Goal: Transaction & Acquisition: Download file/media

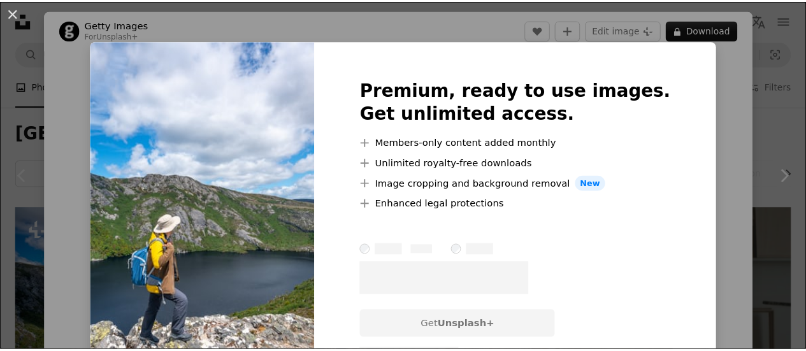
scroll to position [127, 0]
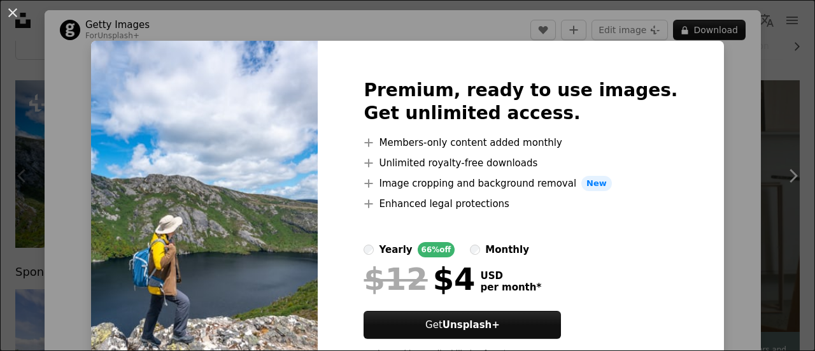
click at [706, 109] on div "An X shape Premium, ready to use images. Get unlimited access. A plus sign Memb…" at bounding box center [407, 175] width 815 height 351
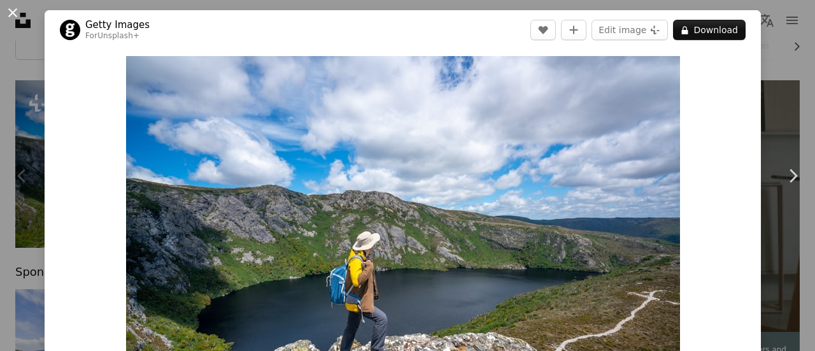
click at [13, 14] on button "An X shape" at bounding box center [12, 12] width 15 height 15
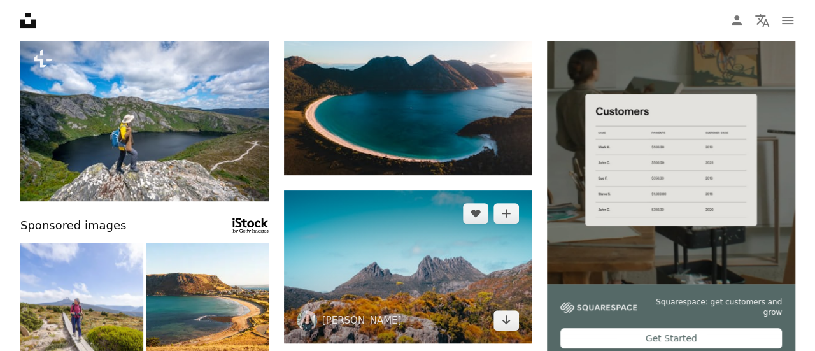
scroll to position [127, 0]
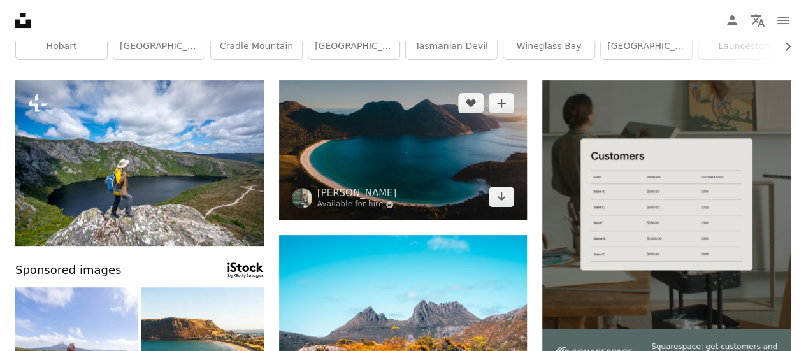
click at [377, 153] on img at bounding box center [403, 149] width 248 height 139
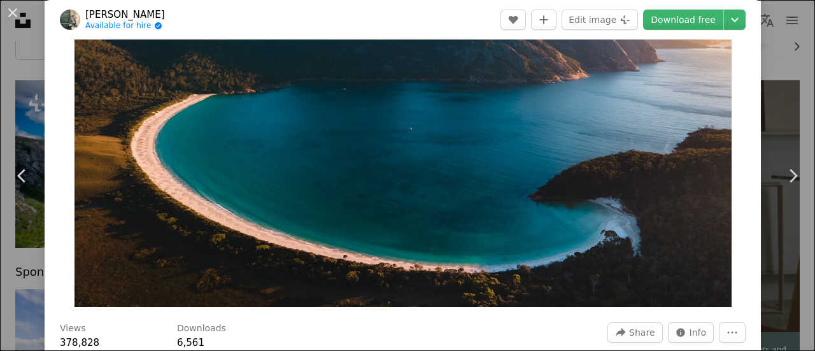
scroll to position [255, 0]
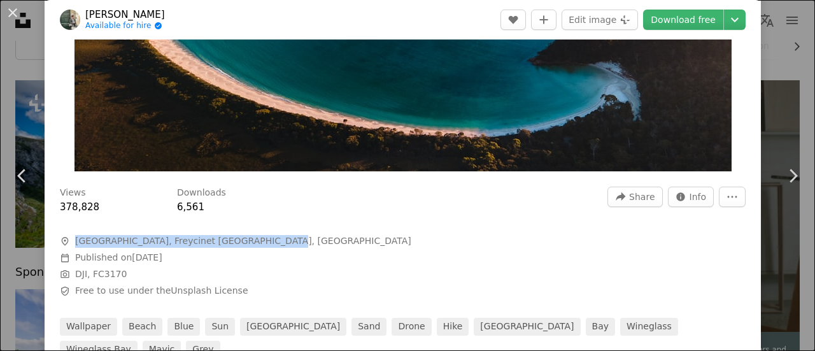
drag, startPoint x: 76, startPoint y: 242, endPoint x: 257, endPoint y: 243, distance: 180.9
click at [257, 243] on span "A map marker [GEOGRAPHIC_DATA], [GEOGRAPHIC_DATA] [GEOGRAPHIC_DATA], [GEOGRAPHI…" at bounding box center [251, 241] width 382 height 13
copy span "[GEOGRAPHIC_DATA], Freycinet [GEOGRAPHIC_DATA], [GEOGRAPHIC_DATA]"
click at [674, 18] on link "Download free" at bounding box center [683, 20] width 80 height 20
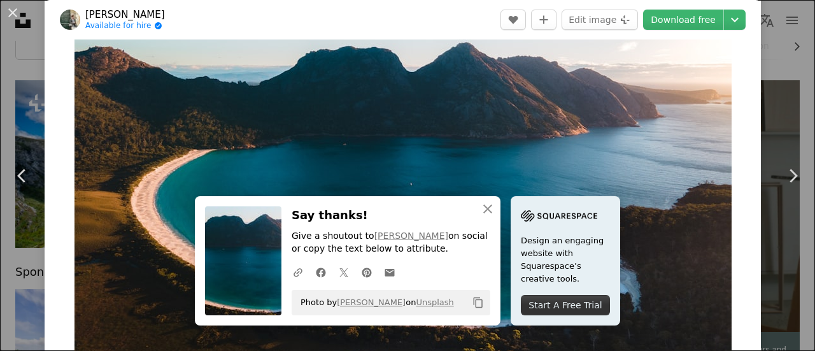
scroll to position [0, 0]
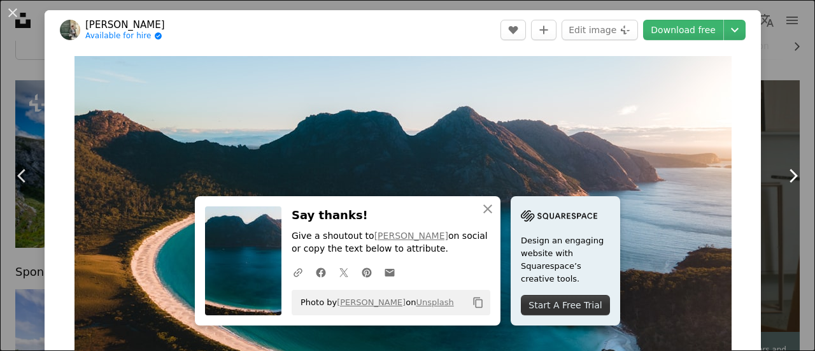
click at [783, 175] on icon "Chevron right" at bounding box center [793, 176] width 20 height 20
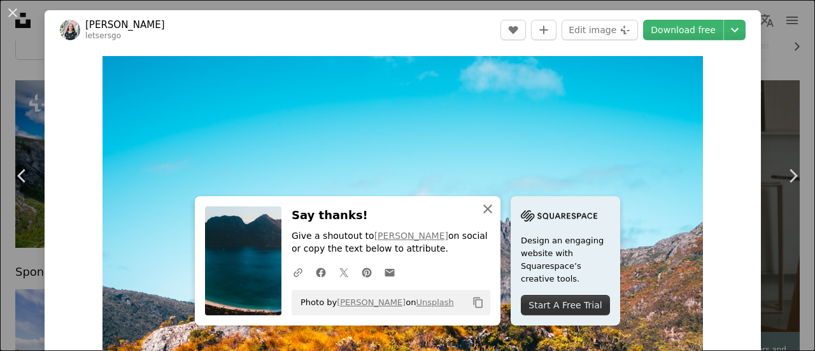
click at [483, 206] on icon "An X shape" at bounding box center [487, 208] width 15 height 15
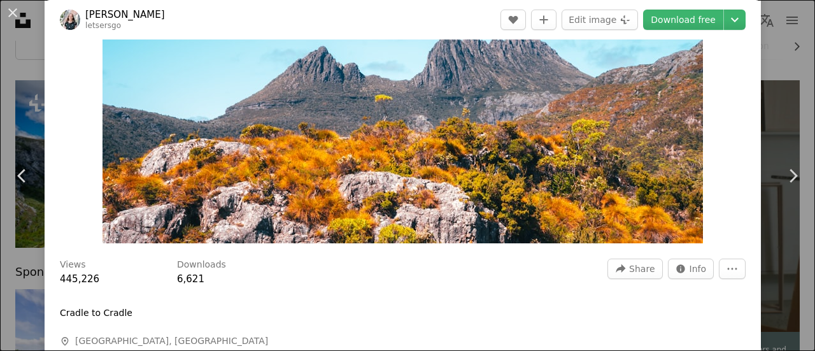
scroll to position [191, 0]
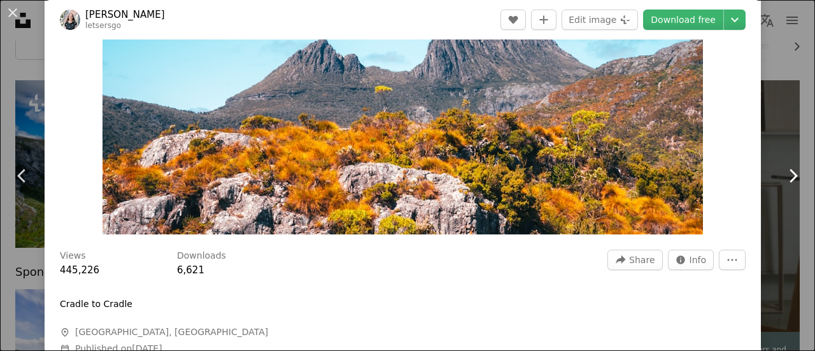
click at [783, 179] on icon "Chevron right" at bounding box center [793, 176] width 20 height 20
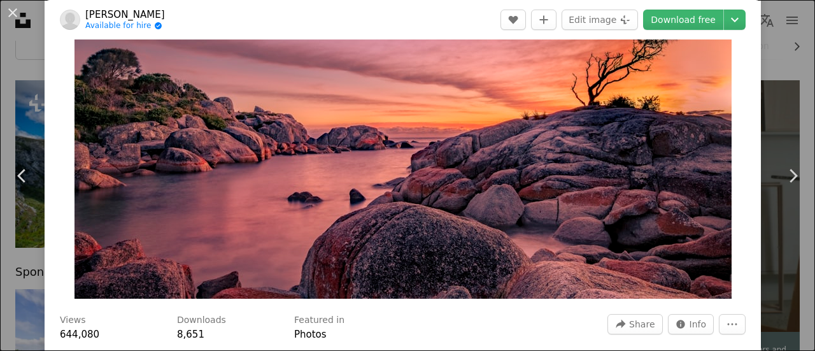
scroll to position [255, 0]
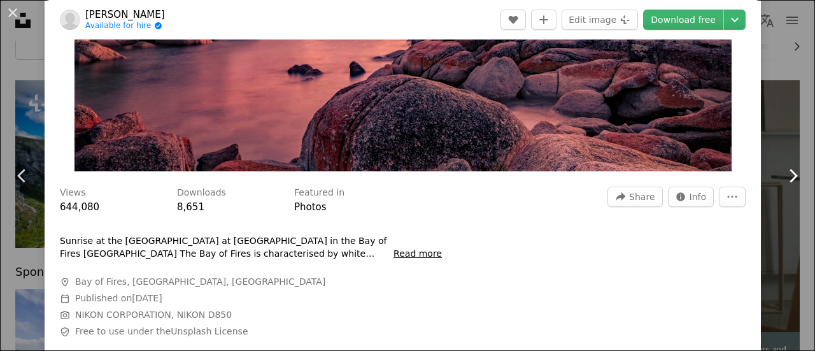
click at [783, 175] on icon "Chevron right" at bounding box center [793, 176] width 20 height 20
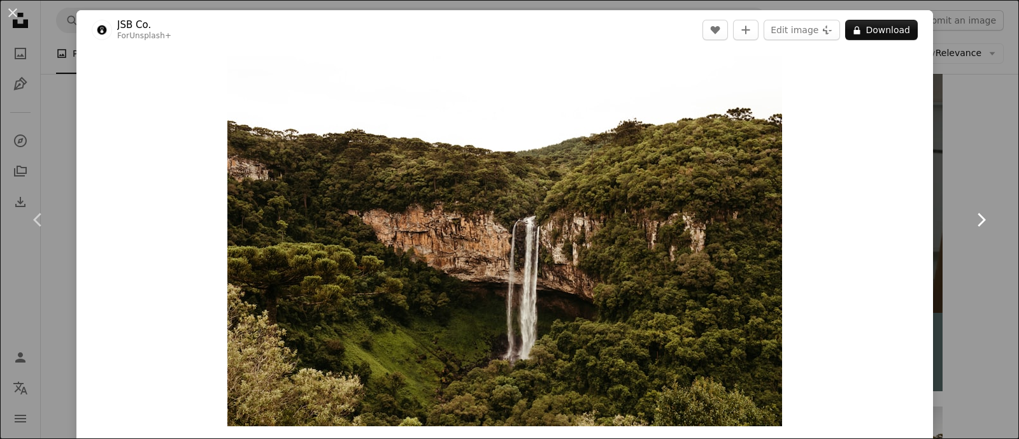
click at [815, 217] on icon "Chevron right" at bounding box center [981, 220] width 20 height 20
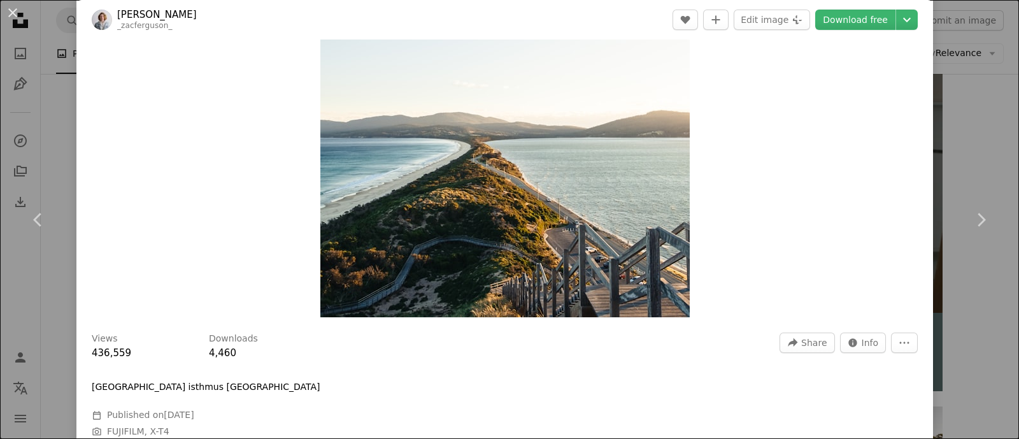
scroll to position [239, 0]
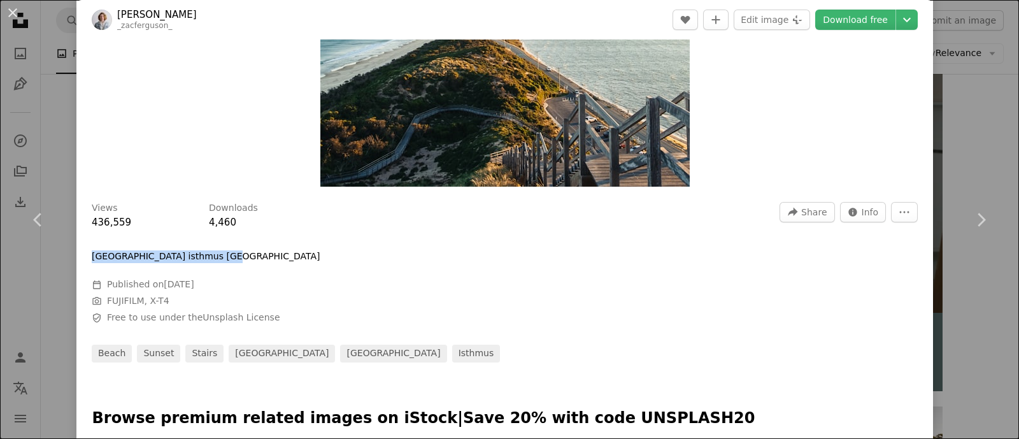
drag, startPoint x: 171, startPoint y: 252, endPoint x: 76, endPoint y: 250, distance: 94.3
click at [76, 250] on div "Views 436,559 Downloads 4,460 A forward-right arrow Share Info icon Info More A…" at bounding box center [504, 277] width 857 height 169
copy div "[GEOGRAPHIC_DATA] isthmus [GEOGRAPHIC_DATA]"
click at [815, 20] on link "Download free" at bounding box center [855, 20] width 80 height 20
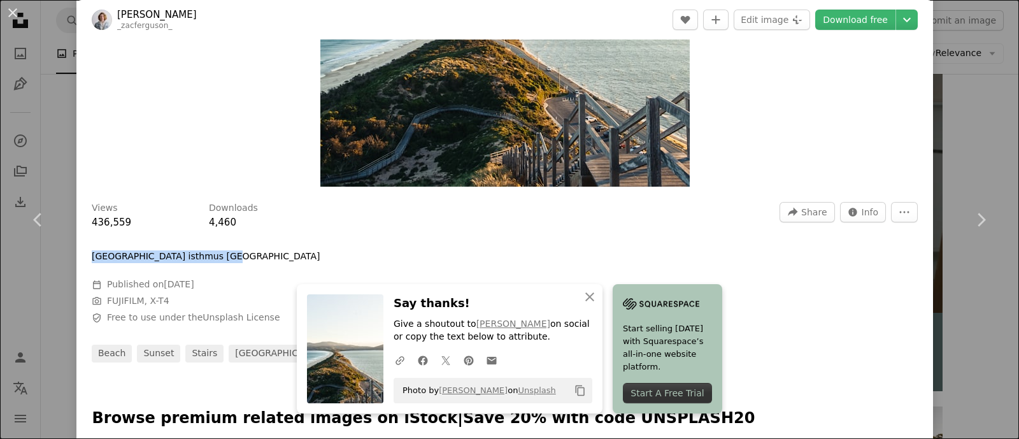
click at [211, 255] on div "[GEOGRAPHIC_DATA] isthmus [GEOGRAPHIC_DATA]" at bounding box center [283, 256] width 382 height 13
drag, startPoint x: 211, startPoint y: 256, endPoint x: 72, endPoint y: 252, distance: 139.6
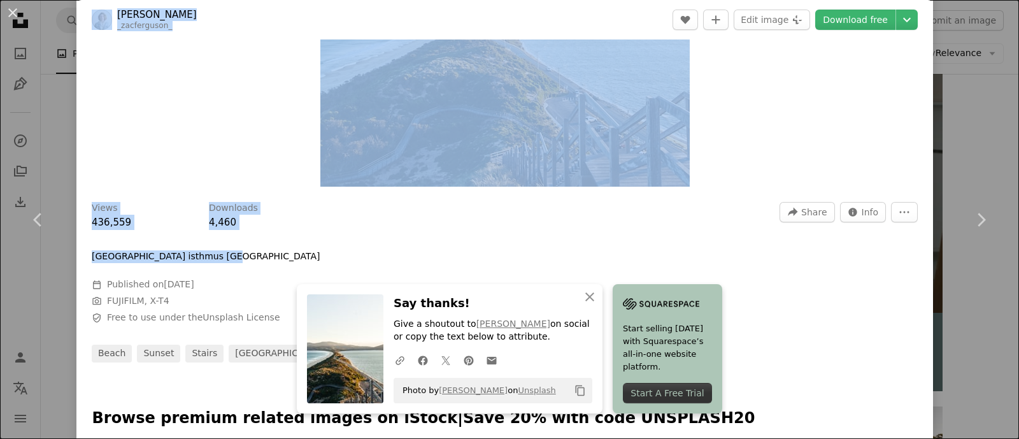
copy div "[PERSON_NAME] _zacferguson_ A heart A plus sign Edit image Plus sign for Unspla…"
click at [815, 17] on link "Download free" at bounding box center [855, 20] width 80 height 20
click at [150, 259] on p "[GEOGRAPHIC_DATA] isthmus [GEOGRAPHIC_DATA]" at bounding box center [206, 256] width 229 height 13
click at [156, 257] on p "[GEOGRAPHIC_DATA] isthmus [GEOGRAPHIC_DATA]" at bounding box center [206, 256] width 229 height 13
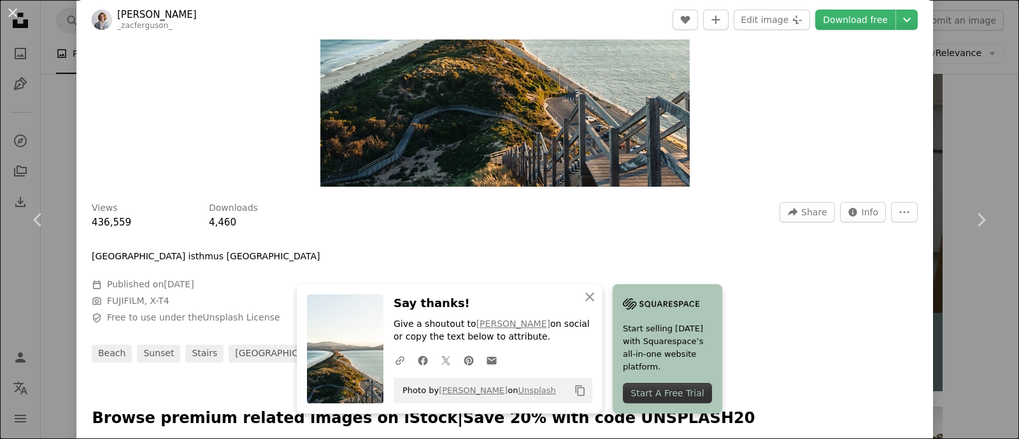
click at [90, 256] on div "Views 436,559 Downloads 4,460 A forward-right arrow Share Info icon Info More A…" at bounding box center [504, 277] width 857 height 169
drag, startPoint x: 92, startPoint y: 257, endPoint x: 206, endPoint y: 257, distance: 114.7
click at [206, 257] on p "[GEOGRAPHIC_DATA] isthmus [GEOGRAPHIC_DATA]" at bounding box center [206, 256] width 229 height 13
copy p "[GEOGRAPHIC_DATA] isthmus Tasmani"
click at [815, 217] on span "Info" at bounding box center [870, 212] width 17 height 19
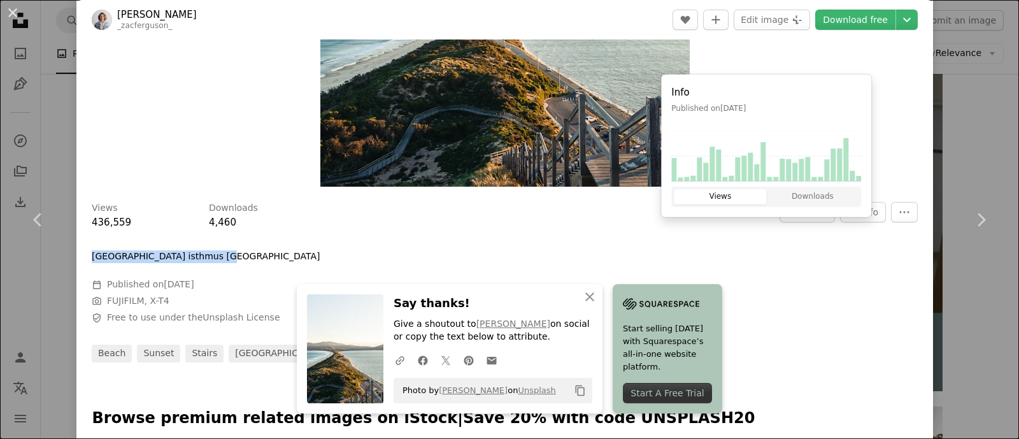
scroll to position [159, 0]
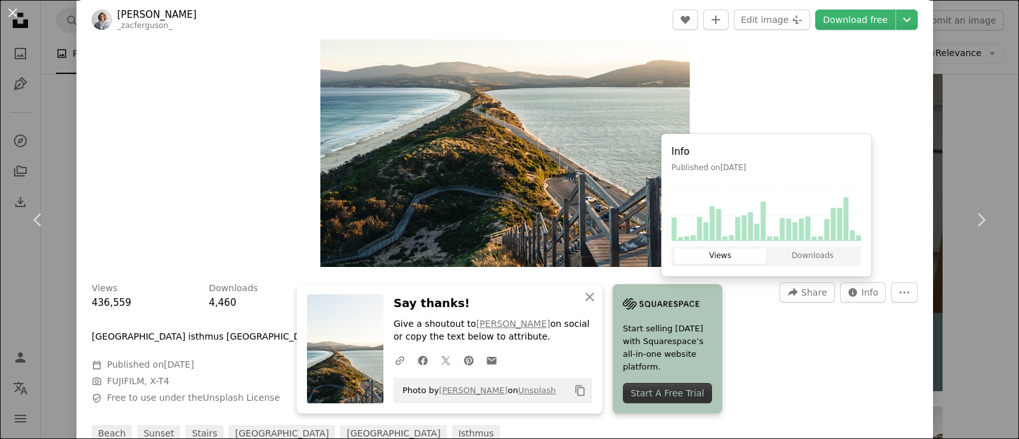
click at [217, 334] on div "[GEOGRAPHIC_DATA] isthmus [GEOGRAPHIC_DATA]" at bounding box center [283, 337] width 382 height 13
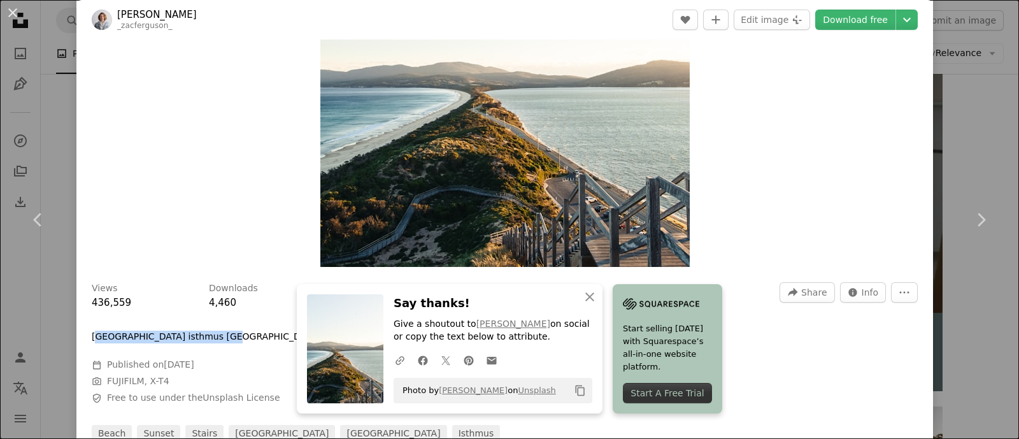
drag, startPoint x: 96, startPoint y: 334, endPoint x: 229, endPoint y: 334, distance: 133.8
click at [229, 334] on div "[GEOGRAPHIC_DATA] isthmus [GEOGRAPHIC_DATA]" at bounding box center [283, 337] width 382 height 13
click at [220, 334] on div "[GEOGRAPHIC_DATA] isthmus [GEOGRAPHIC_DATA]" at bounding box center [283, 337] width 382 height 13
drag, startPoint x: 217, startPoint y: 334, endPoint x: 68, endPoint y: 341, distance: 149.9
click at [68, 341] on div "An X shape Chevron left Chevron right [PERSON_NAME] _zacferguson_ A heart A plu…" at bounding box center [509, 219] width 1019 height 439
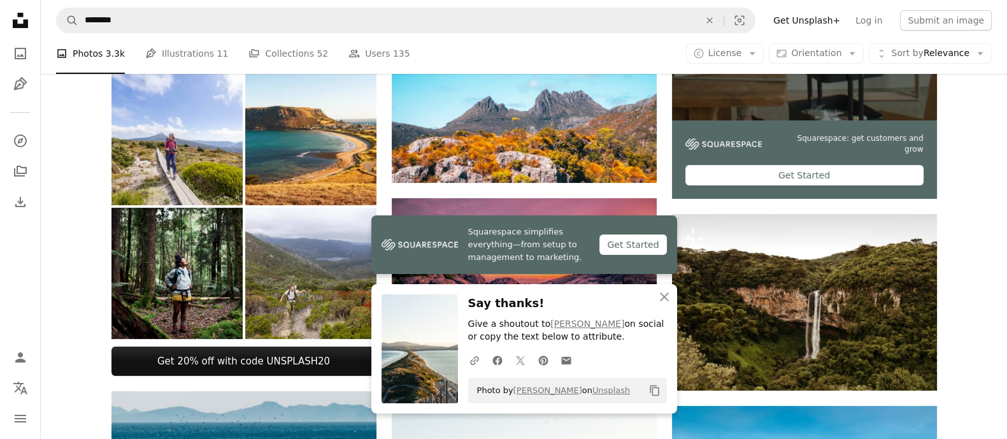
scroll to position [398, 0]
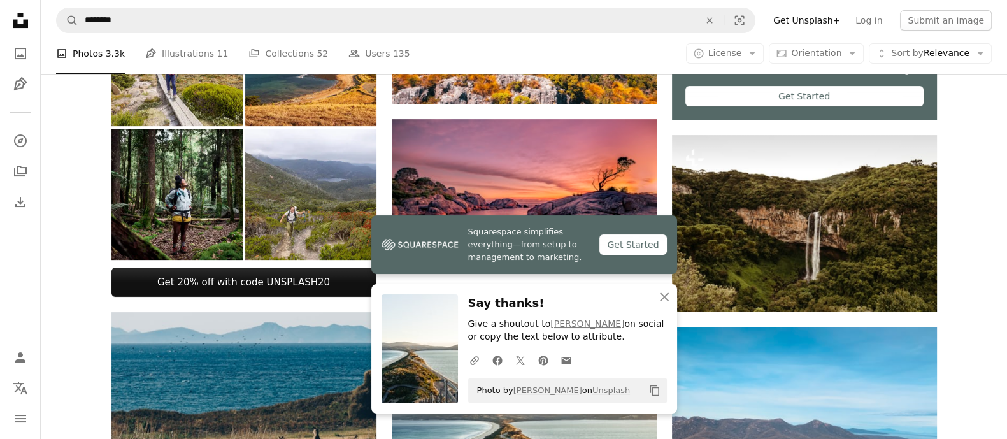
click at [411, 350] on img at bounding box center [420, 348] width 76 height 109
click at [414, 350] on img at bounding box center [420, 348] width 76 height 109
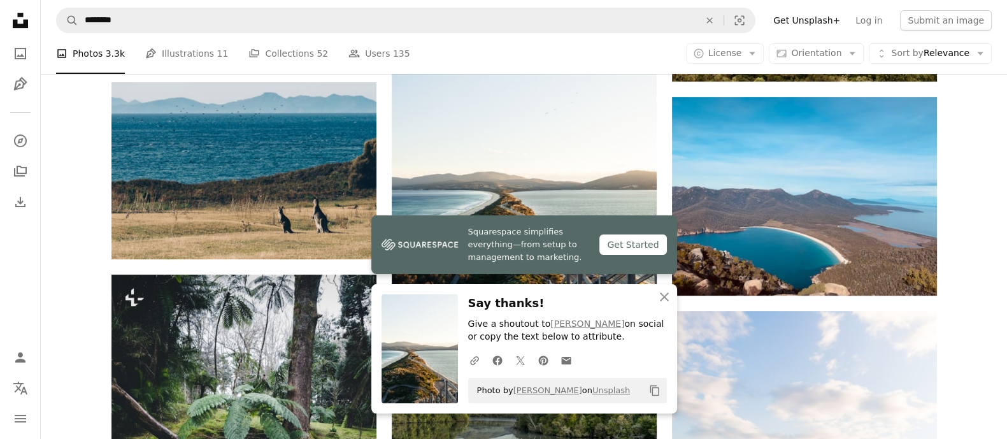
scroll to position [636, 0]
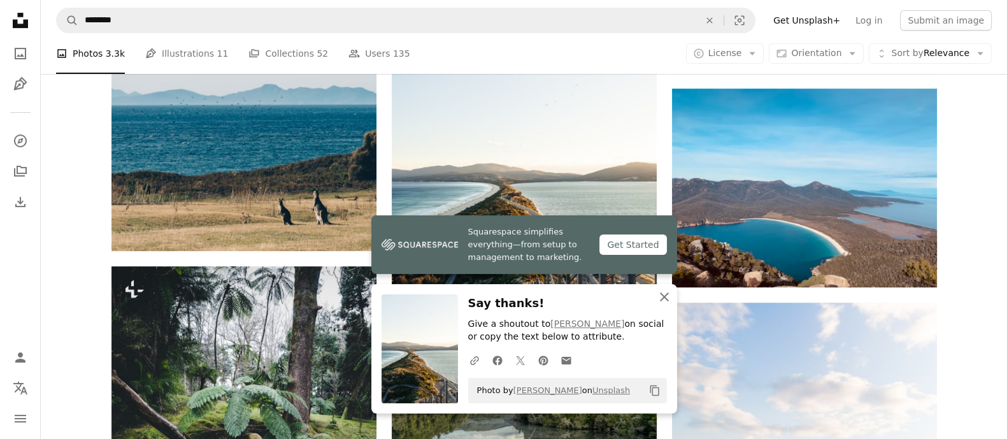
click at [659, 297] on icon "An X shape" at bounding box center [664, 296] width 15 height 15
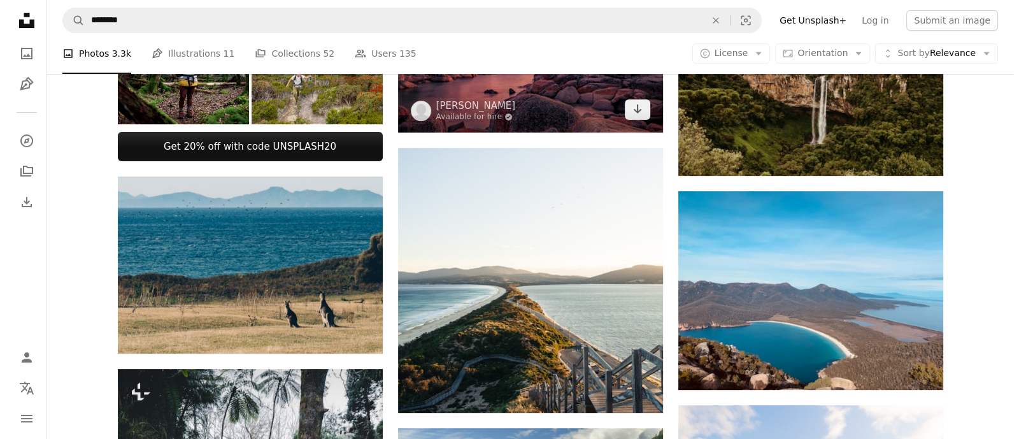
scroll to position [557, 0]
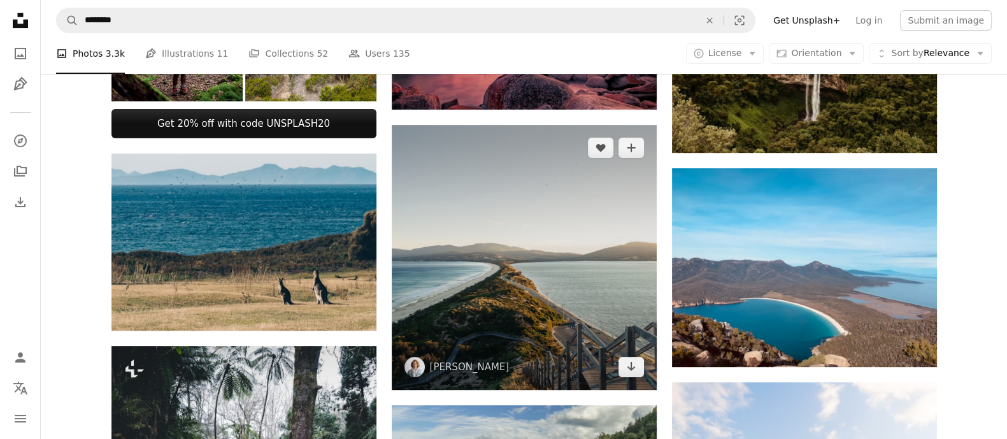
click at [514, 262] on img at bounding box center [524, 257] width 265 height 265
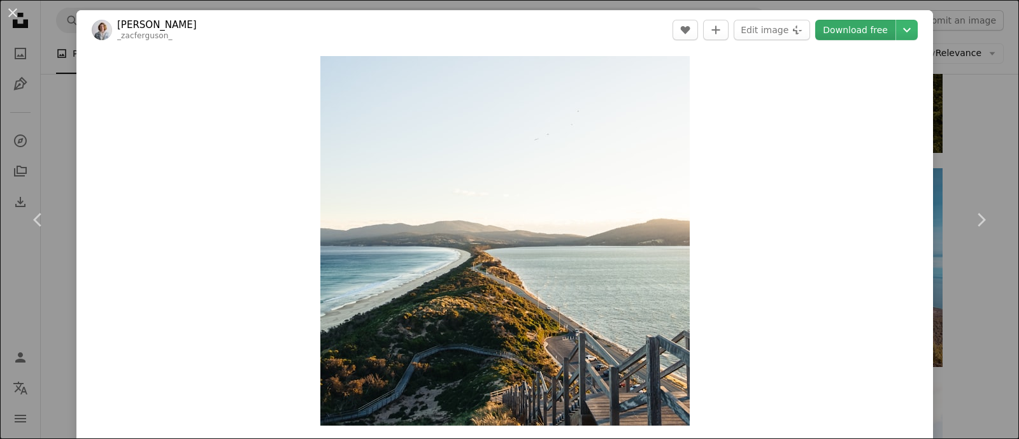
click at [815, 24] on link "Download free" at bounding box center [855, 30] width 80 height 20
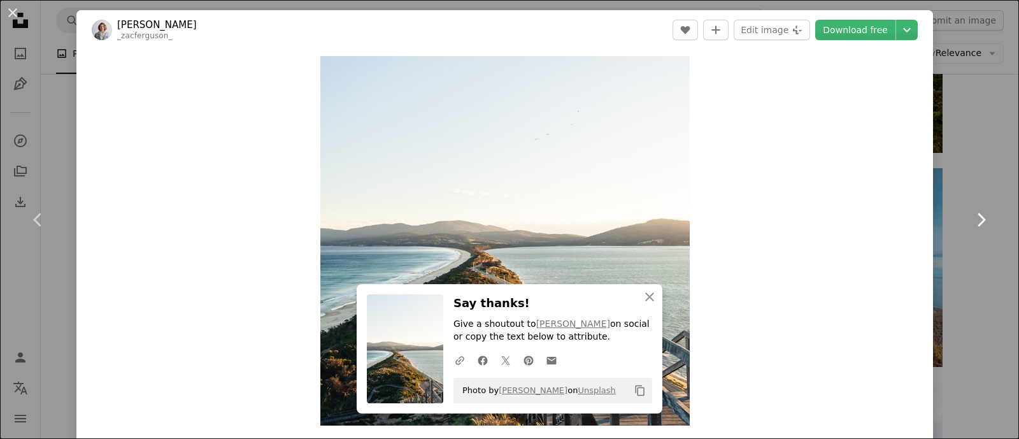
click at [815, 221] on icon "Chevron right" at bounding box center [981, 220] width 20 height 20
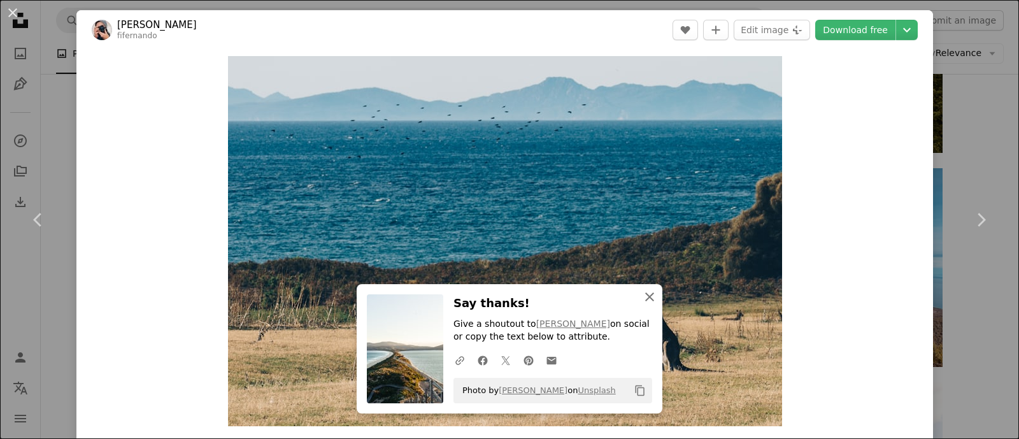
click at [643, 298] on icon "An X shape" at bounding box center [649, 296] width 15 height 15
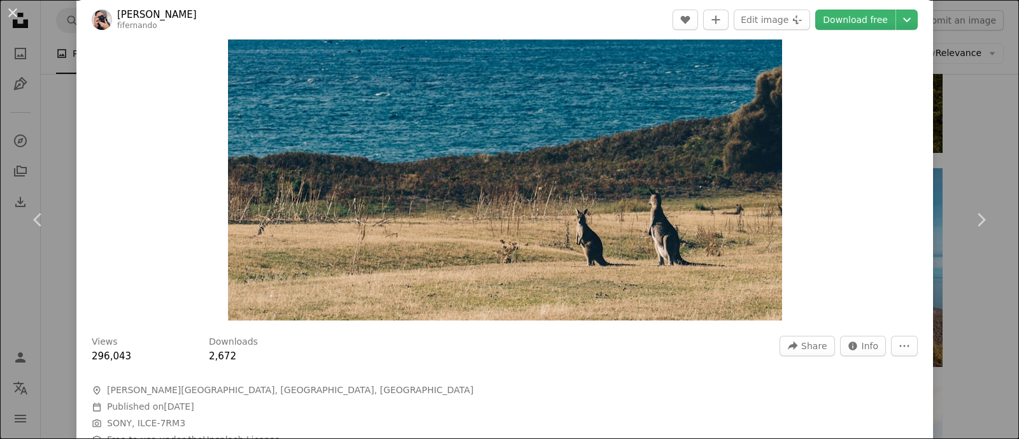
scroll to position [239, 0]
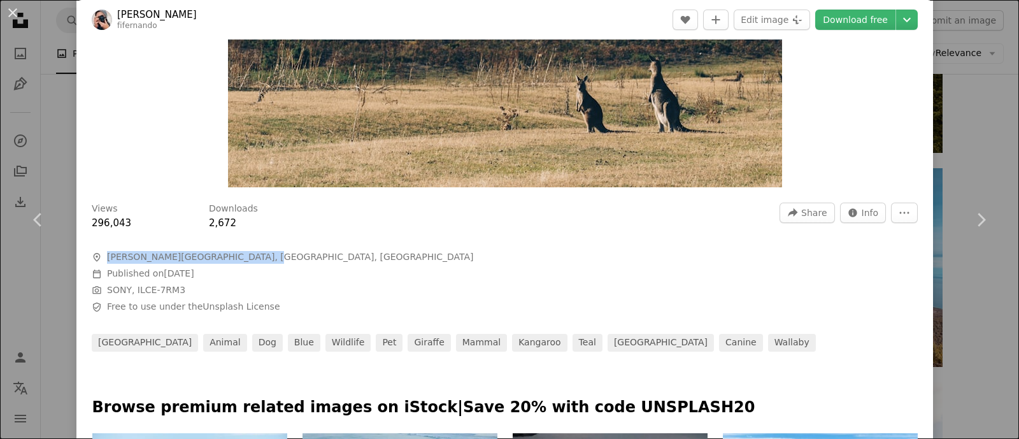
drag, startPoint x: 240, startPoint y: 264, endPoint x: 110, endPoint y: 261, distance: 130.0
click at [110, 261] on div "A map [PERSON_NAME][GEOGRAPHIC_DATA], [GEOGRAPHIC_DATA], [GEOGRAPHIC_DATA] Cale…" at bounding box center [283, 282] width 382 height 62
copy span "[PERSON_NAME][GEOGRAPHIC_DATA], [GEOGRAPHIC_DATA], [GEOGRAPHIC_DATA]"
click at [815, 22] on link "Download free" at bounding box center [855, 20] width 80 height 20
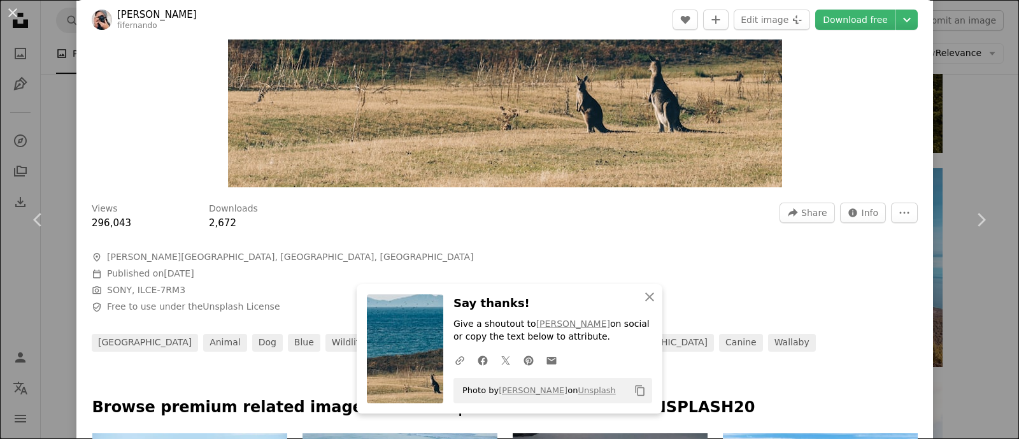
click at [815, 299] on div "Views 296,043 Downloads 2,672 A forward-right arrow Share Info icon Info More A…" at bounding box center [504, 273] width 857 height 158
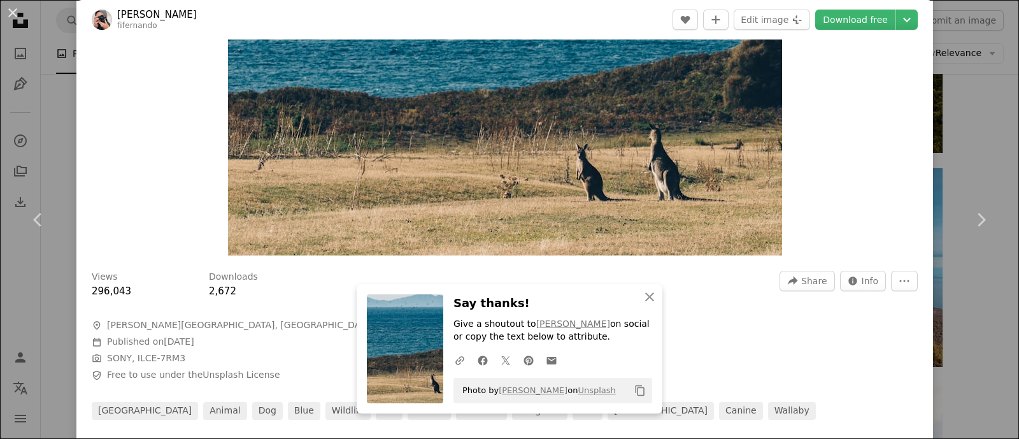
scroll to position [79, 0]
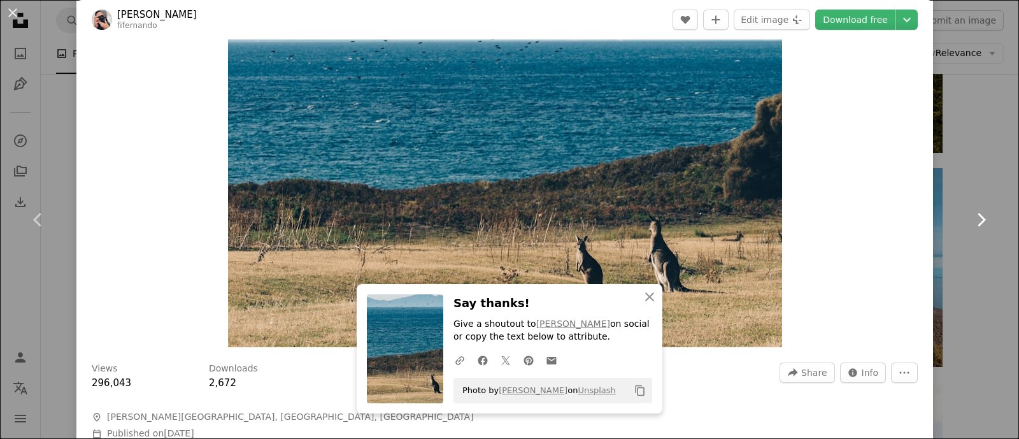
click at [815, 218] on icon at bounding box center [982, 219] width 8 height 13
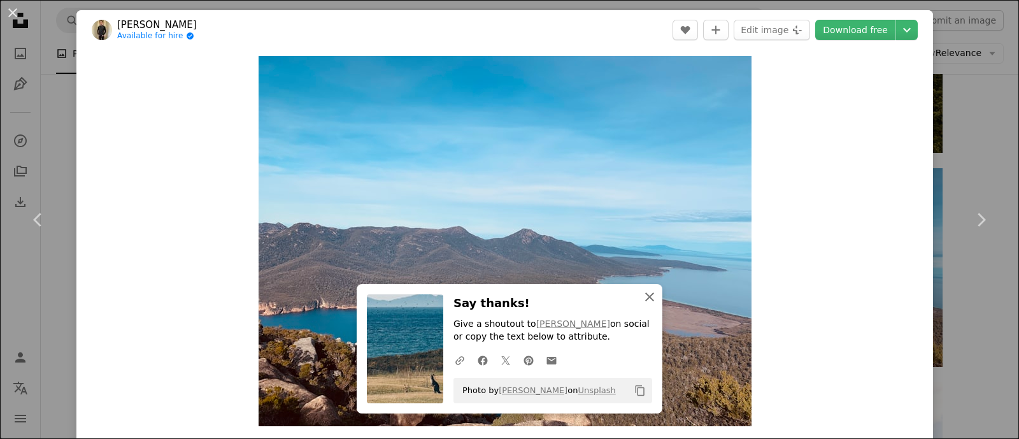
click at [645, 299] on icon "An X shape" at bounding box center [649, 296] width 15 height 15
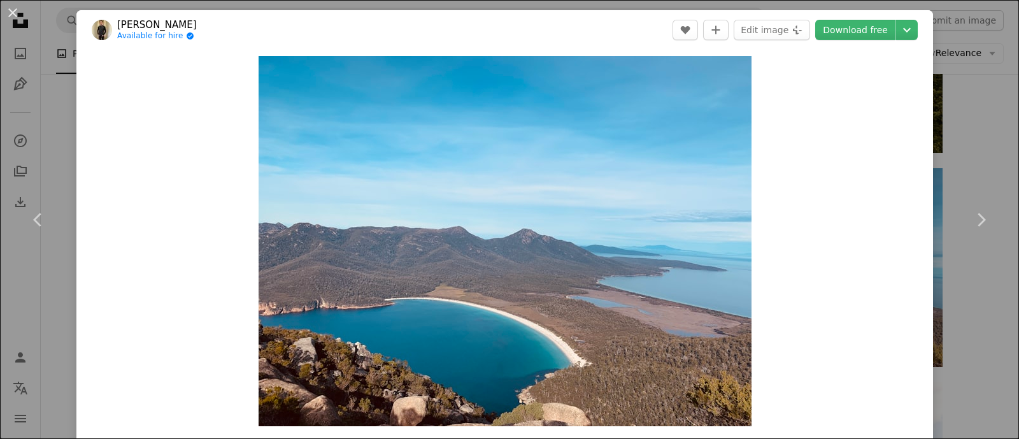
scroll to position [239, 0]
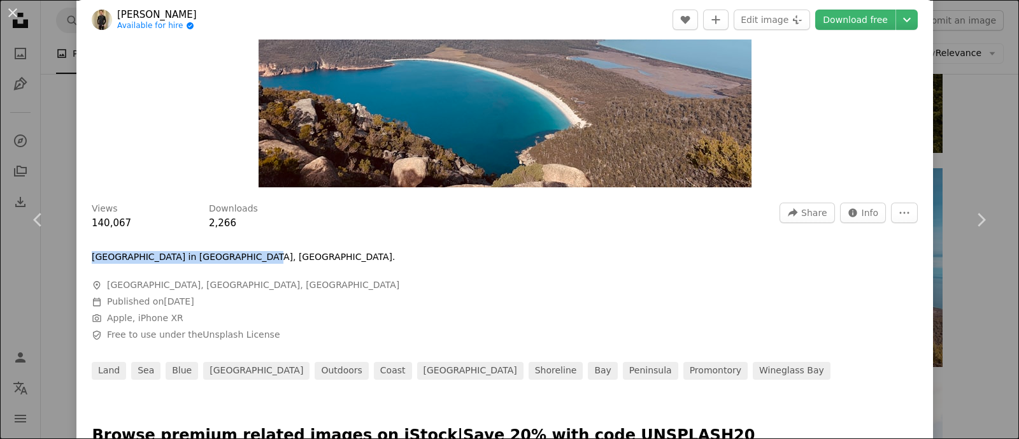
drag, startPoint x: 92, startPoint y: 257, endPoint x: 232, endPoint y: 255, distance: 140.1
click at [232, 255] on p "[GEOGRAPHIC_DATA] in [GEOGRAPHIC_DATA], [GEOGRAPHIC_DATA]." at bounding box center [244, 257] width 304 height 13
copy p "[GEOGRAPHIC_DATA] in [GEOGRAPHIC_DATA], [GEOGRAPHIC_DATA]"
click at [815, 20] on link "Download free" at bounding box center [855, 20] width 80 height 20
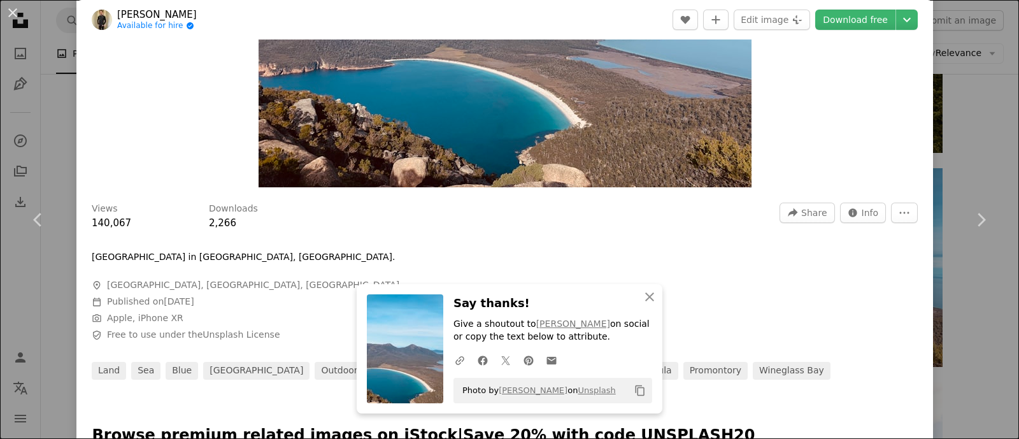
click at [802, 348] on div at bounding box center [505, 351] width 826 height 20
click at [815, 218] on icon "Chevron right" at bounding box center [981, 220] width 20 height 20
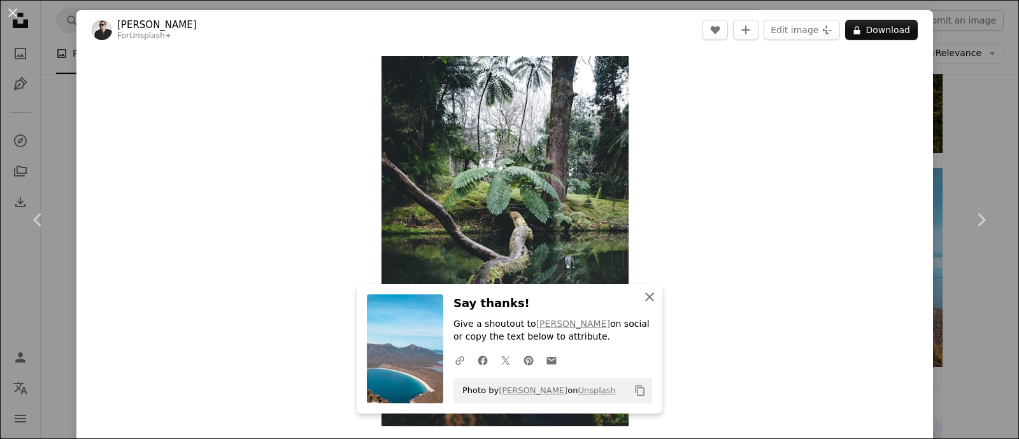
click at [647, 296] on icon "An X shape" at bounding box center [649, 296] width 15 height 15
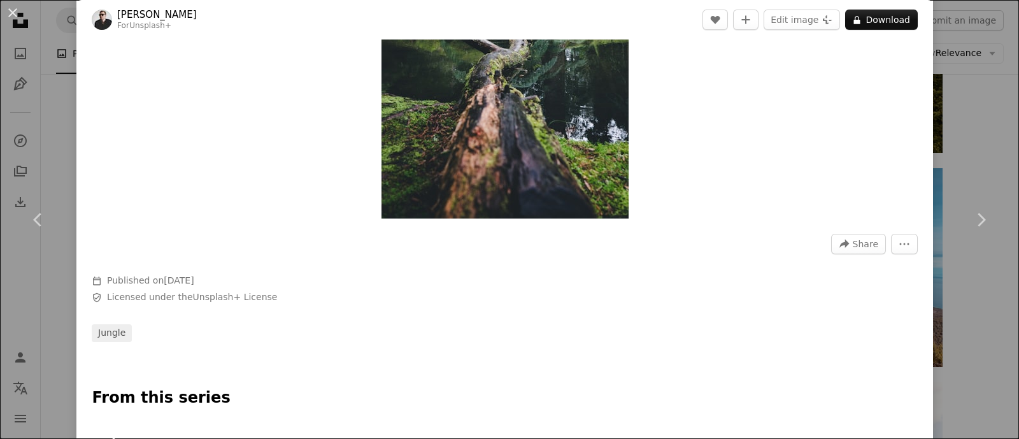
scroll to position [79, 0]
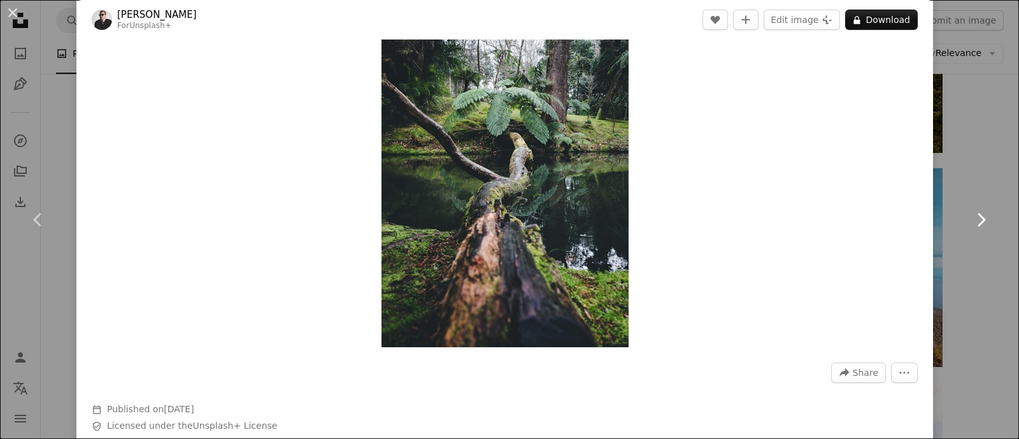
click at [815, 211] on icon "Chevron right" at bounding box center [981, 220] width 20 height 20
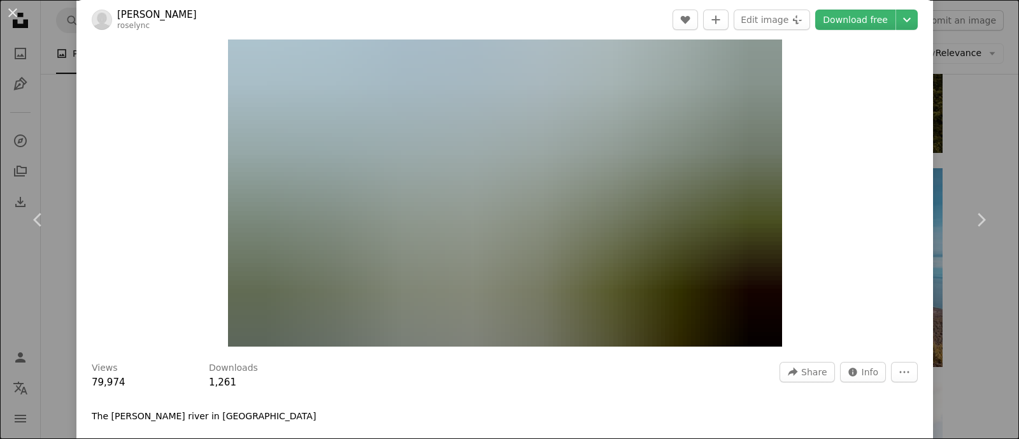
scroll to position [239, 0]
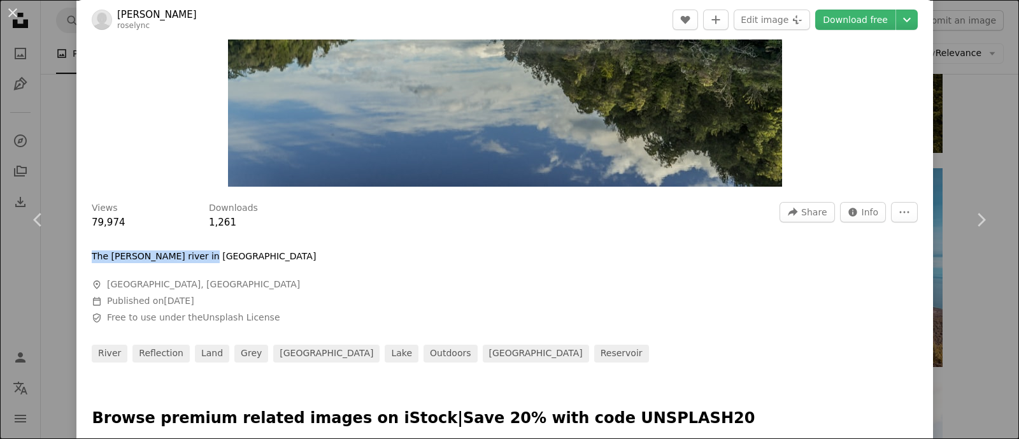
drag, startPoint x: 165, startPoint y: 257, endPoint x: 80, endPoint y: 262, distance: 85.5
click at [80, 262] on div "Views 79,974 Downloads 1,261 A forward-right arrow Share Info icon Info More Ac…" at bounding box center [504, 277] width 857 height 169
click at [211, 254] on div "The [PERSON_NAME] river in [GEOGRAPHIC_DATA]" at bounding box center [283, 256] width 382 height 13
drag, startPoint x: 211, startPoint y: 254, endPoint x: 96, endPoint y: 261, distance: 115.5
click at [96, 261] on div "The [PERSON_NAME] river in [GEOGRAPHIC_DATA]" at bounding box center [283, 256] width 382 height 13
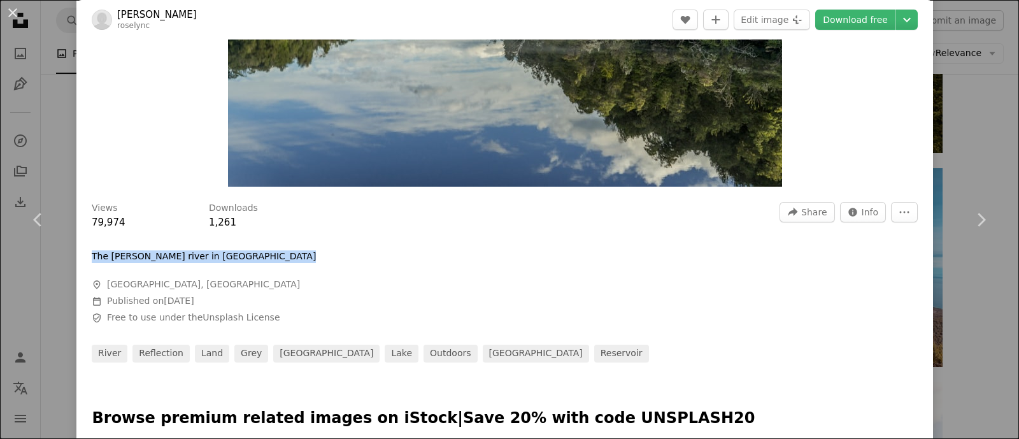
copy p "The [PERSON_NAME] river in [GEOGRAPHIC_DATA]"
click at [815, 21] on link "Download free" at bounding box center [855, 20] width 80 height 20
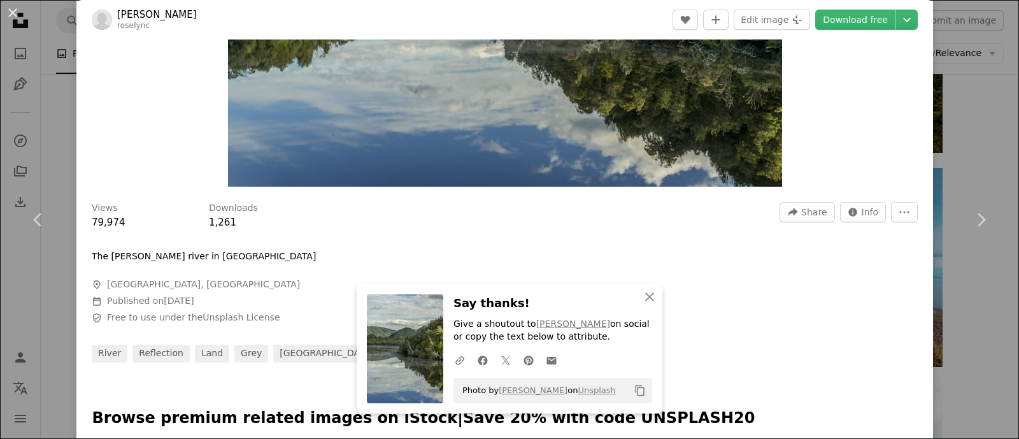
click at [468, 231] on div at bounding box center [505, 240] width 826 height 20
click at [815, 217] on icon "Chevron right" at bounding box center [981, 220] width 20 height 20
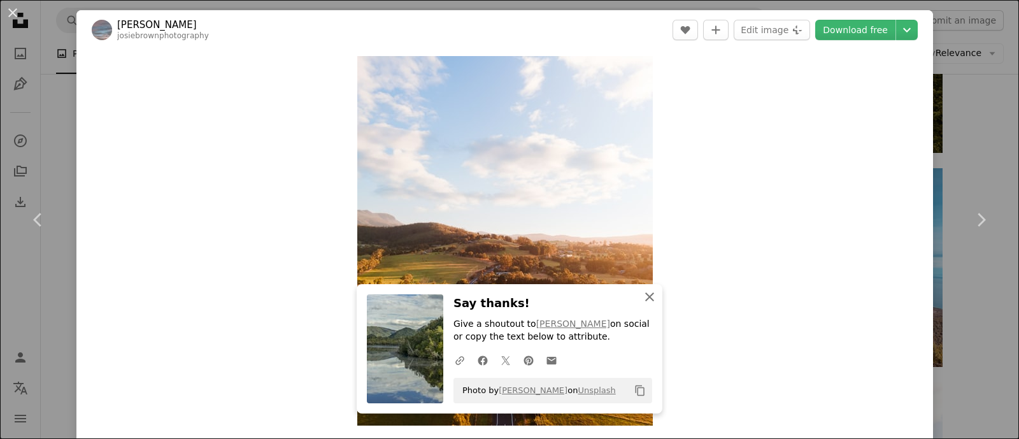
click at [645, 294] on icon "button" at bounding box center [649, 296] width 9 height 9
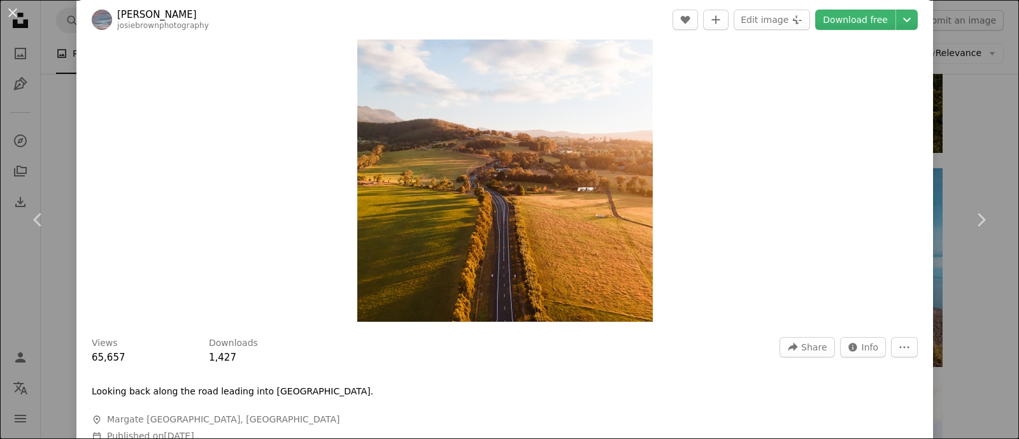
scroll to position [79, 0]
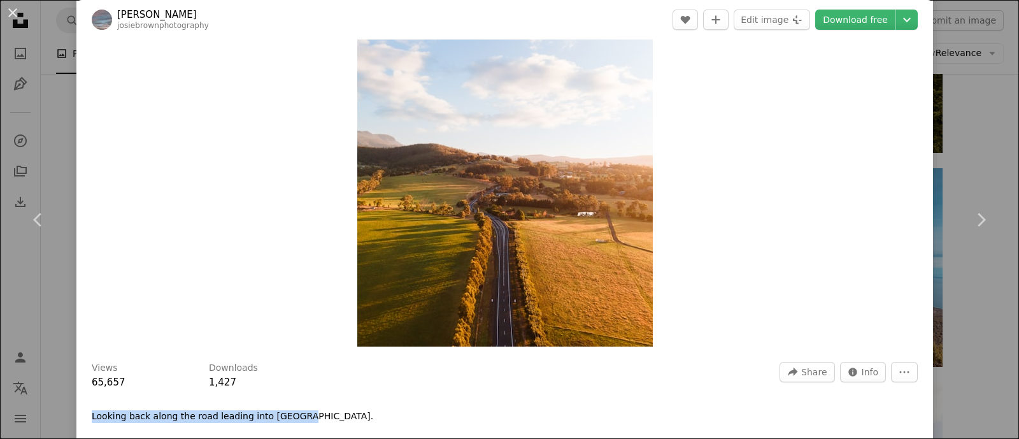
drag, startPoint x: 290, startPoint y: 416, endPoint x: 90, endPoint y: 415, distance: 199.4
copy p "Looking back along the road leading into [GEOGRAPHIC_DATA]"
click at [815, 17] on link "Download free" at bounding box center [855, 20] width 80 height 20
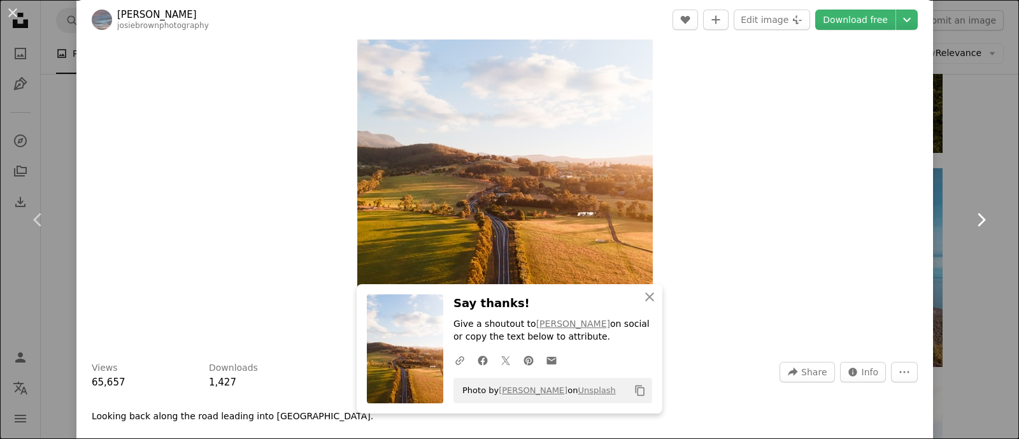
click at [815, 215] on icon "Chevron right" at bounding box center [981, 220] width 20 height 20
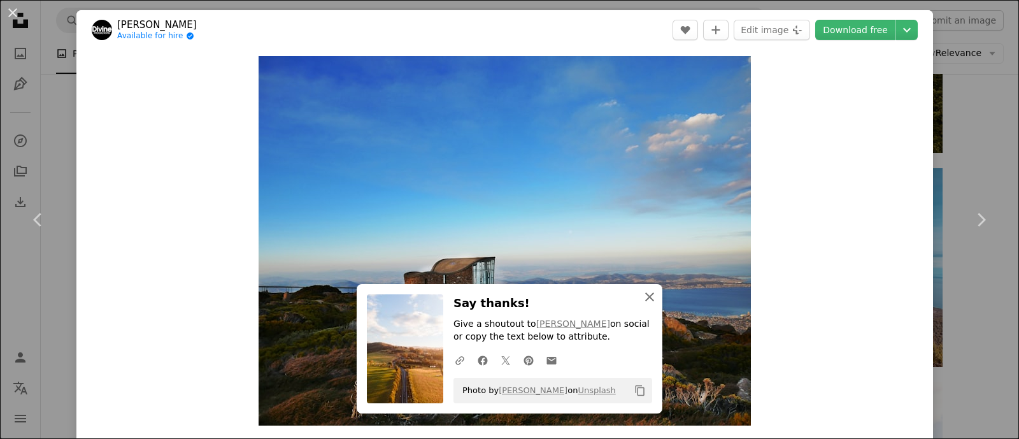
click at [648, 301] on icon "An X shape" at bounding box center [649, 296] width 15 height 15
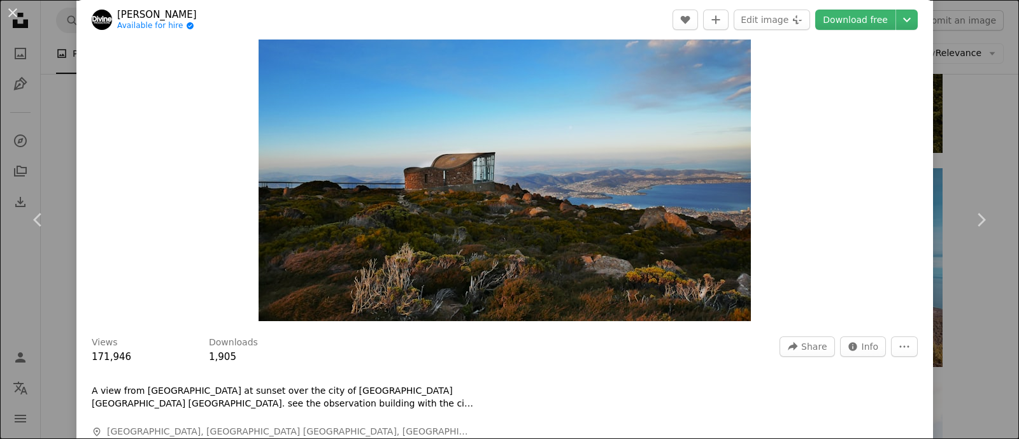
scroll to position [79, 0]
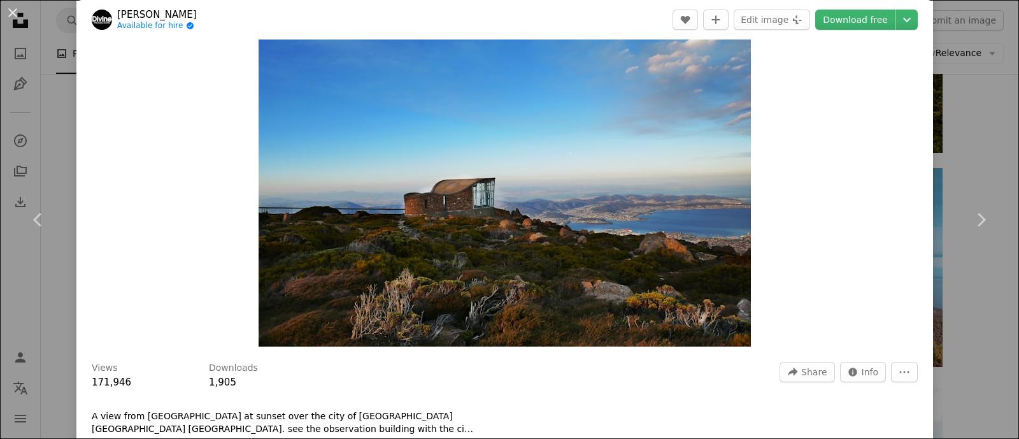
click at [588, 188] on img "Zoom in on this image" at bounding box center [505, 161] width 492 height 369
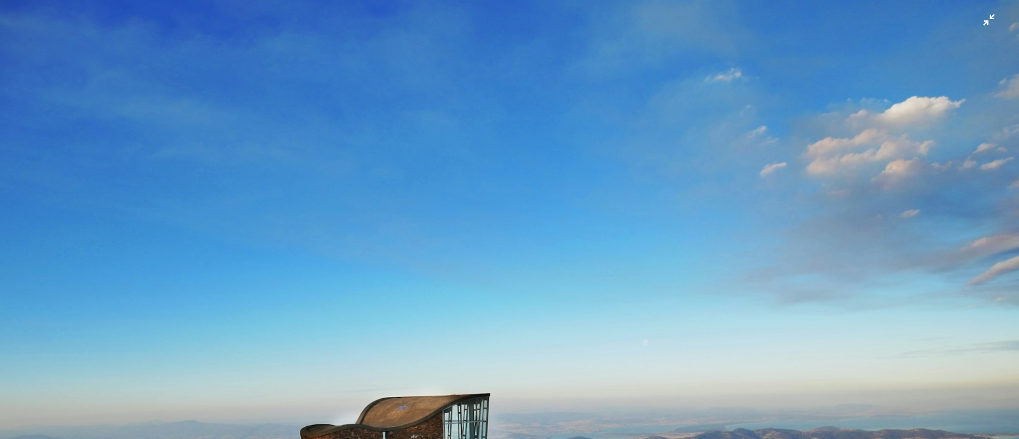
scroll to position [0, 0]
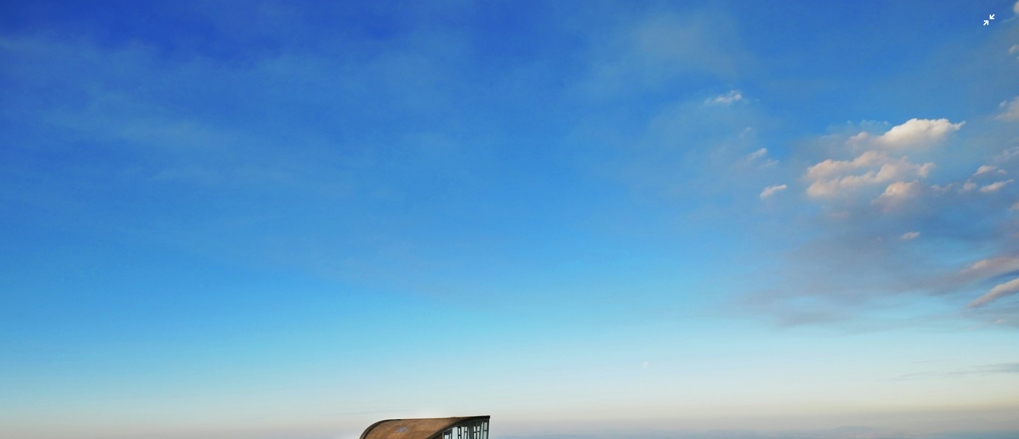
click at [815, 17] on img "Zoom out on this image" at bounding box center [509, 382] width 1020 height 766
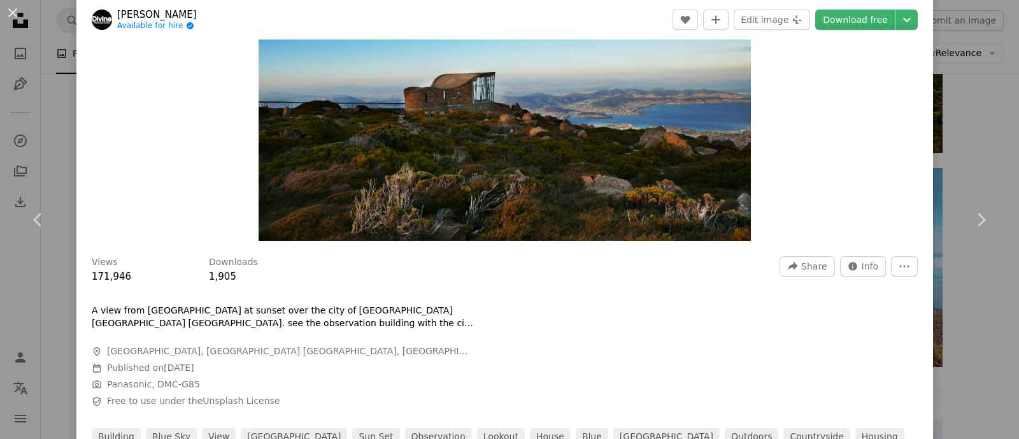
scroll to position [295, 0]
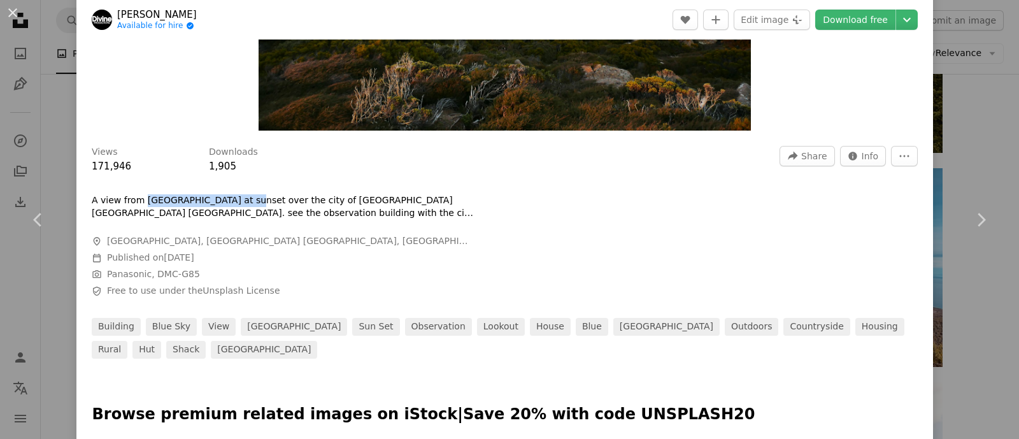
drag, startPoint x: 145, startPoint y: 196, endPoint x: 236, endPoint y: 197, distance: 91.1
click at [236, 197] on p "A view from [GEOGRAPHIC_DATA] at sunset over the city of [GEOGRAPHIC_DATA] [GEO…" at bounding box center [283, 206] width 382 height 25
copy p "Mt Wellington at sunset"
click at [815, 19] on link "Download free" at bounding box center [855, 20] width 80 height 20
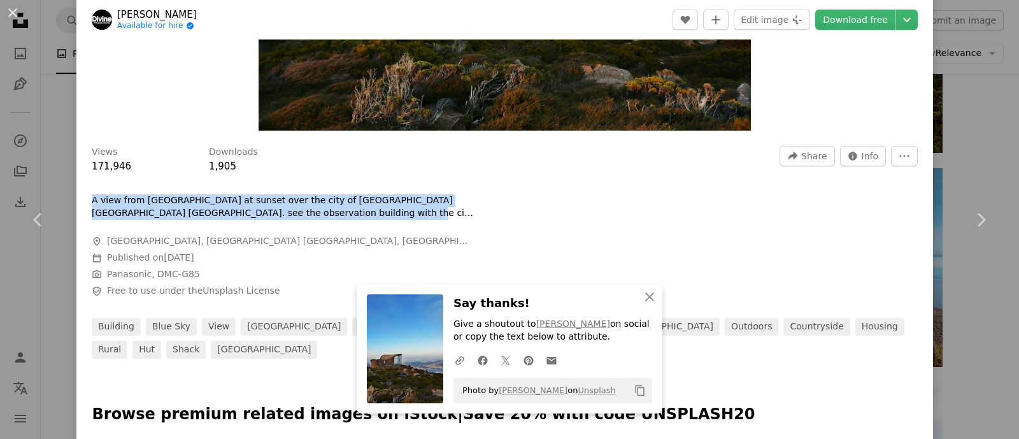
drag, startPoint x: 325, startPoint y: 215, endPoint x: 85, endPoint y: 205, distance: 240.3
click at [85, 205] on div "Views 171,946 Downloads 1,905 A forward-right arrow Share Info icon Info More A…" at bounding box center [504, 248] width 857 height 222
copy p "A view from [GEOGRAPHIC_DATA] at sunset over the city of [GEOGRAPHIC_DATA] [GEO…"
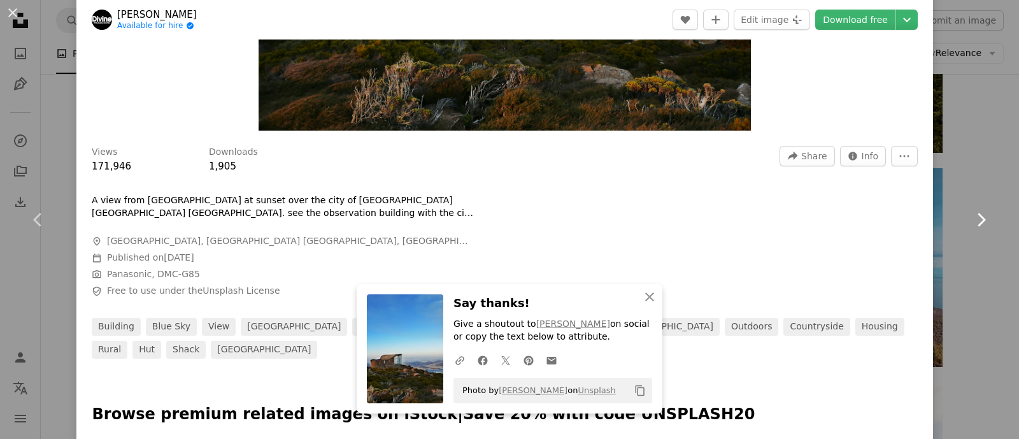
click at [815, 218] on icon "Chevron right" at bounding box center [981, 220] width 20 height 20
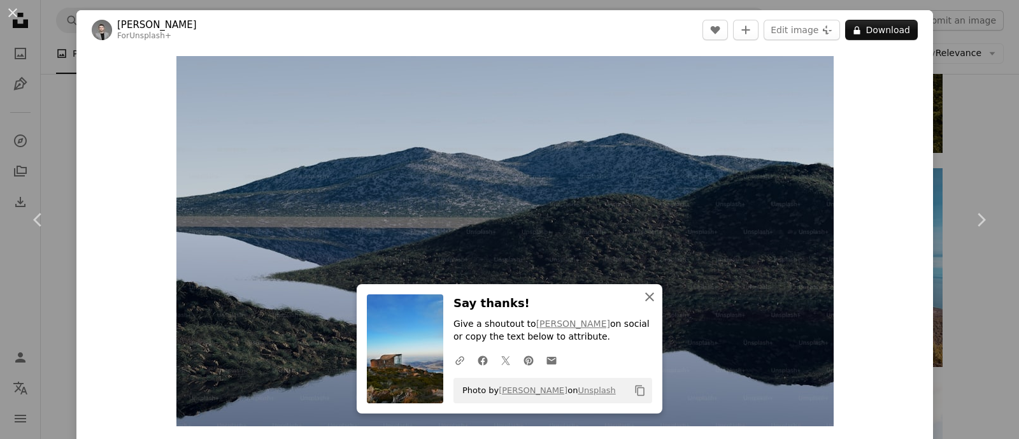
click at [647, 299] on icon "An X shape" at bounding box center [649, 296] width 15 height 15
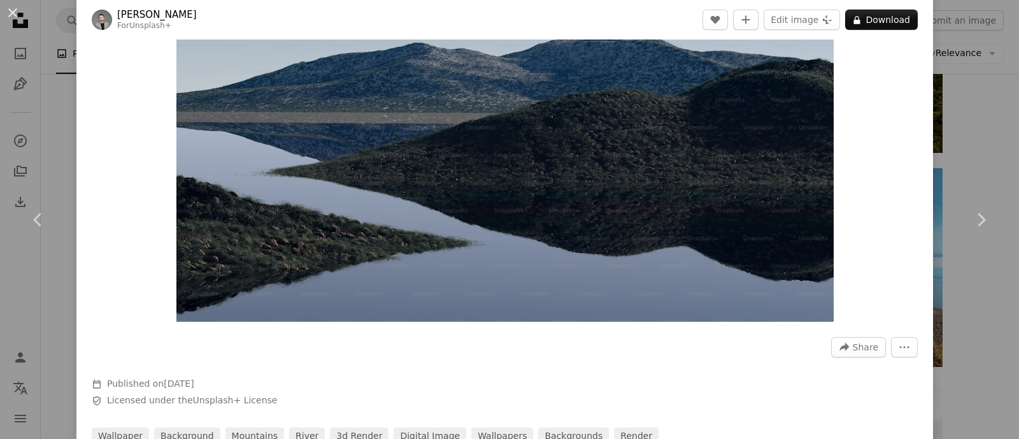
scroll to position [79, 0]
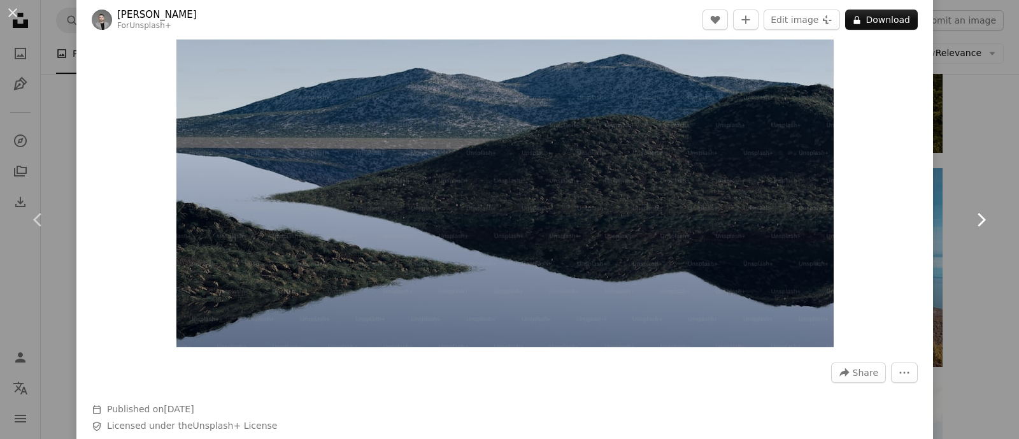
click at [815, 215] on icon "Chevron right" at bounding box center [981, 220] width 20 height 20
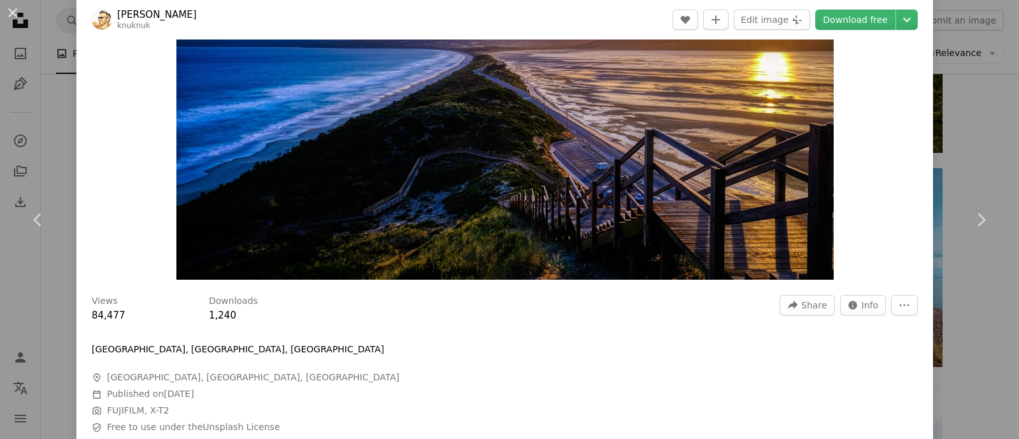
scroll to position [159, 0]
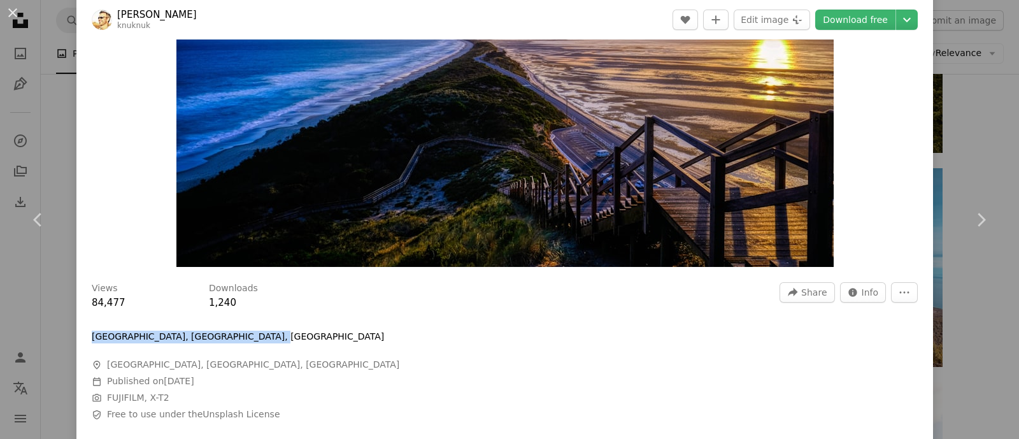
drag, startPoint x: 92, startPoint y: 338, endPoint x: 258, endPoint y: 336, distance: 165.6
click at [258, 336] on div "[GEOGRAPHIC_DATA], [GEOGRAPHIC_DATA], [GEOGRAPHIC_DATA]" at bounding box center [283, 337] width 382 height 13
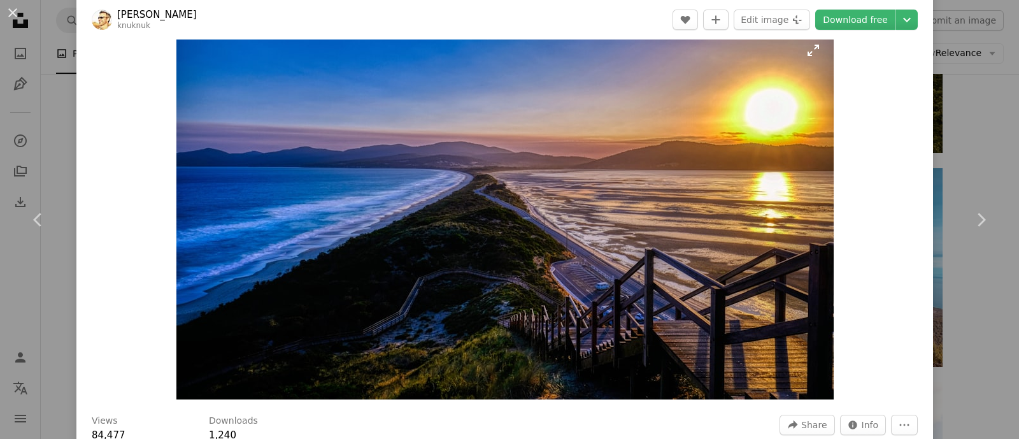
scroll to position [0, 0]
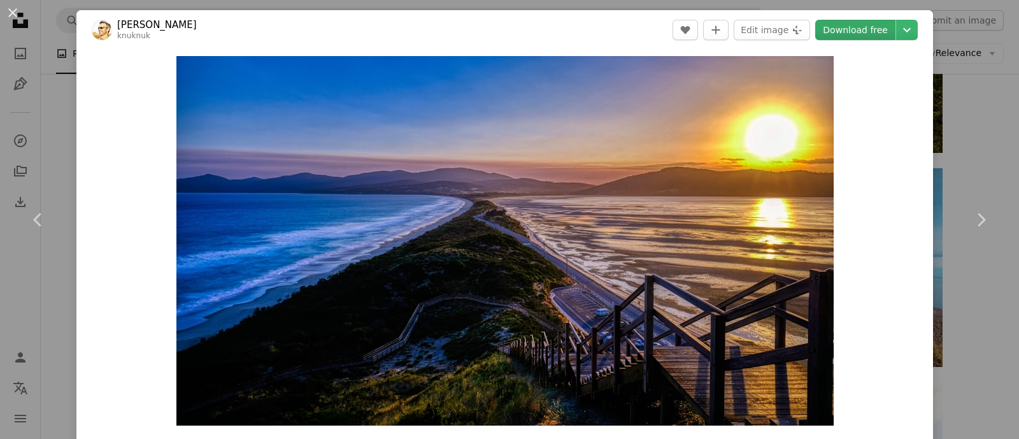
click at [815, 33] on link "Download free" at bounding box center [855, 30] width 80 height 20
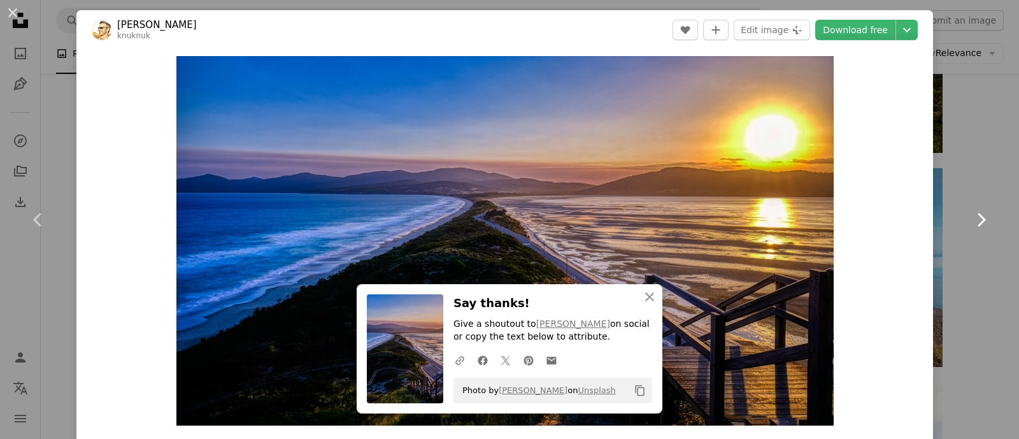
click at [815, 219] on link "Chevron right" at bounding box center [981, 220] width 76 height 122
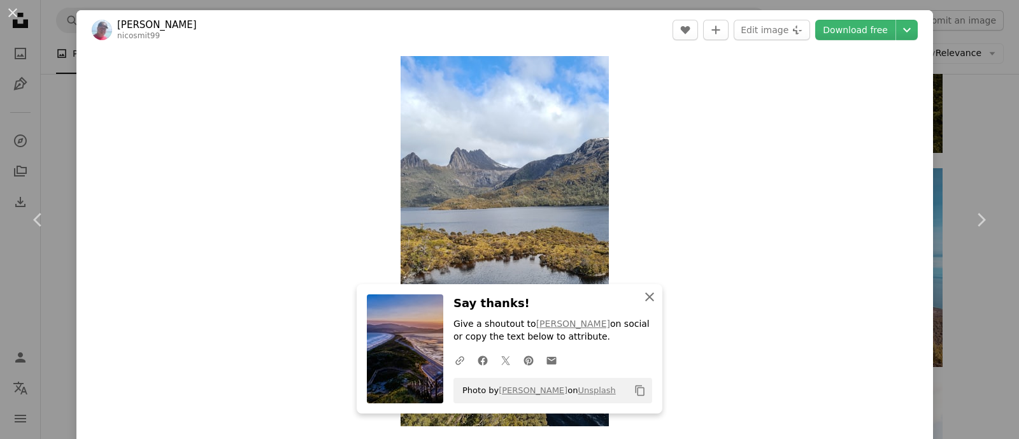
click at [645, 297] on icon "button" at bounding box center [649, 296] width 9 height 9
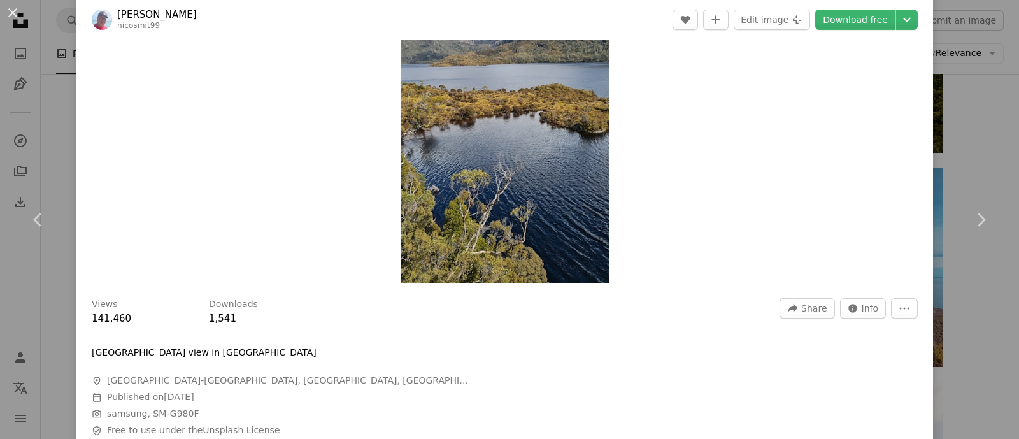
scroll to position [239, 0]
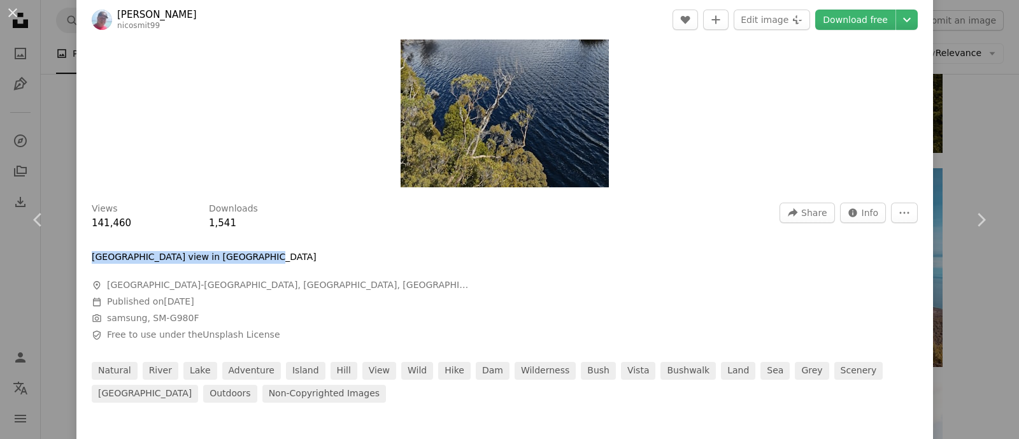
drag, startPoint x: 92, startPoint y: 258, endPoint x: 244, endPoint y: 255, distance: 152.3
click at [244, 255] on p "[GEOGRAPHIC_DATA] view in [GEOGRAPHIC_DATA]" at bounding box center [204, 257] width 225 height 13
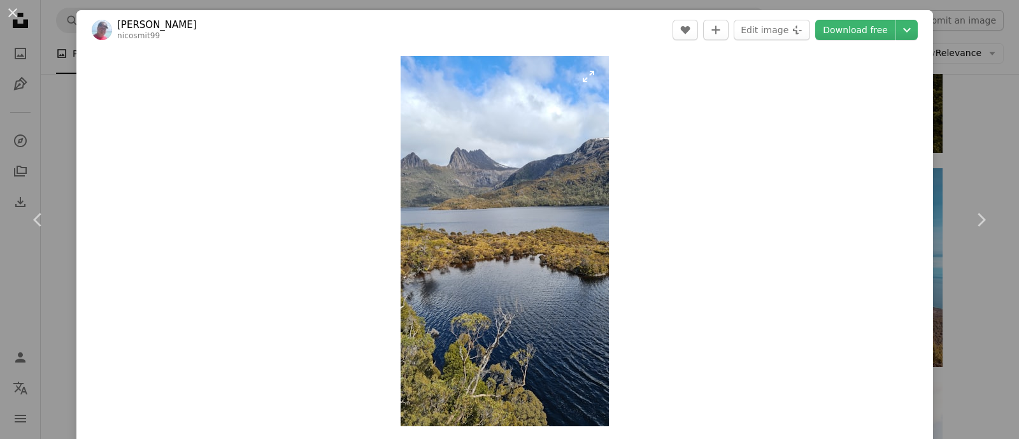
click at [504, 222] on img "Zoom in on this image" at bounding box center [505, 241] width 208 height 370
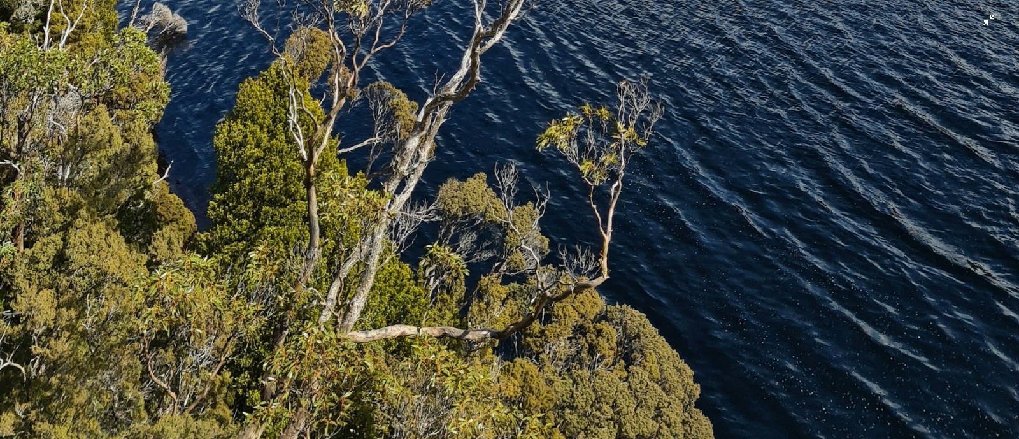
scroll to position [1330, 0]
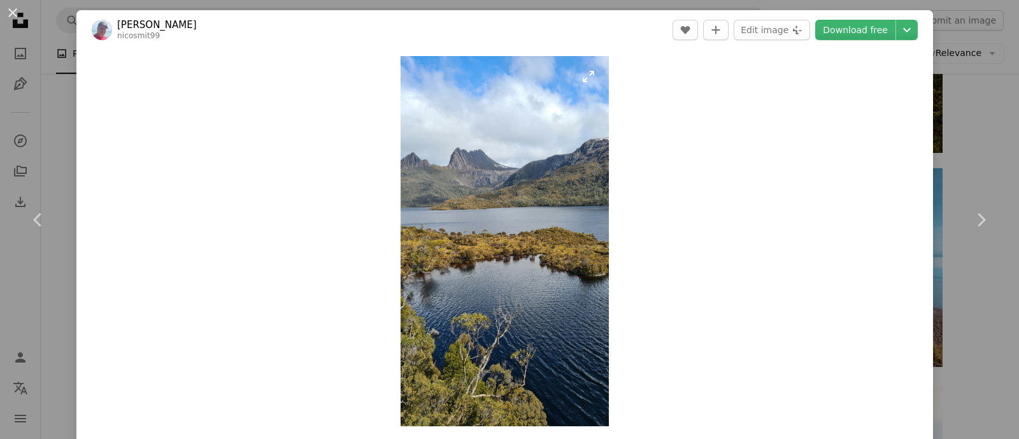
scroll to position [159, 0]
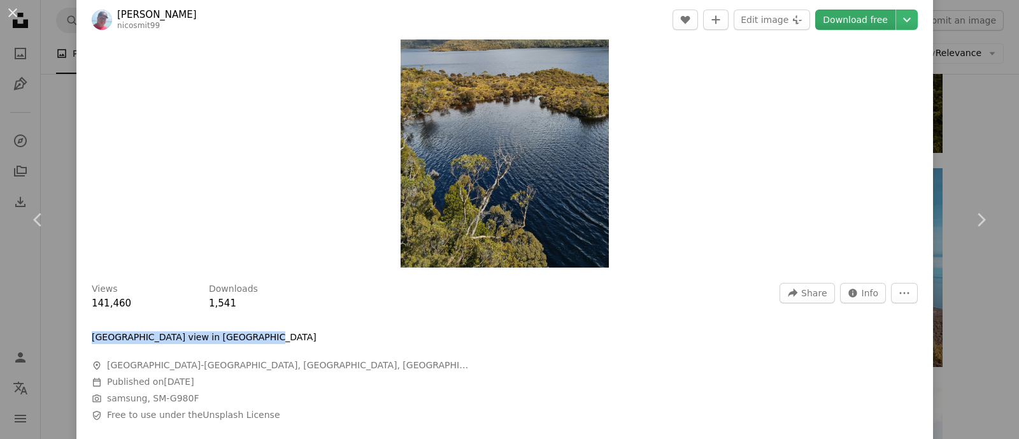
click at [815, 15] on link "Download free" at bounding box center [855, 20] width 80 height 20
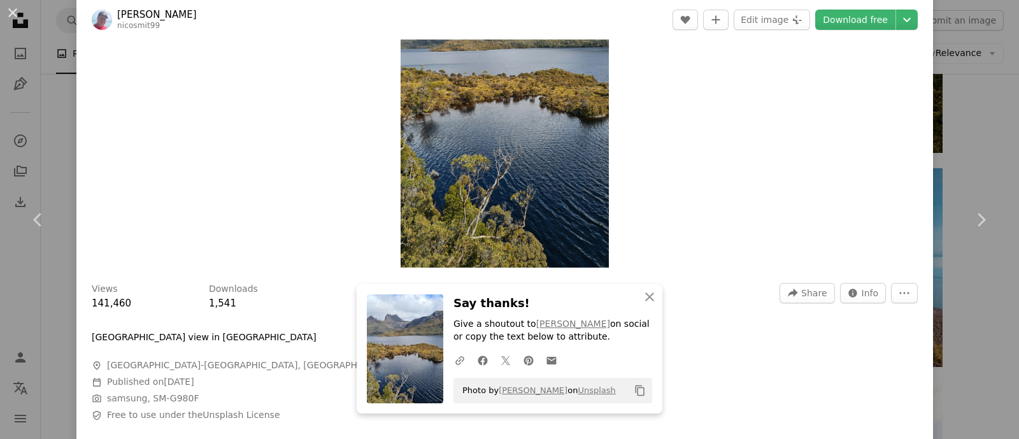
click at [653, 124] on div "Zoom in" at bounding box center [504, 82] width 857 height 383
click at [645, 298] on icon "button" at bounding box center [649, 296] width 9 height 9
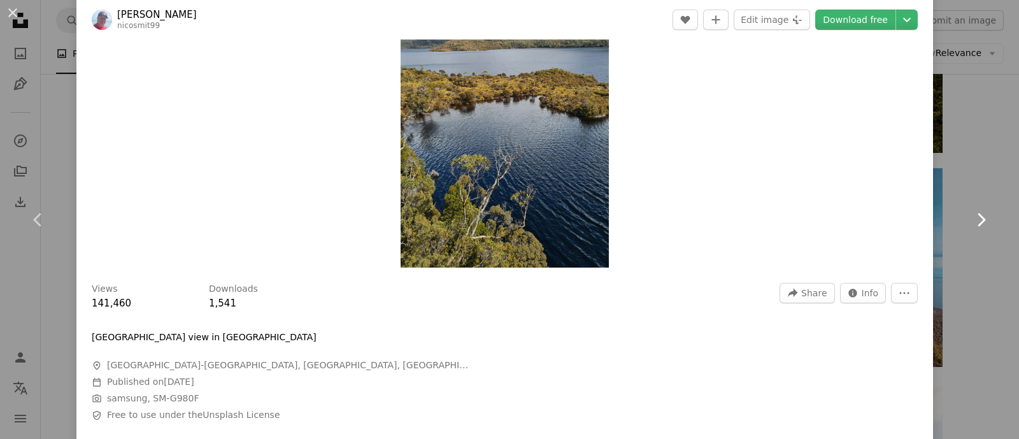
click at [815, 216] on icon "Chevron right" at bounding box center [981, 220] width 20 height 20
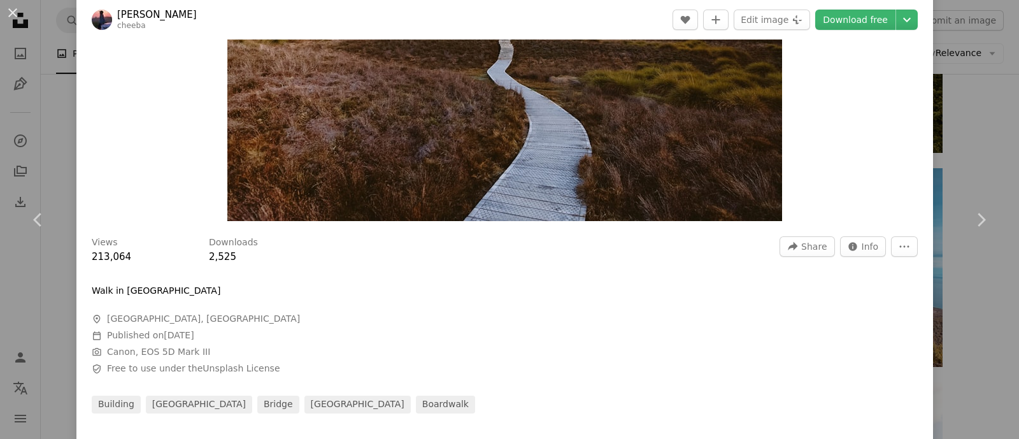
scroll to position [239, 0]
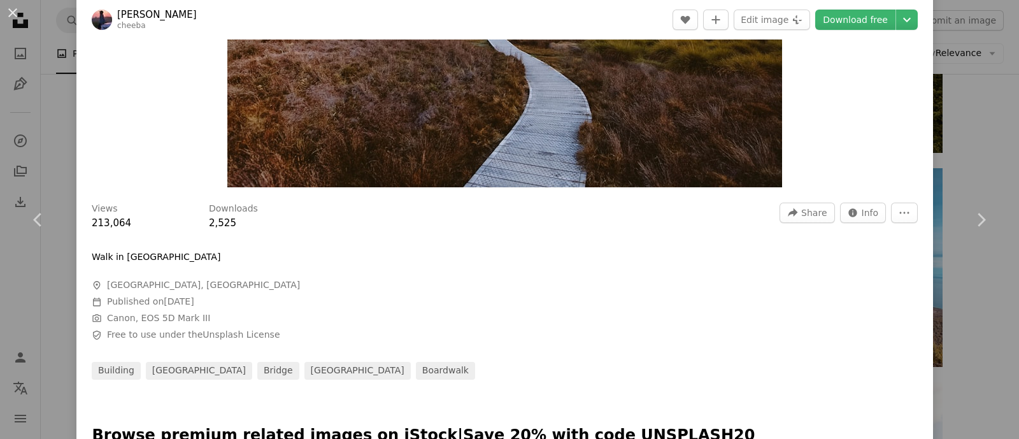
drag, startPoint x: 91, startPoint y: 256, endPoint x: 246, endPoint y: 259, distance: 154.8
click at [246, 259] on div "Walk in [GEOGRAPHIC_DATA]" at bounding box center [283, 257] width 382 height 13
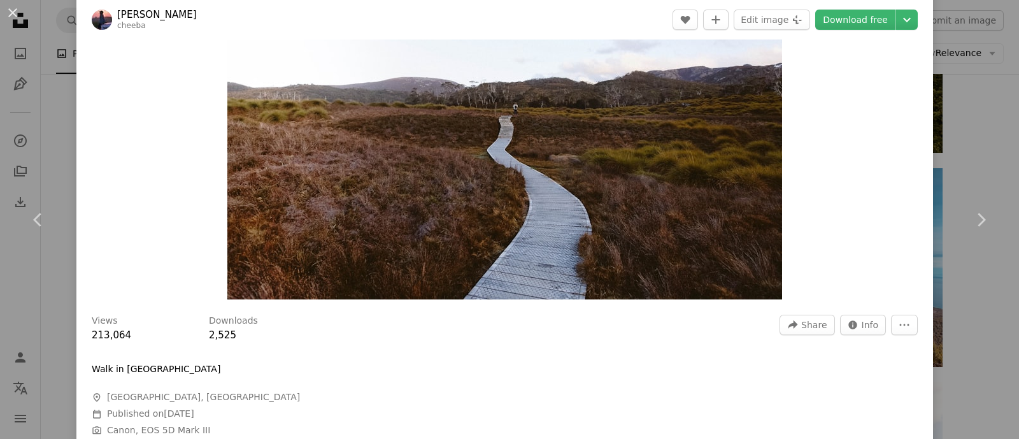
scroll to position [159, 0]
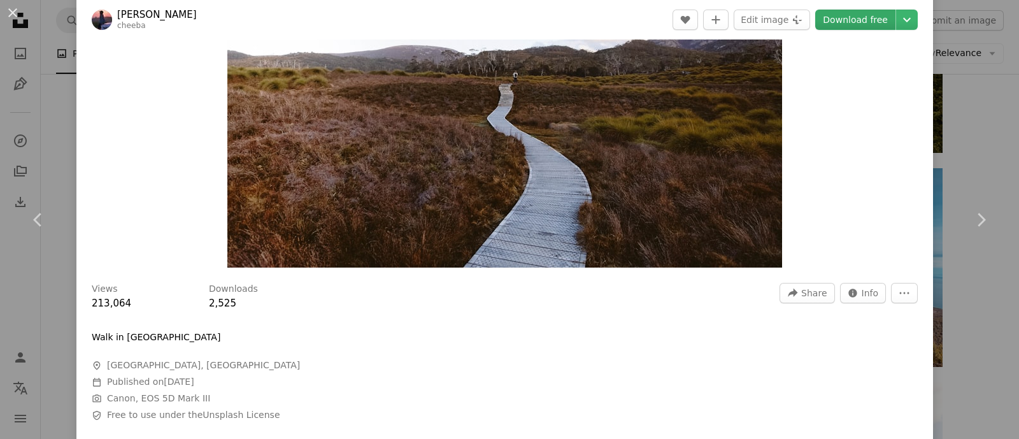
click at [815, 20] on link "Download free" at bounding box center [855, 20] width 80 height 20
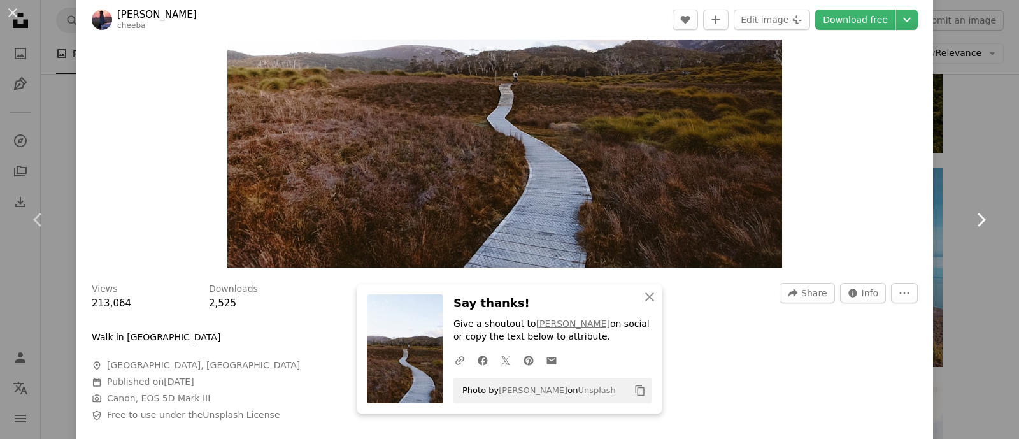
click at [815, 214] on icon "Chevron right" at bounding box center [981, 220] width 20 height 20
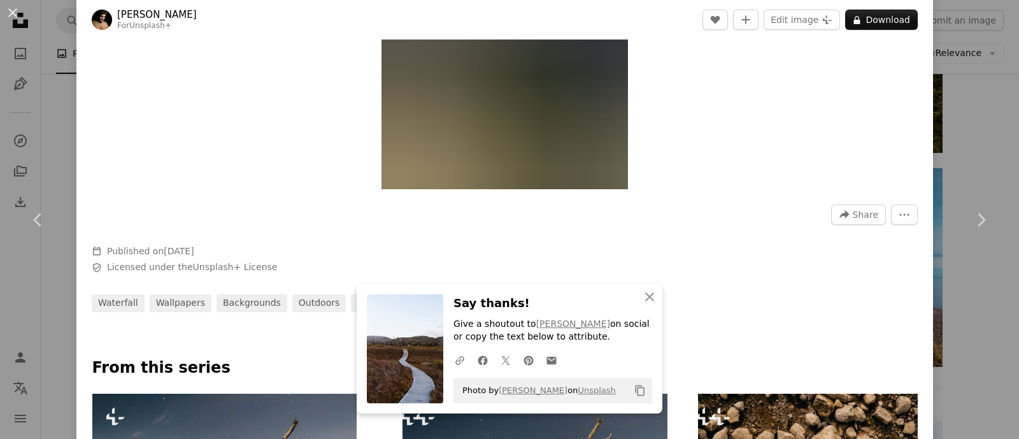
scroll to position [239, 0]
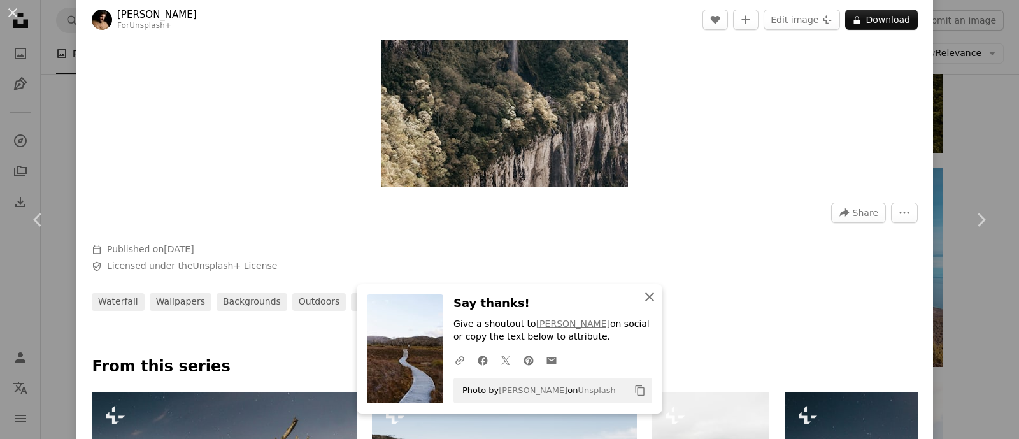
click at [642, 303] on icon "An X shape" at bounding box center [649, 296] width 15 height 15
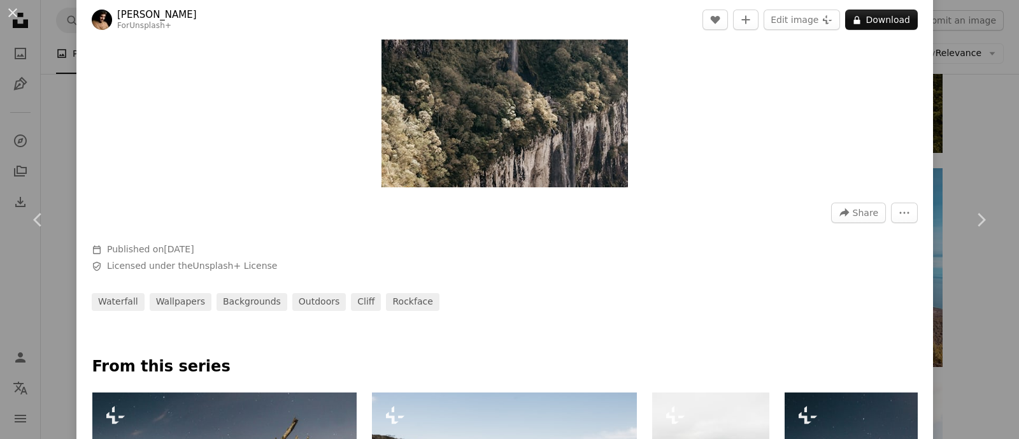
scroll to position [0, 0]
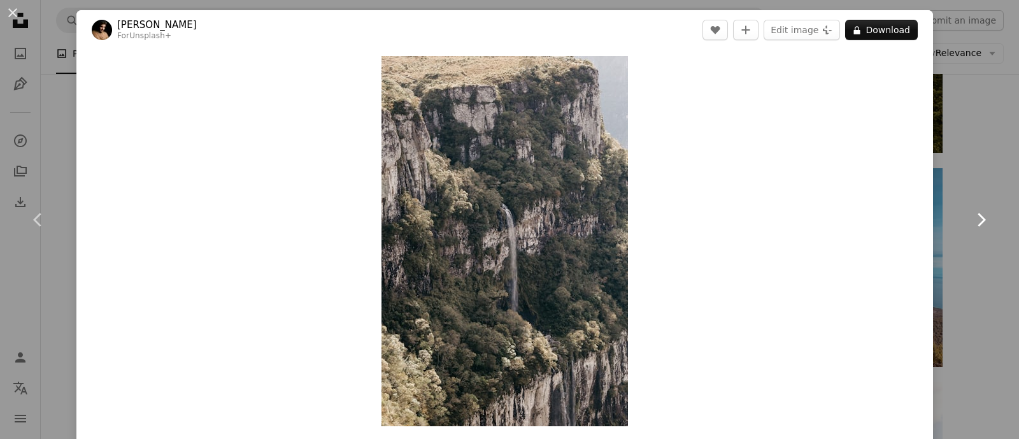
click at [815, 217] on icon "Chevron right" at bounding box center [981, 220] width 20 height 20
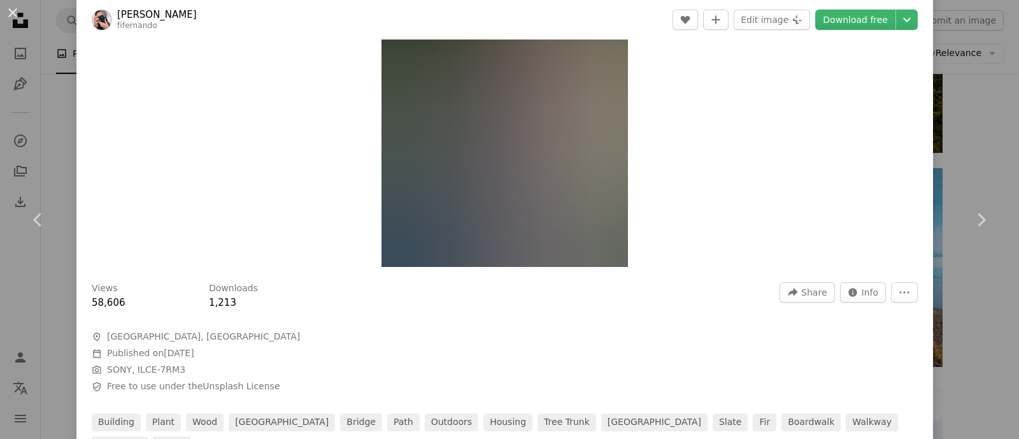
scroll to position [79, 0]
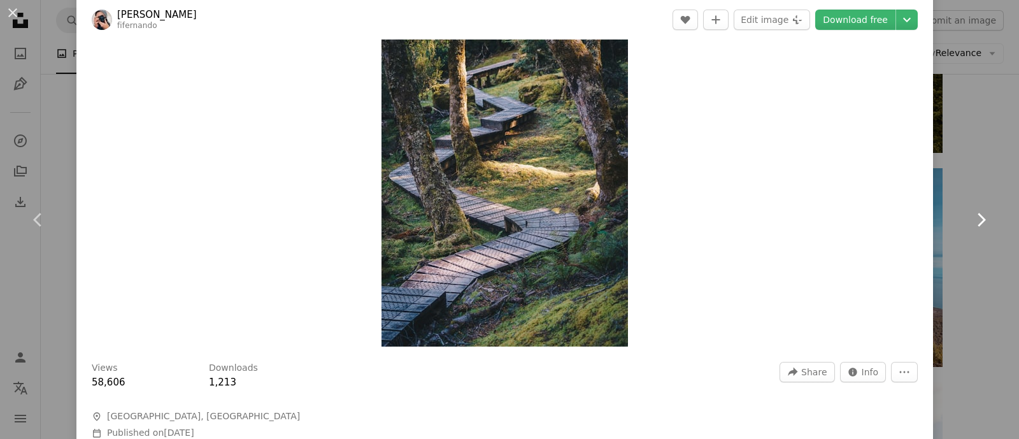
click at [815, 225] on icon "Chevron right" at bounding box center [981, 220] width 20 height 20
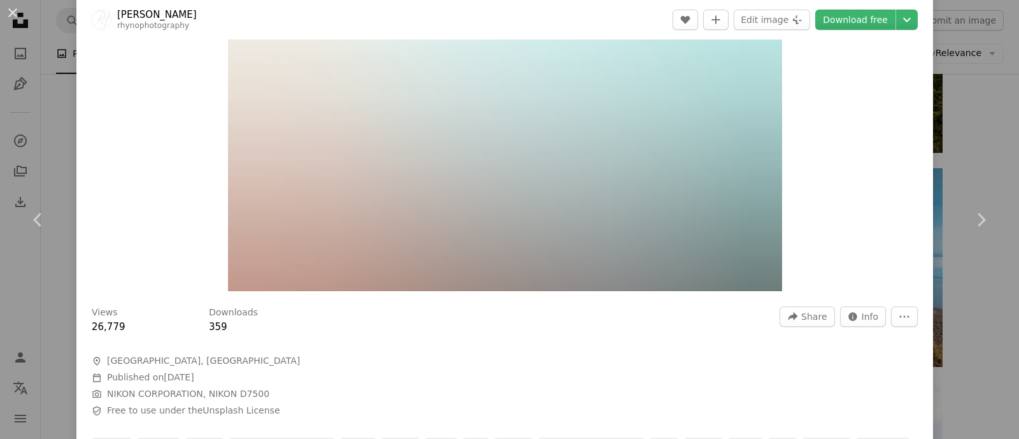
scroll to position [159, 0]
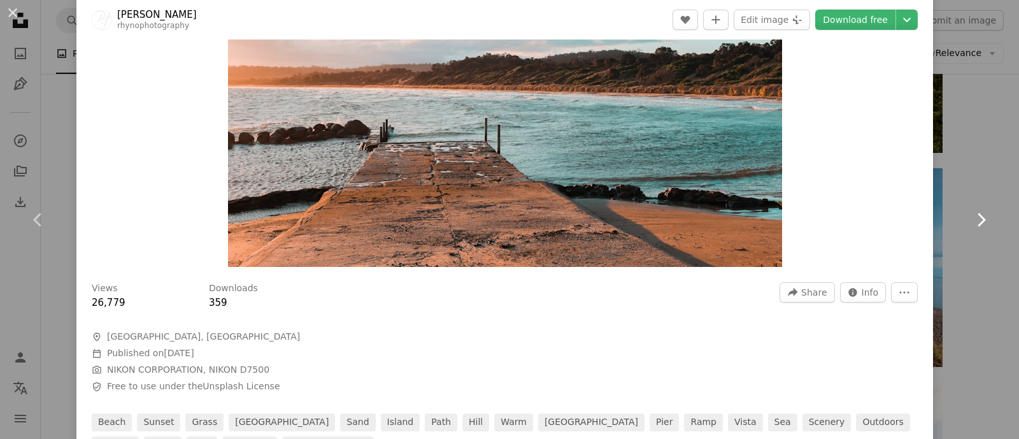
click at [815, 223] on icon "Chevron right" at bounding box center [981, 220] width 20 height 20
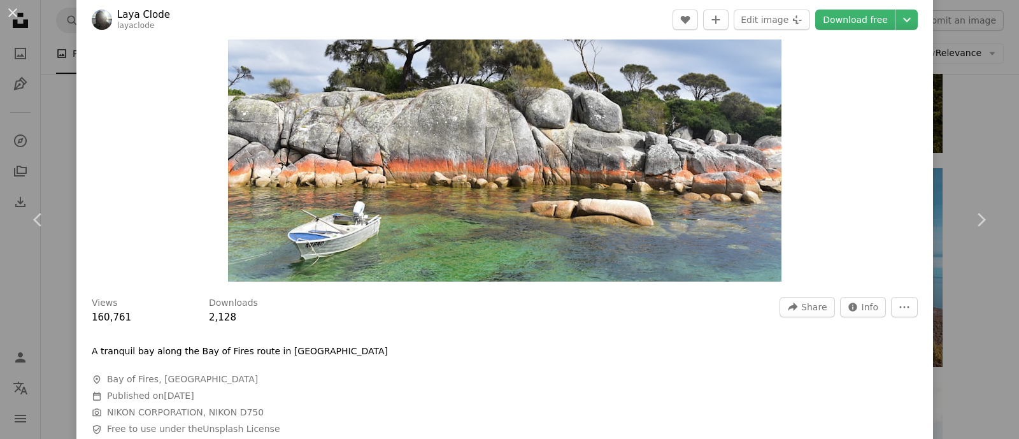
scroll to position [159, 0]
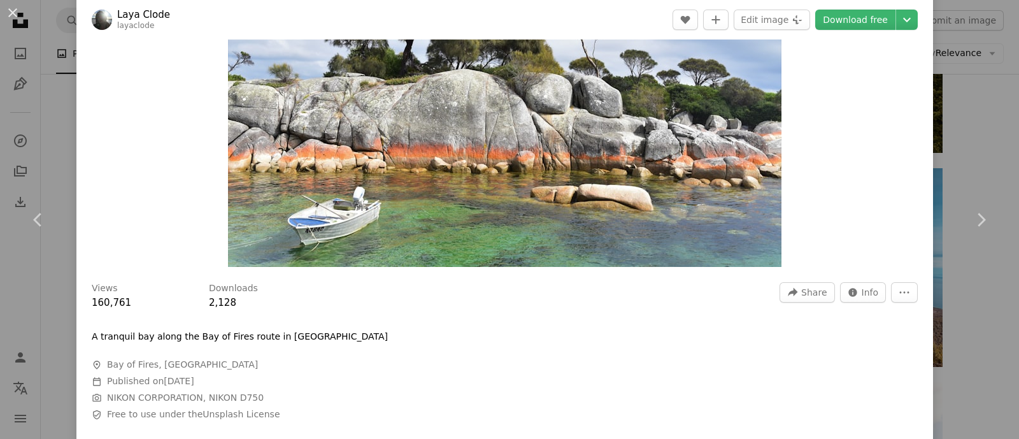
drag, startPoint x: 93, startPoint y: 336, endPoint x: 370, endPoint y: 335, distance: 277.1
click at [370, 335] on div "A tranquil bay along the Bay of Fires route in [GEOGRAPHIC_DATA]" at bounding box center [283, 337] width 382 height 13
click at [815, 24] on link "Download free" at bounding box center [855, 20] width 80 height 20
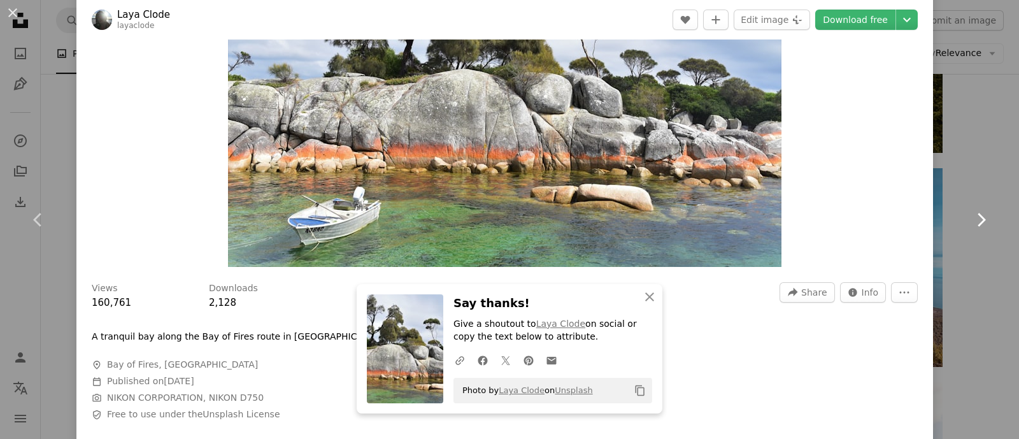
click at [815, 219] on icon "Chevron right" at bounding box center [981, 220] width 20 height 20
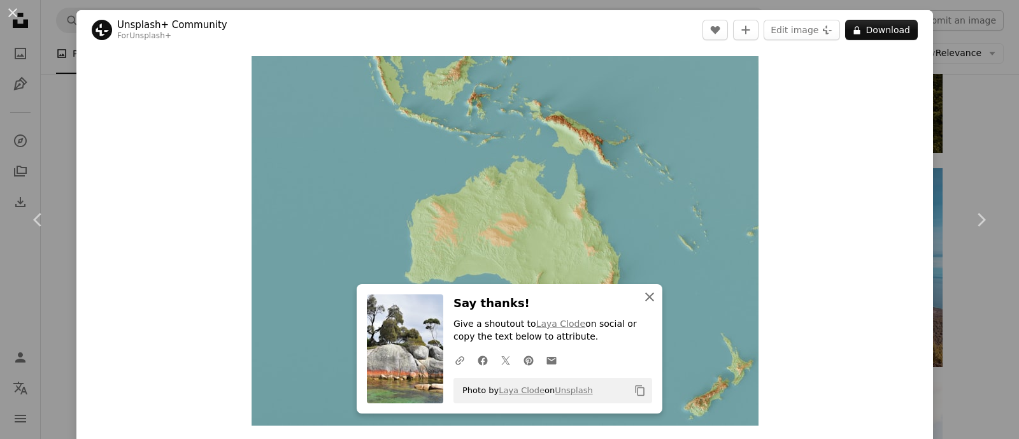
click at [645, 296] on icon "button" at bounding box center [649, 296] width 9 height 9
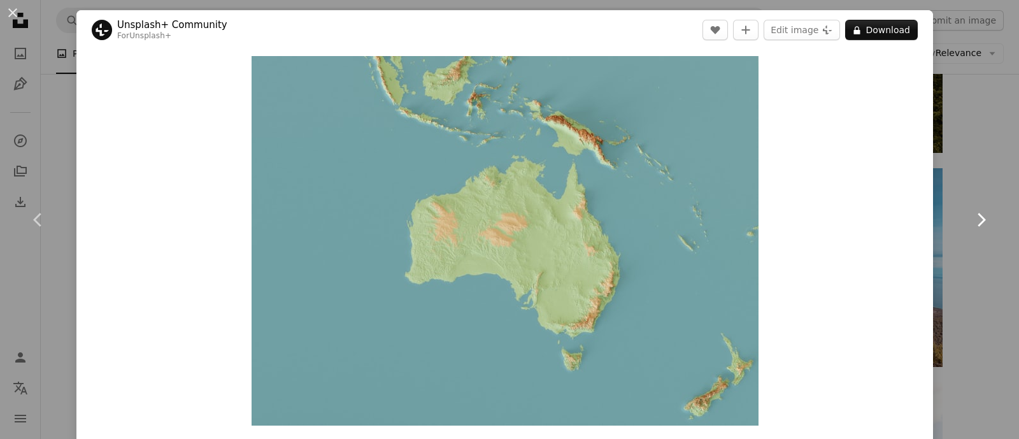
click at [815, 220] on icon "Chevron right" at bounding box center [981, 220] width 20 height 20
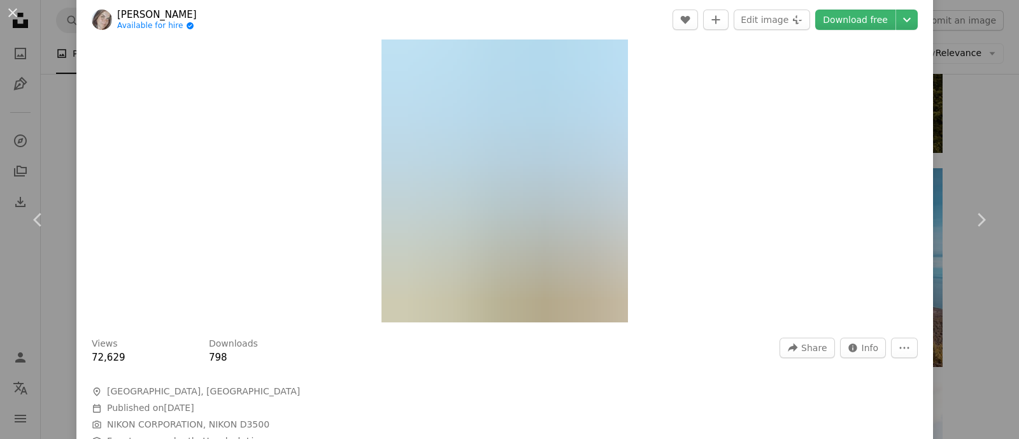
scroll to position [79, 0]
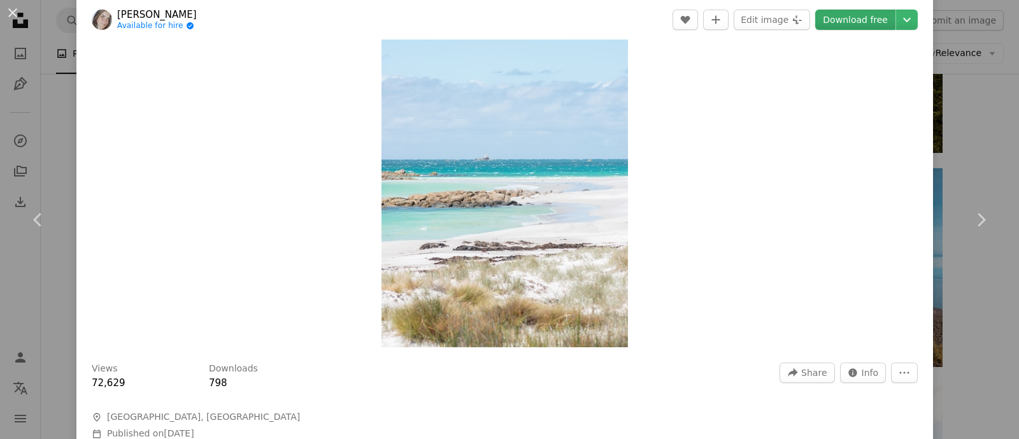
click at [815, 23] on link "Download free" at bounding box center [855, 20] width 80 height 20
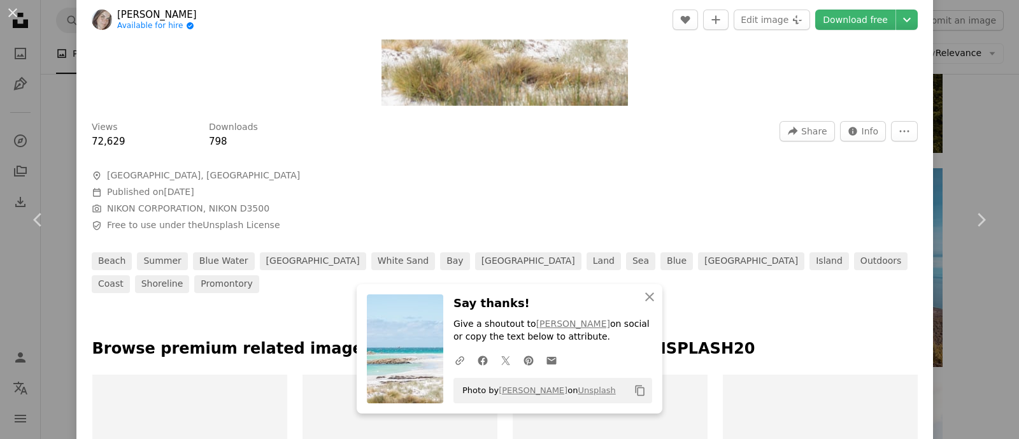
scroll to position [398, 0]
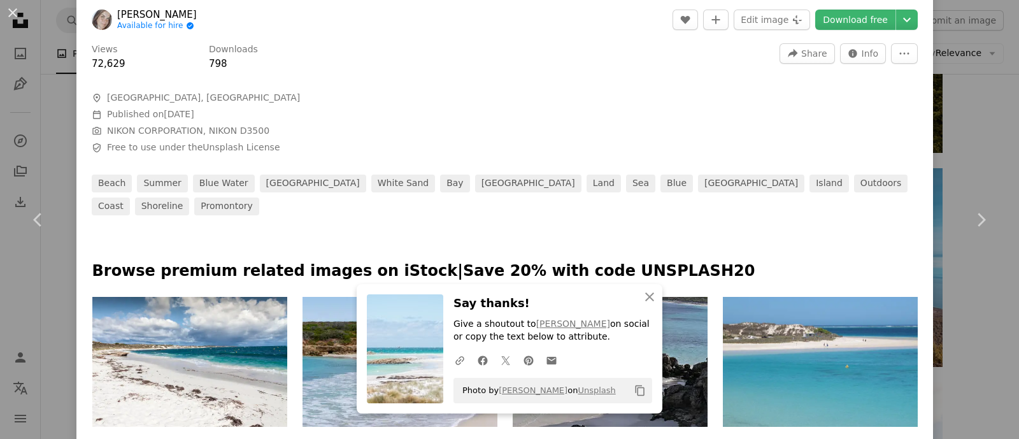
click at [645, 86] on div at bounding box center [505, 81] width 826 height 20
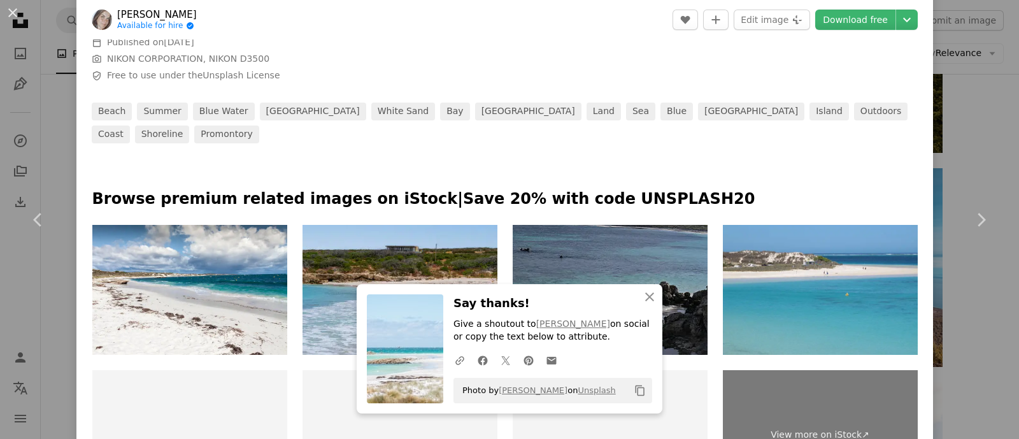
scroll to position [239, 0]
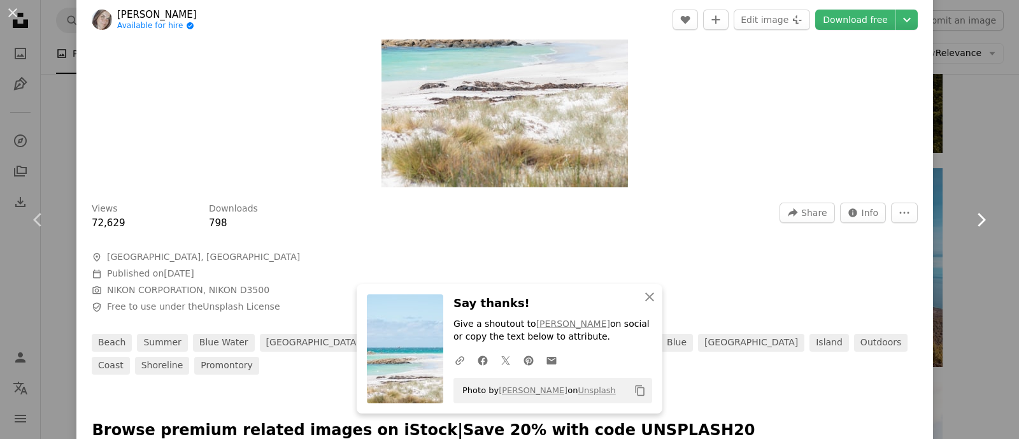
click at [815, 224] on icon "Chevron right" at bounding box center [981, 220] width 20 height 20
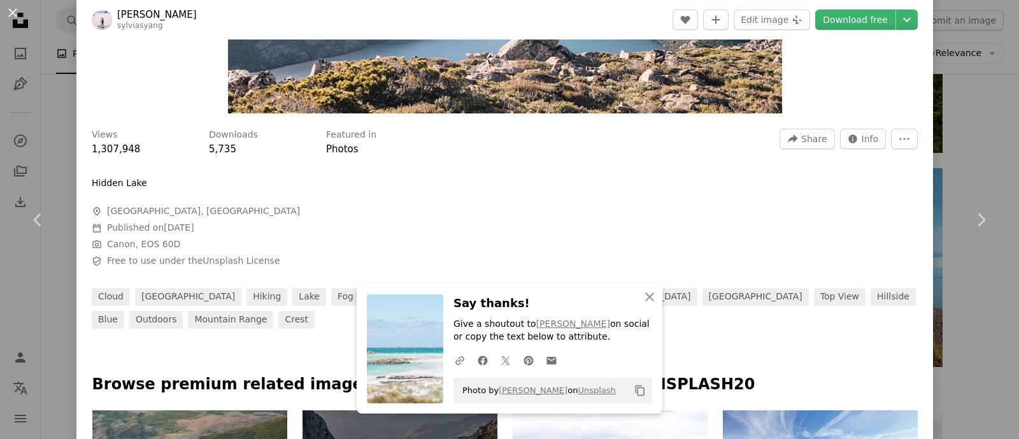
scroll to position [318, 0]
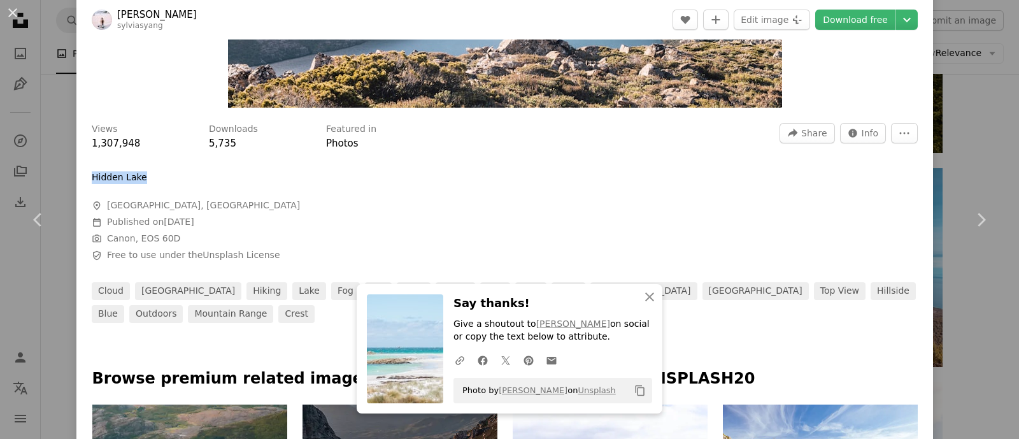
drag, startPoint x: 146, startPoint y: 174, endPoint x: 90, endPoint y: 182, distance: 56.0
click at [90, 182] on div "Views 1,307,948 Downloads 5,735 Featured in Photos A forward-right arrow Share …" at bounding box center [504, 218] width 857 height 209
click at [815, 20] on link "Download free" at bounding box center [855, 20] width 80 height 20
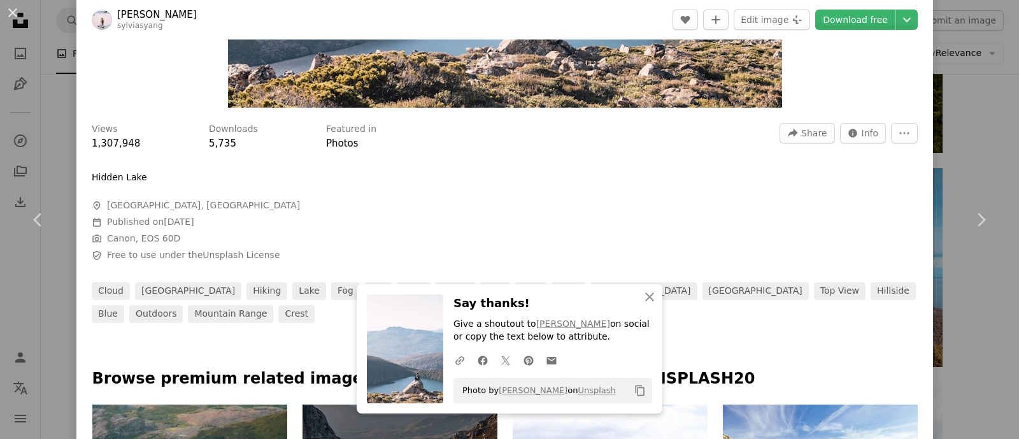
drag, startPoint x: 542, startPoint y: 201, endPoint x: 556, endPoint y: 198, distance: 14.2
click at [542, 201] on div "Views 1,307,948 Downloads 5,735 Featured in Photos A forward-right arrow Share …" at bounding box center [504, 218] width 857 height 209
click at [815, 219] on icon "Chevron right" at bounding box center [981, 220] width 20 height 20
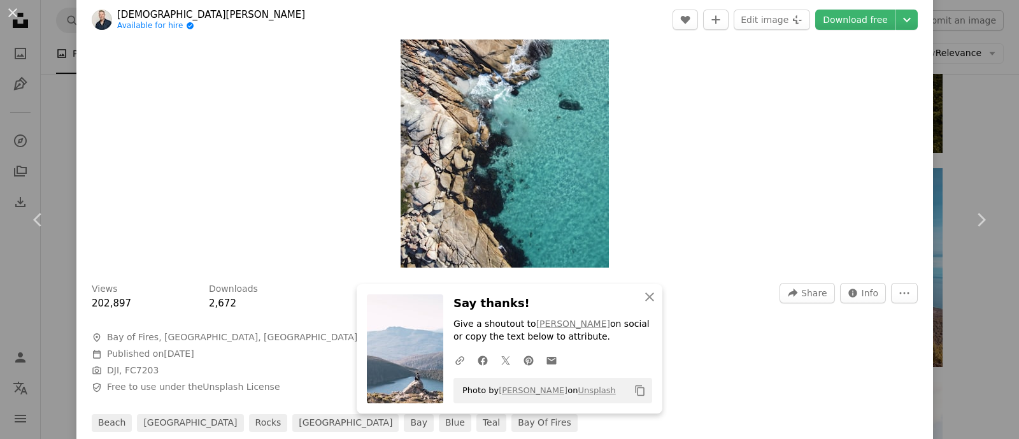
scroll to position [239, 0]
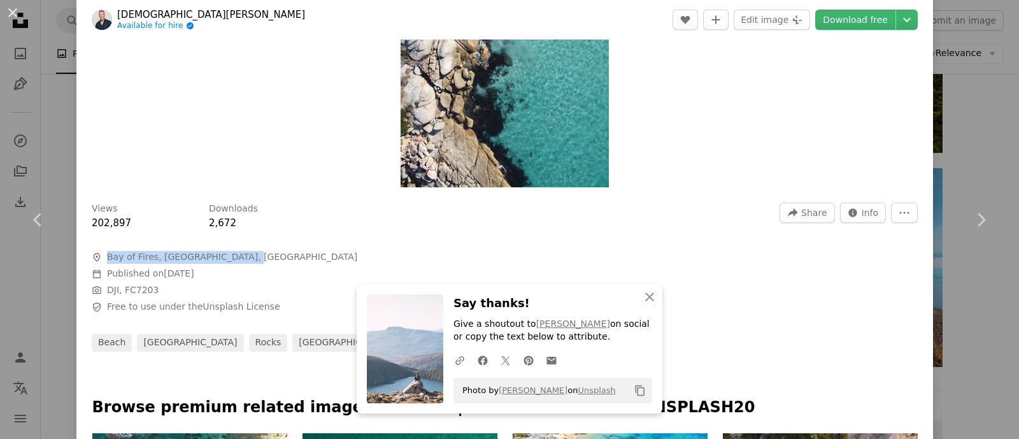
drag, startPoint x: 237, startPoint y: 259, endPoint x: 107, endPoint y: 256, distance: 130.0
click at [104, 262] on span "A map marker Bay of Fires, [GEOGRAPHIC_DATA], [GEOGRAPHIC_DATA]" at bounding box center [283, 257] width 382 height 13
click at [815, 22] on link "Download free" at bounding box center [855, 20] width 80 height 20
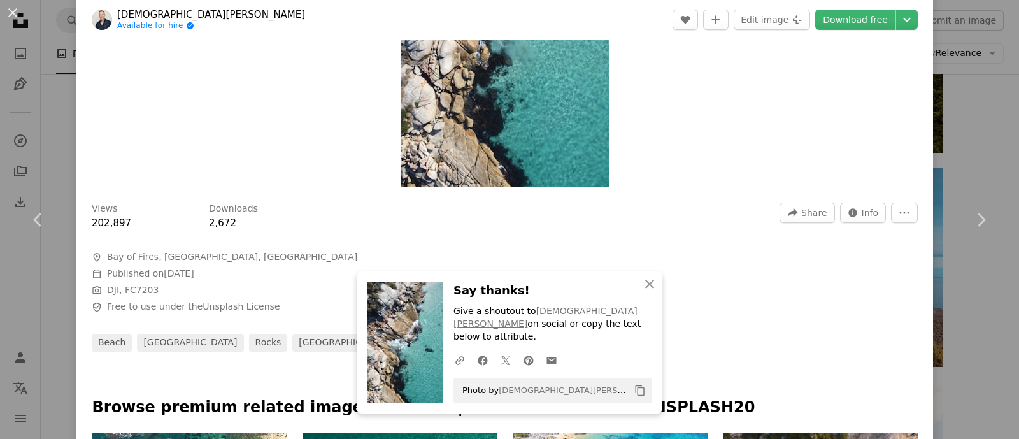
click at [656, 157] on div "Zoom in" at bounding box center [504, 2] width 857 height 383
click at [815, 211] on link "Chevron right" at bounding box center [981, 220] width 76 height 122
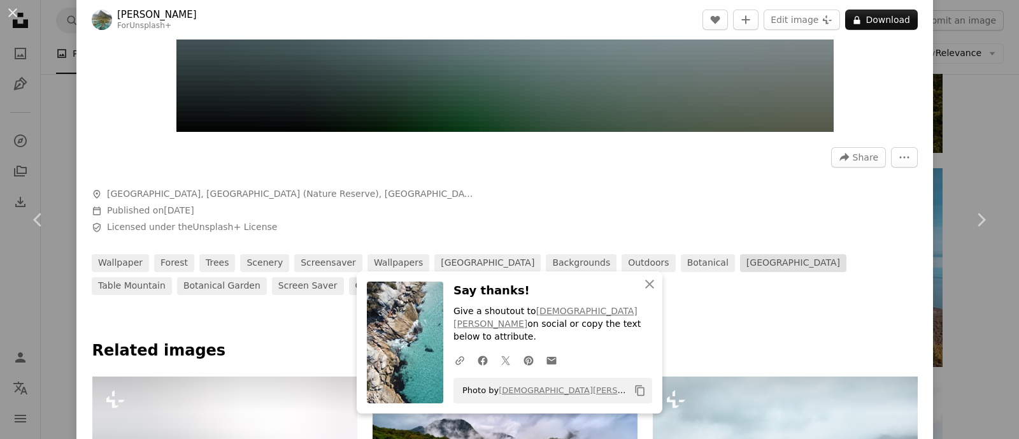
scroll to position [318, 0]
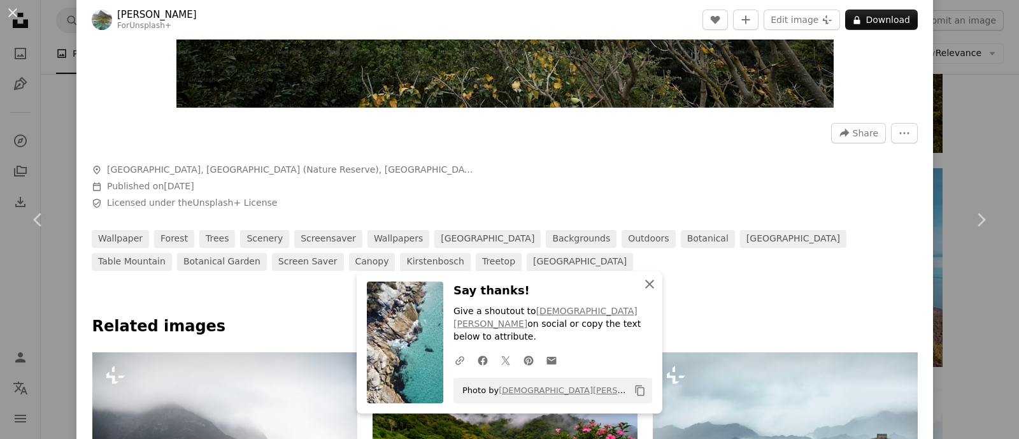
click at [642, 292] on icon "An X shape" at bounding box center [649, 283] width 15 height 15
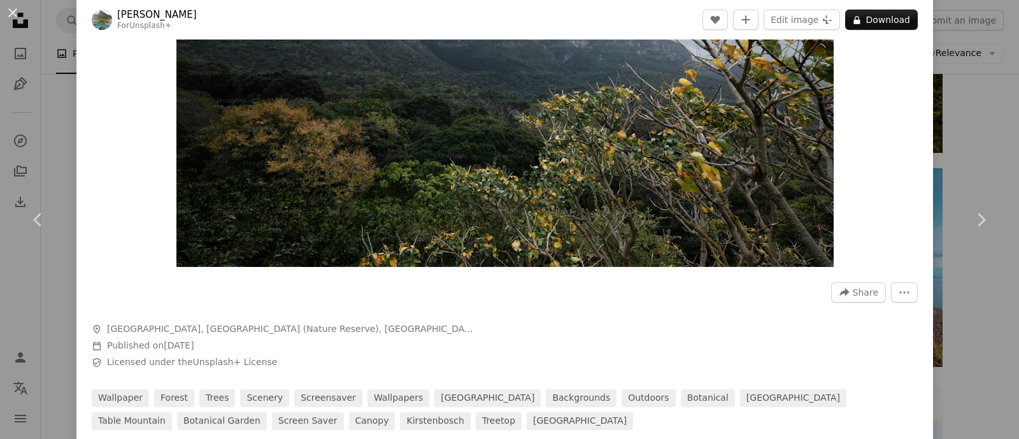
scroll to position [0, 0]
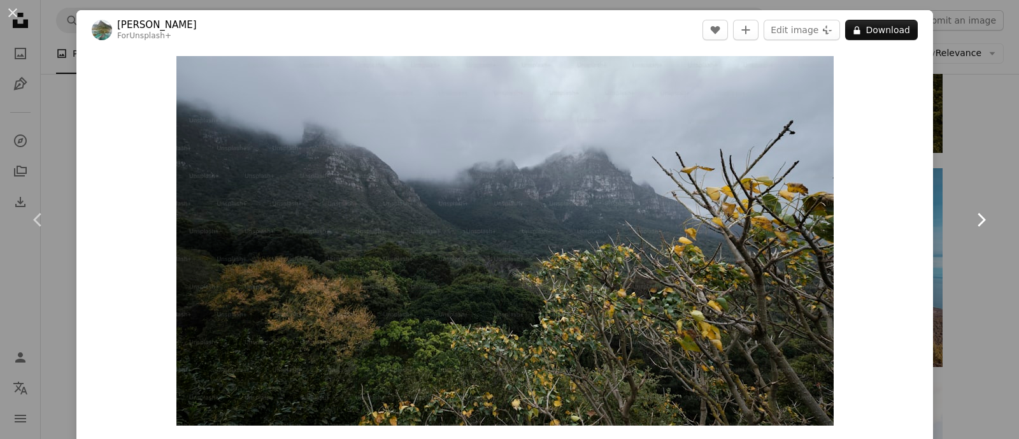
click at [815, 215] on icon at bounding box center [982, 219] width 8 height 13
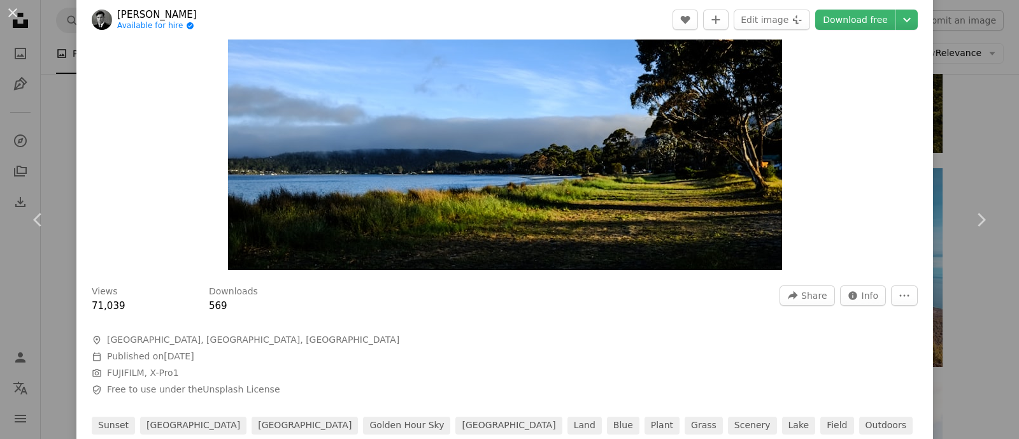
scroll to position [159, 0]
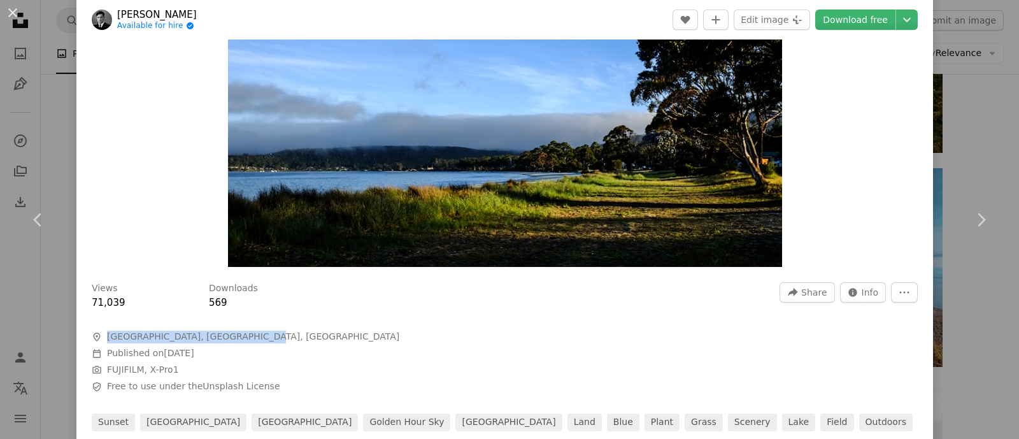
drag, startPoint x: 107, startPoint y: 337, endPoint x: 245, endPoint y: 336, distance: 137.6
click at [245, 336] on span "A map marker [GEOGRAPHIC_DATA], [GEOGRAPHIC_DATA], [GEOGRAPHIC_DATA]" at bounding box center [283, 337] width 382 height 13
click at [815, 18] on link "Download free" at bounding box center [855, 20] width 80 height 20
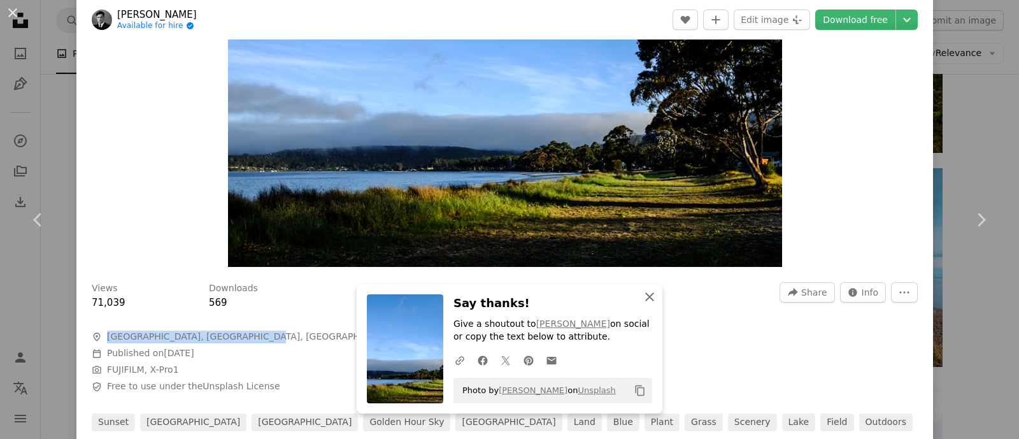
drag, startPoint x: 652, startPoint y: 297, endPoint x: 663, endPoint y: 286, distance: 16.2
click at [651, 297] on button "An X shape Close" at bounding box center [649, 296] width 25 height 25
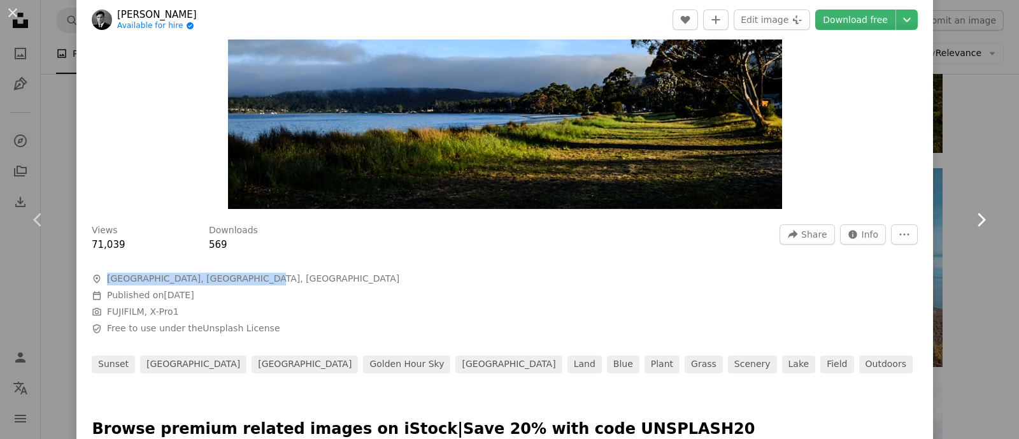
scroll to position [239, 0]
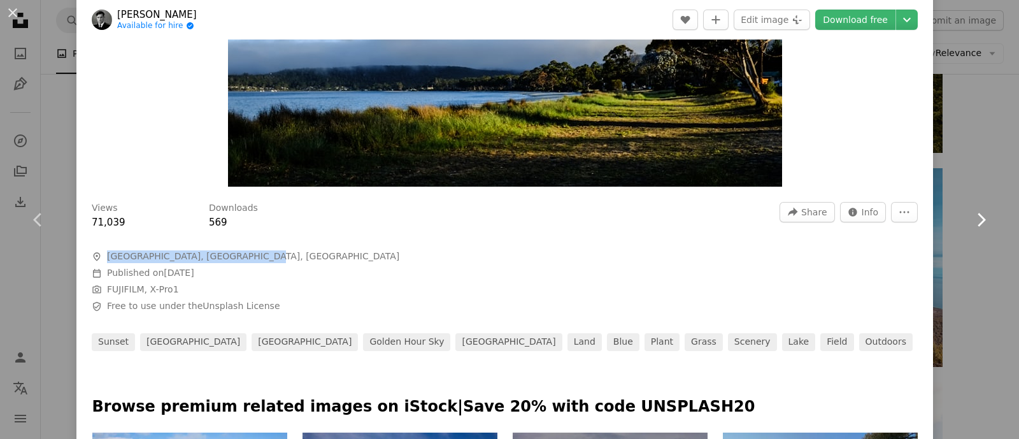
click at [815, 205] on link "Chevron right" at bounding box center [981, 220] width 76 height 122
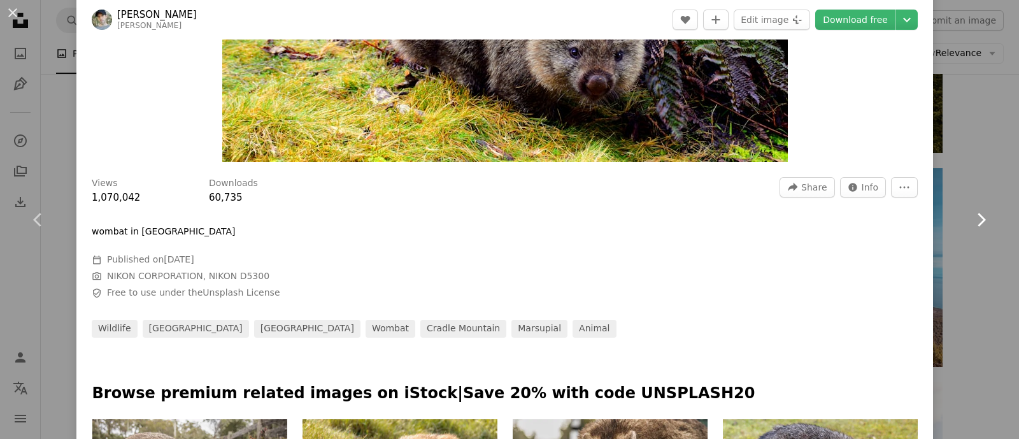
scroll to position [239, 0]
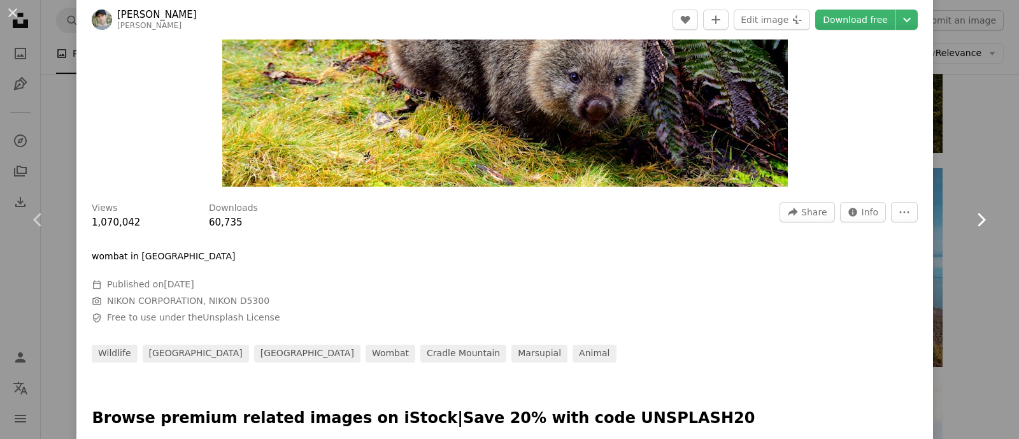
click at [815, 213] on icon "Chevron right" at bounding box center [981, 220] width 20 height 20
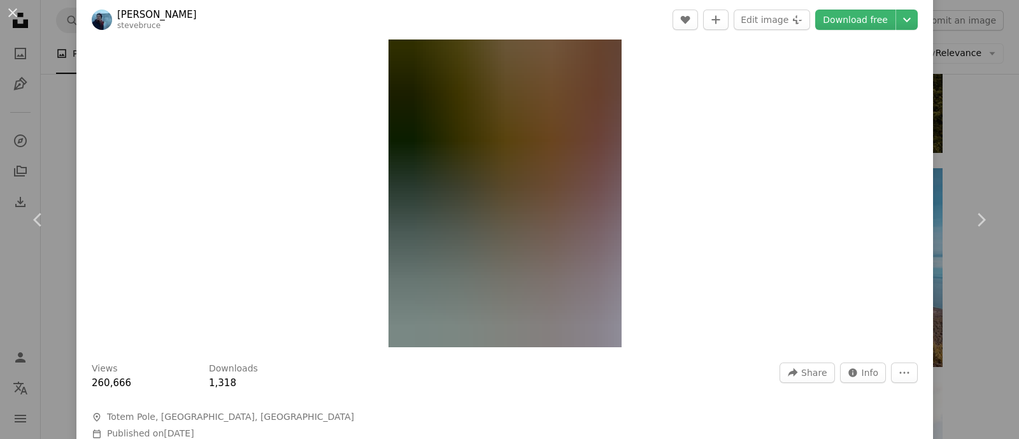
scroll to position [159, 0]
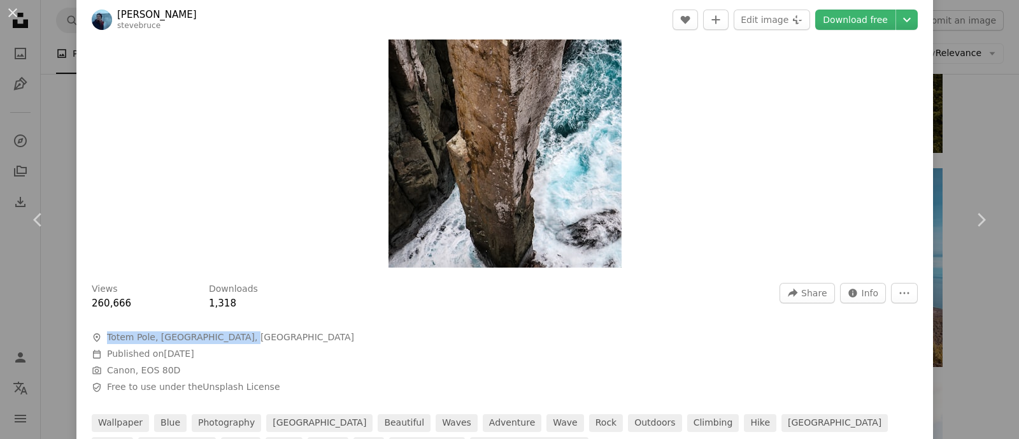
drag, startPoint x: 108, startPoint y: 336, endPoint x: 242, endPoint y: 340, distance: 133.8
click at [242, 340] on span "A map marker [GEOGRAPHIC_DATA], [GEOGRAPHIC_DATA], [GEOGRAPHIC_DATA]" at bounding box center [283, 337] width 382 height 13
click at [815, 20] on link "Download free" at bounding box center [855, 20] width 80 height 20
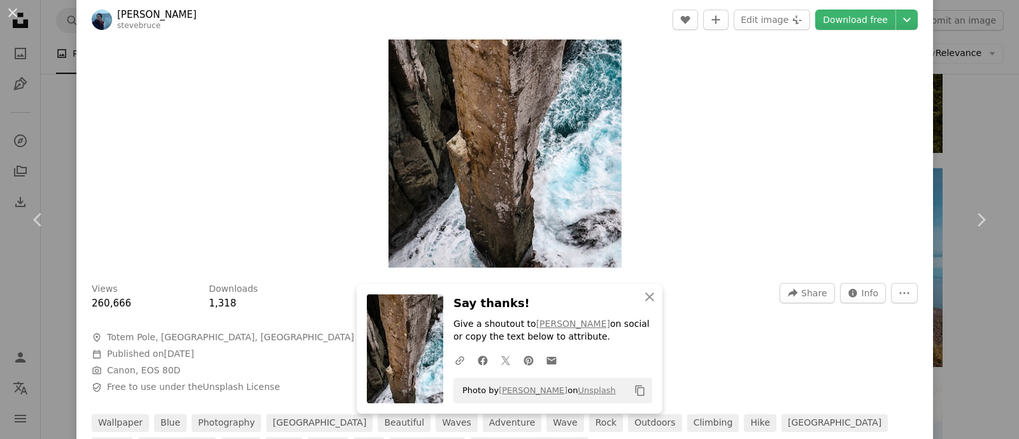
click at [625, 103] on div "Zoom in" at bounding box center [504, 82] width 857 height 383
click at [647, 301] on icon "An X shape" at bounding box center [649, 296] width 15 height 15
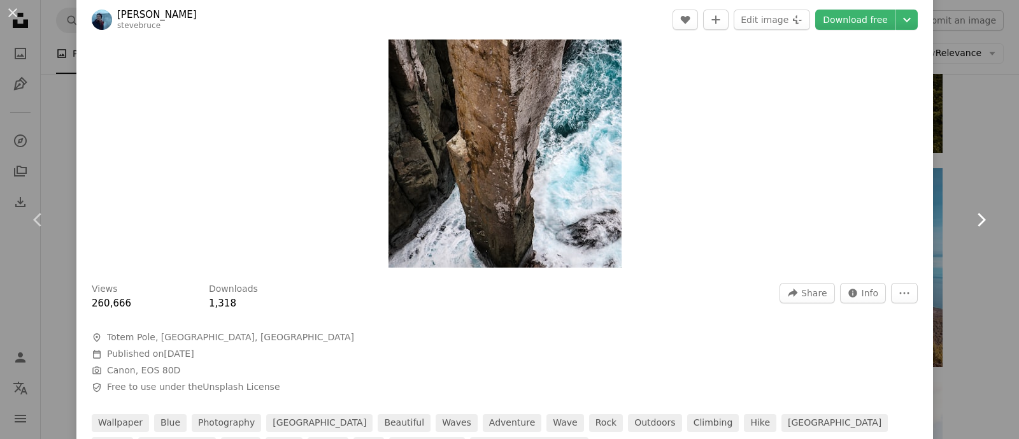
click at [815, 215] on icon "Chevron right" at bounding box center [981, 220] width 20 height 20
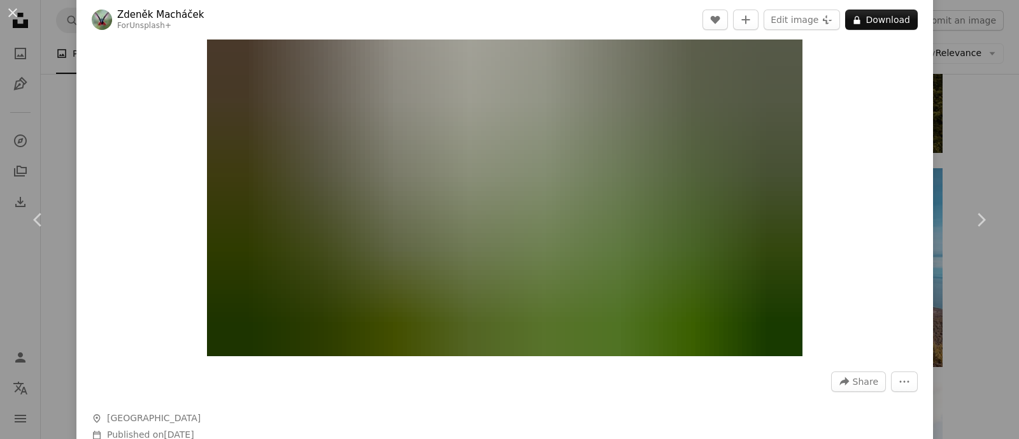
scroll to position [159, 0]
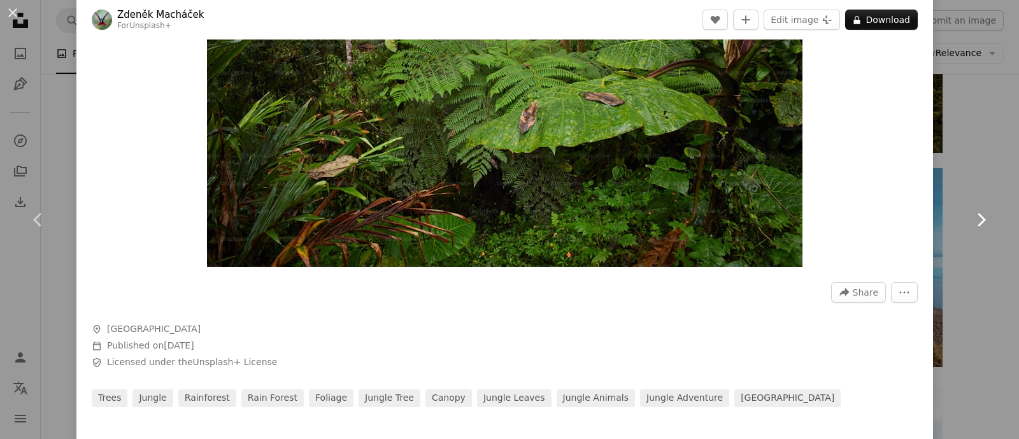
click at [815, 236] on link "Chevron right" at bounding box center [981, 220] width 76 height 122
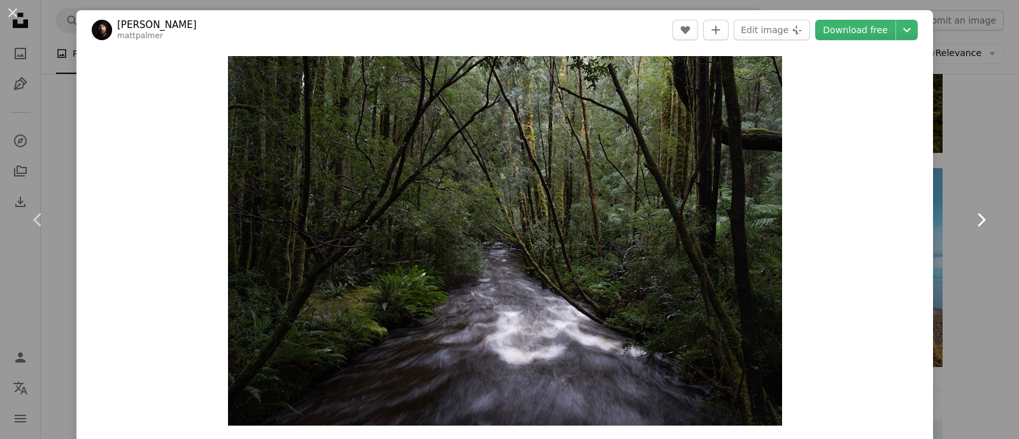
click at [815, 219] on icon "Chevron right" at bounding box center [981, 220] width 20 height 20
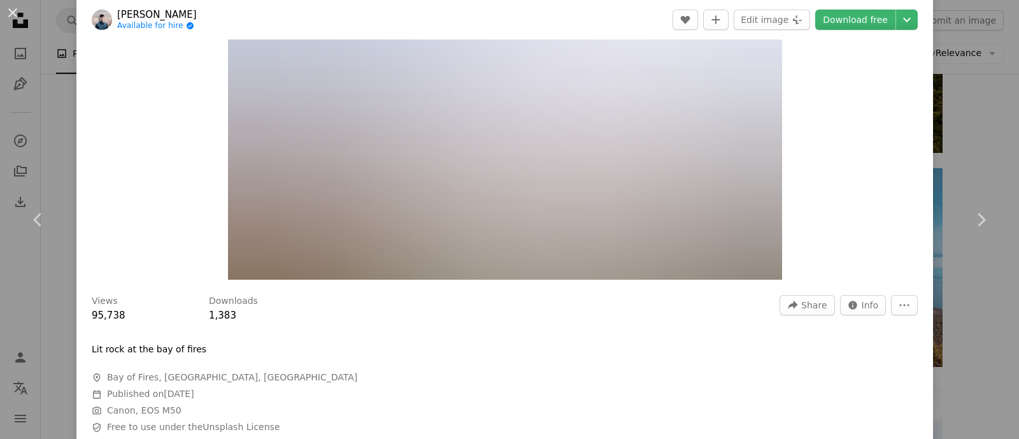
scroll to position [159, 0]
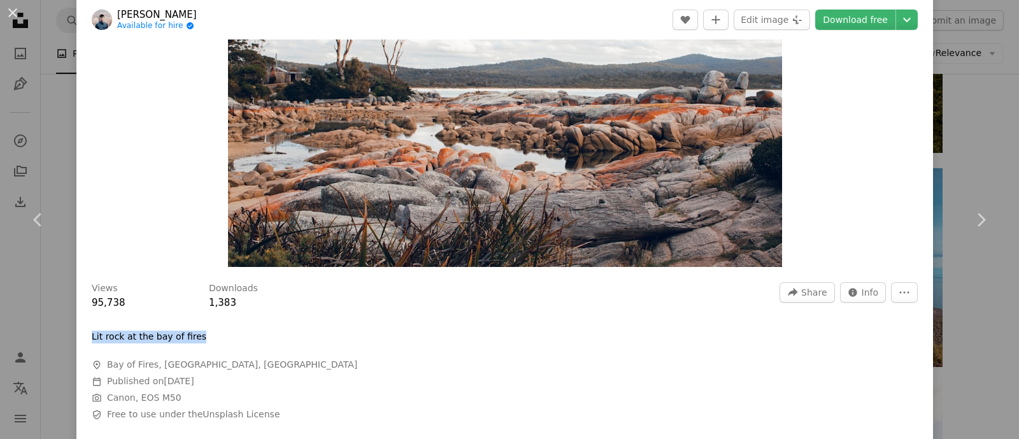
drag, startPoint x: 92, startPoint y: 335, endPoint x: 212, endPoint y: 338, distance: 119.8
click at [212, 338] on div "Lit rock at the bay of fires" at bounding box center [283, 337] width 382 height 13
click at [815, 14] on link "Download free" at bounding box center [855, 20] width 80 height 20
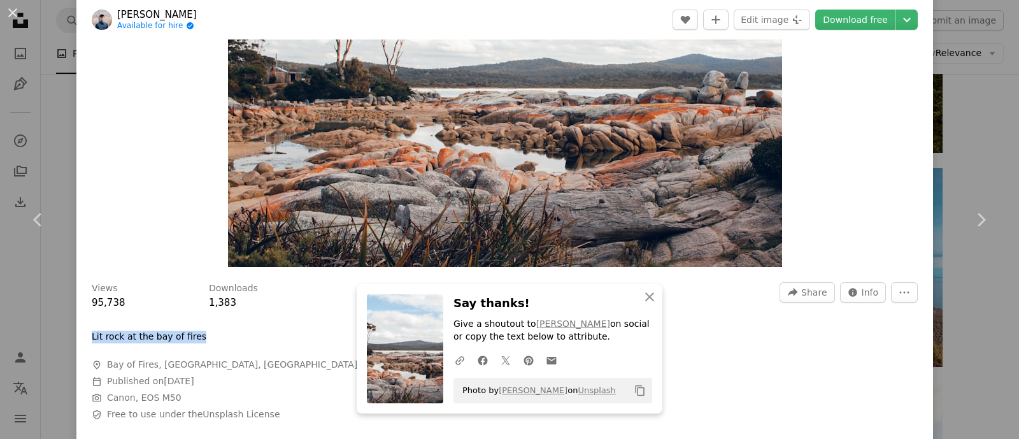
click at [728, 350] on div "Views 95,738 Downloads 1,383 A forward-right arrow Share Info icon Info More Ac…" at bounding box center [504, 366] width 857 height 186
click at [815, 217] on icon "Chevron right" at bounding box center [981, 220] width 20 height 20
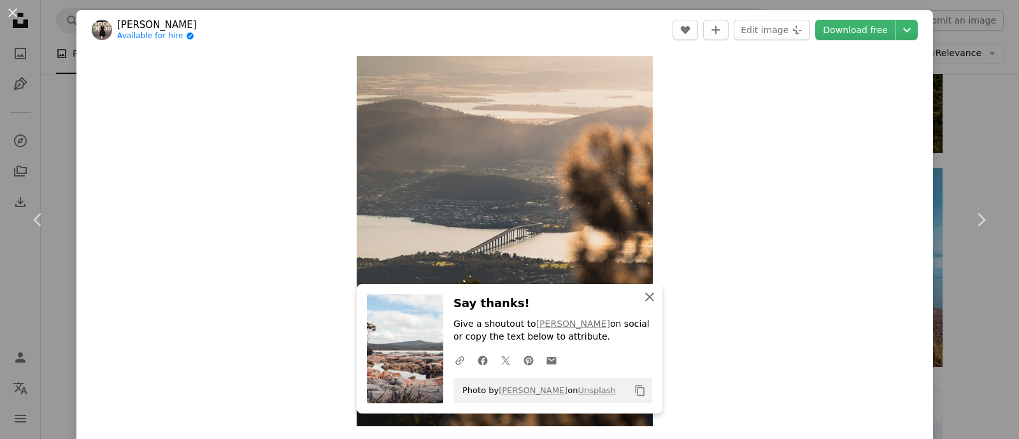
click at [643, 294] on icon "An X shape" at bounding box center [649, 296] width 15 height 15
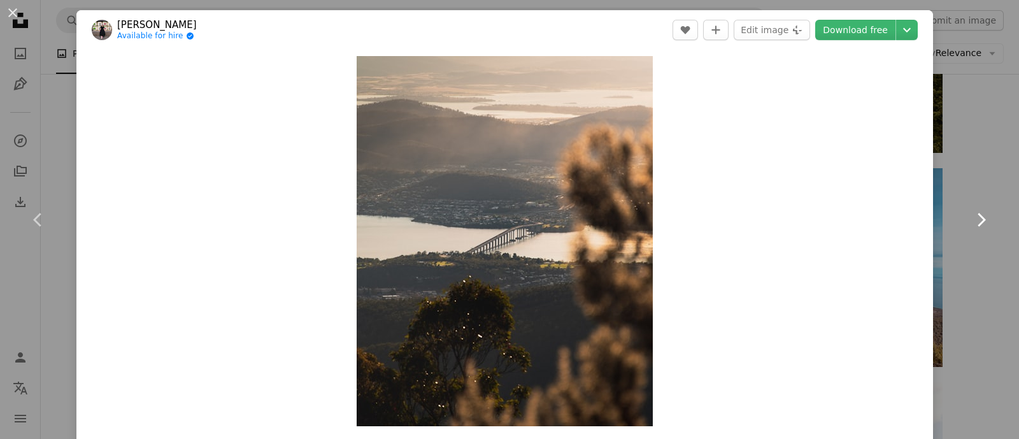
click at [815, 215] on icon at bounding box center [982, 219] width 8 height 13
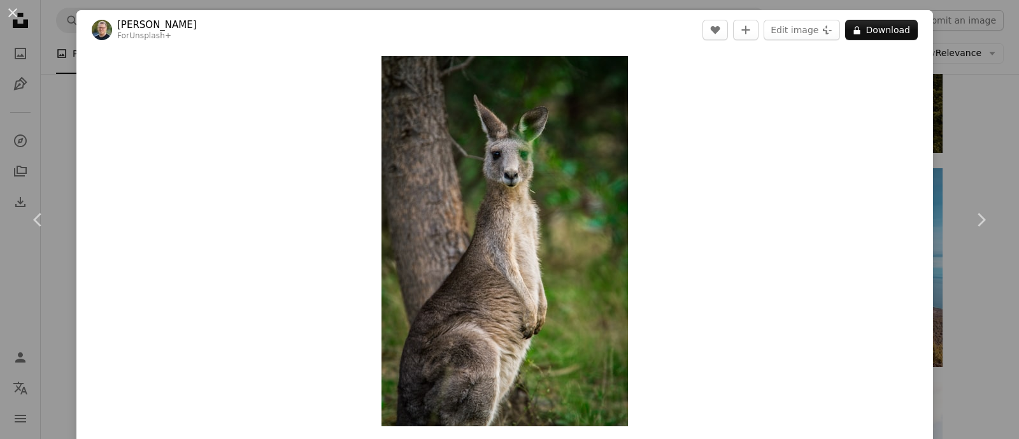
scroll to position [159, 0]
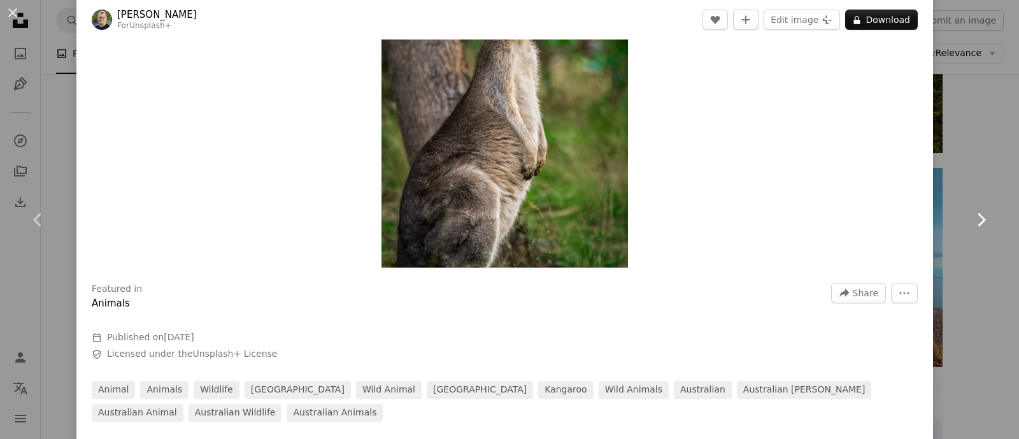
click at [815, 213] on icon "Chevron right" at bounding box center [981, 220] width 20 height 20
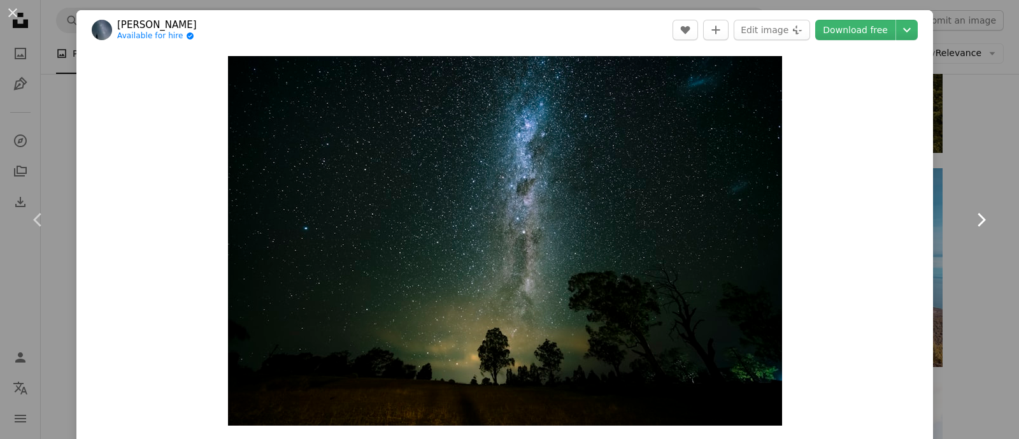
click at [815, 224] on icon "Chevron right" at bounding box center [981, 220] width 20 height 20
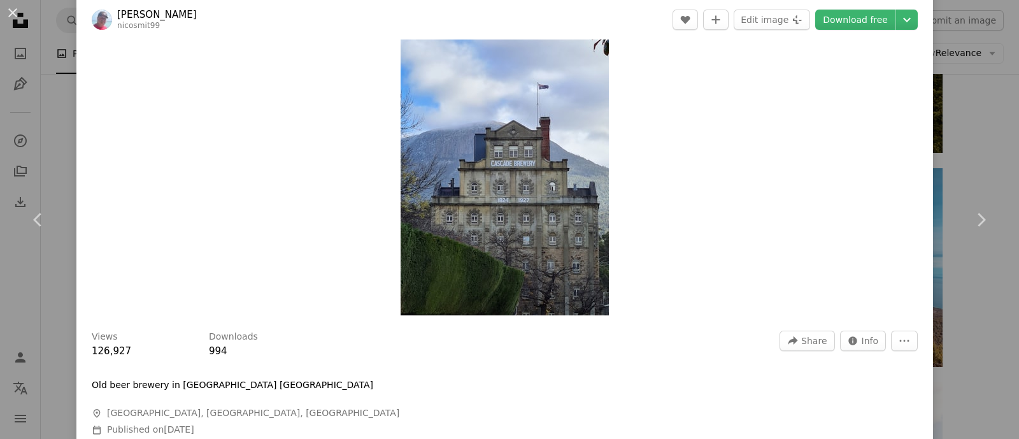
scroll to position [79, 0]
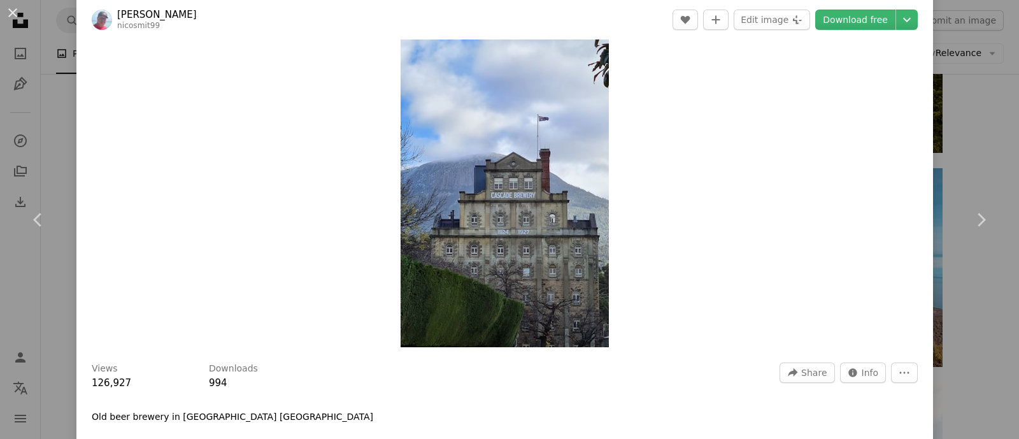
click at [511, 199] on img "Zoom in on this image" at bounding box center [505, 162] width 208 height 370
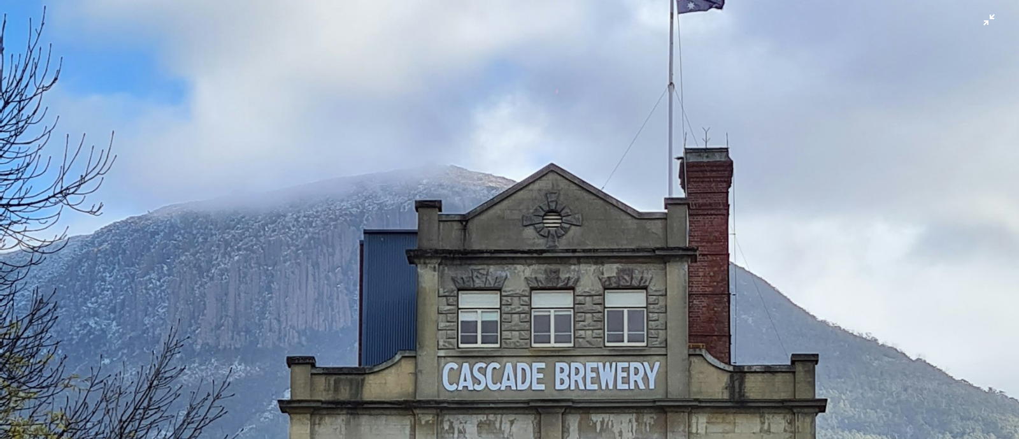
scroll to position [852, 0]
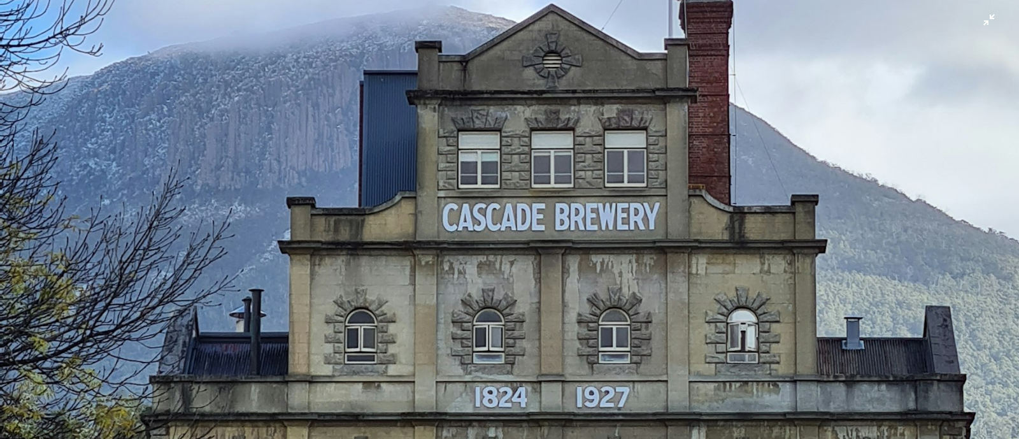
click at [510, 200] on img "Zoom out on this image" at bounding box center [509, 54] width 1020 height 1814
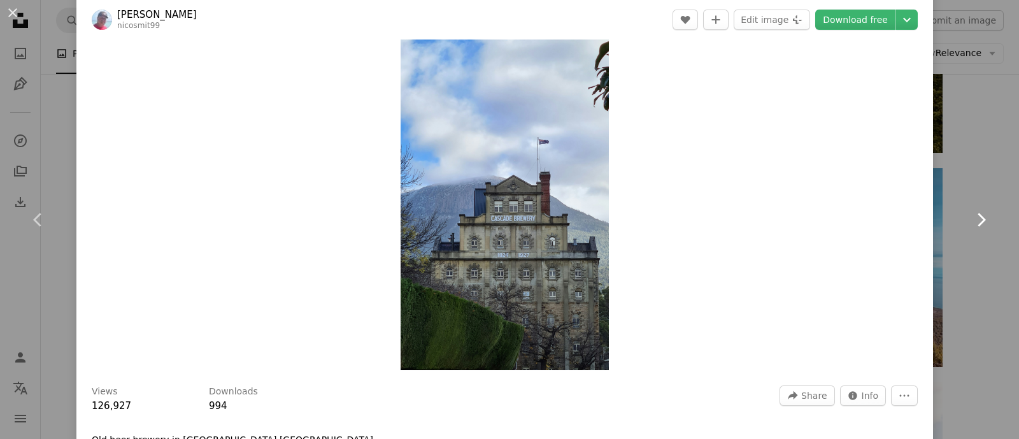
click at [815, 215] on icon "Chevron right" at bounding box center [981, 220] width 20 height 20
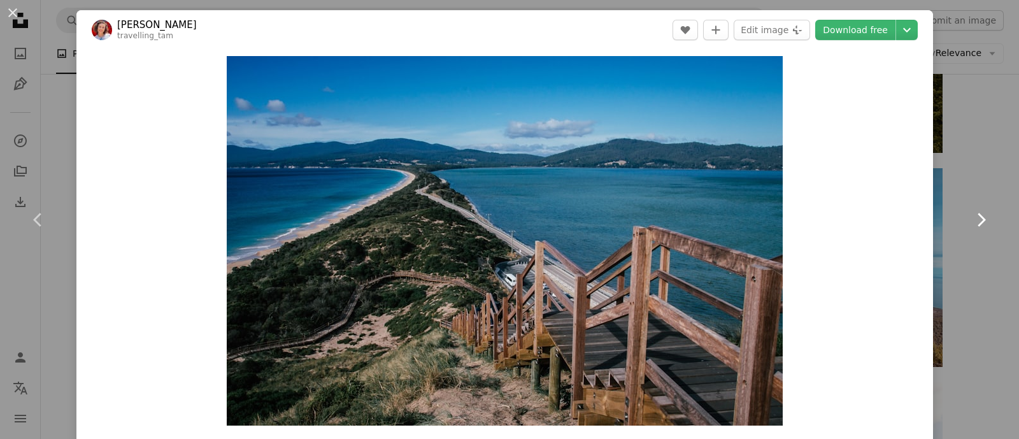
click at [815, 224] on link "Chevron right" at bounding box center [981, 220] width 76 height 122
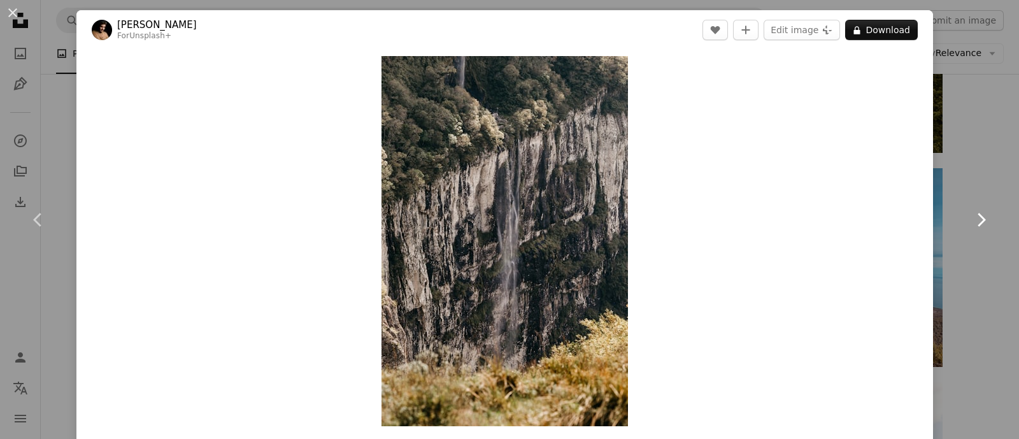
click at [815, 218] on icon "Chevron right" at bounding box center [981, 220] width 20 height 20
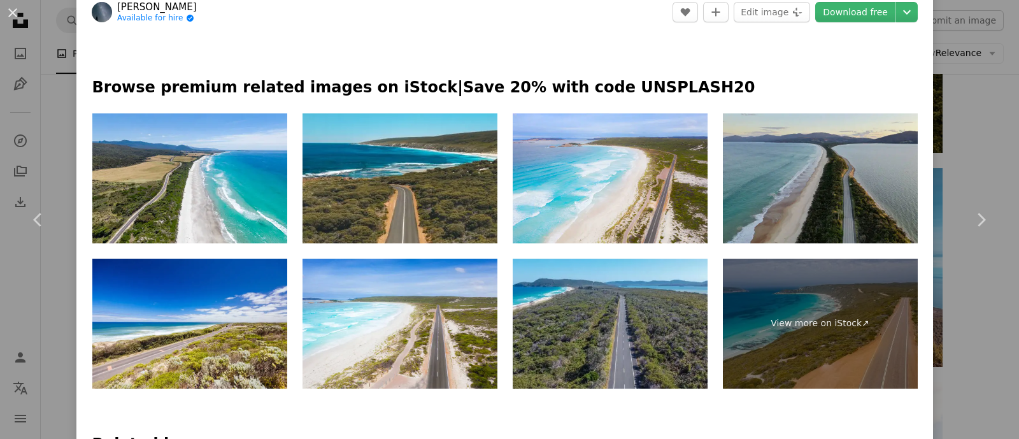
scroll to position [557, 0]
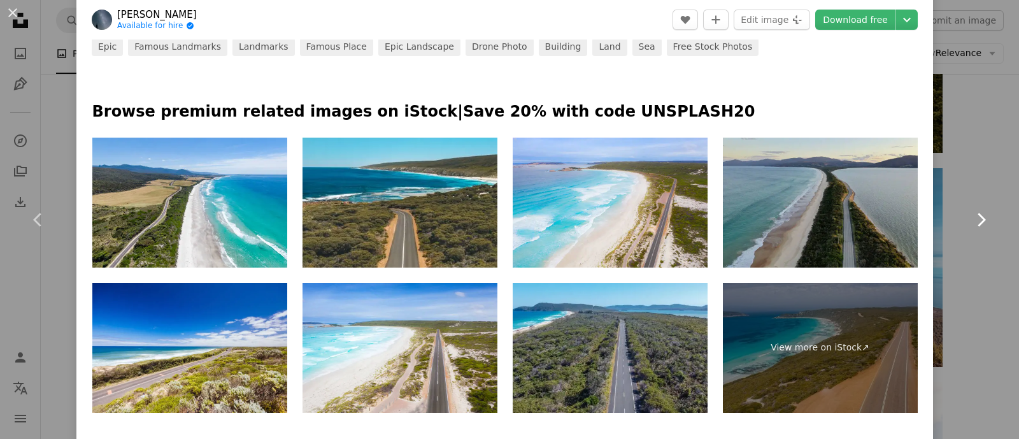
click at [815, 211] on icon "Chevron right" at bounding box center [981, 220] width 20 height 20
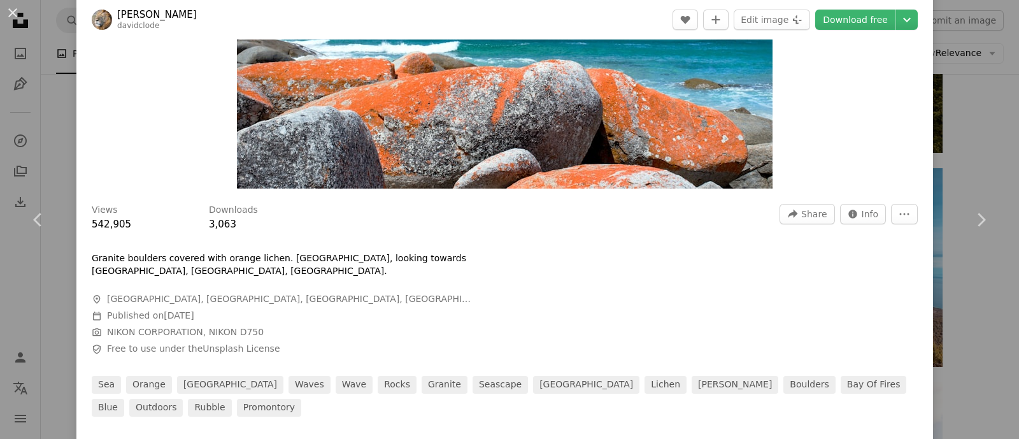
scroll to position [239, 0]
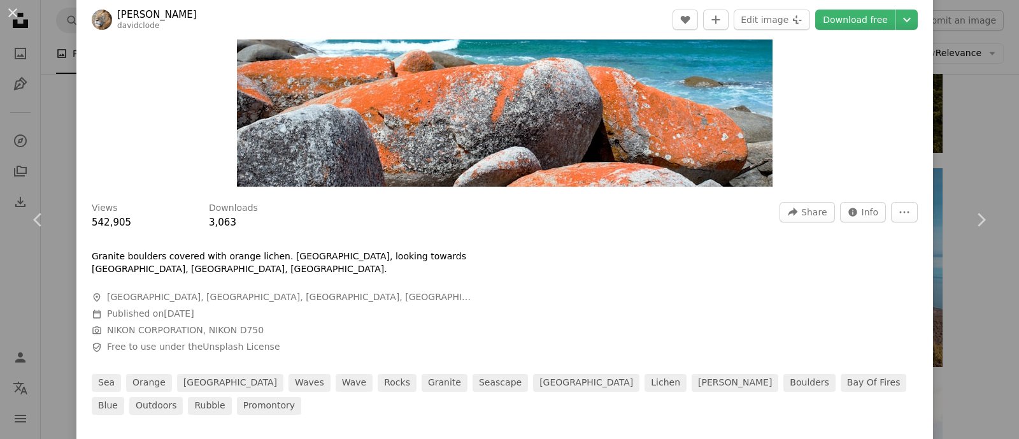
drag, startPoint x: 460, startPoint y: 48, endPoint x: 817, endPoint y: 122, distance: 364.3
click at [815, 122] on div "Zoom in" at bounding box center [504, 2] width 857 height 382
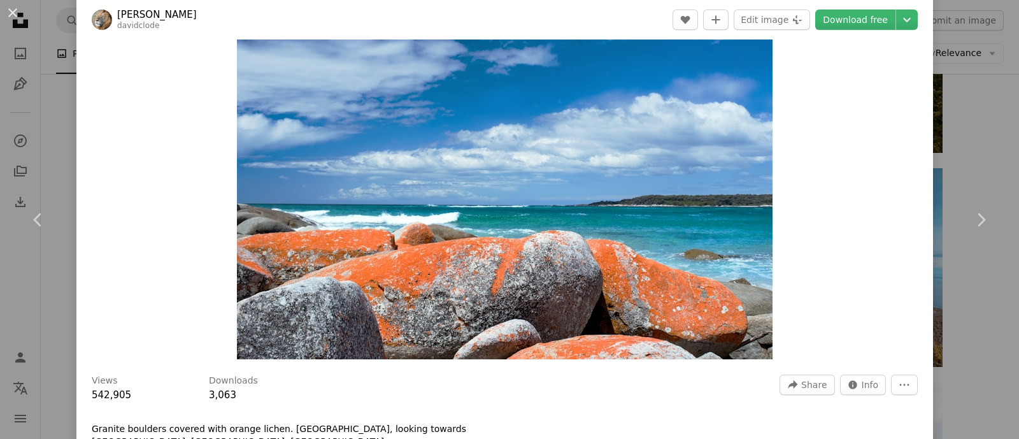
scroll to position [0, 0]
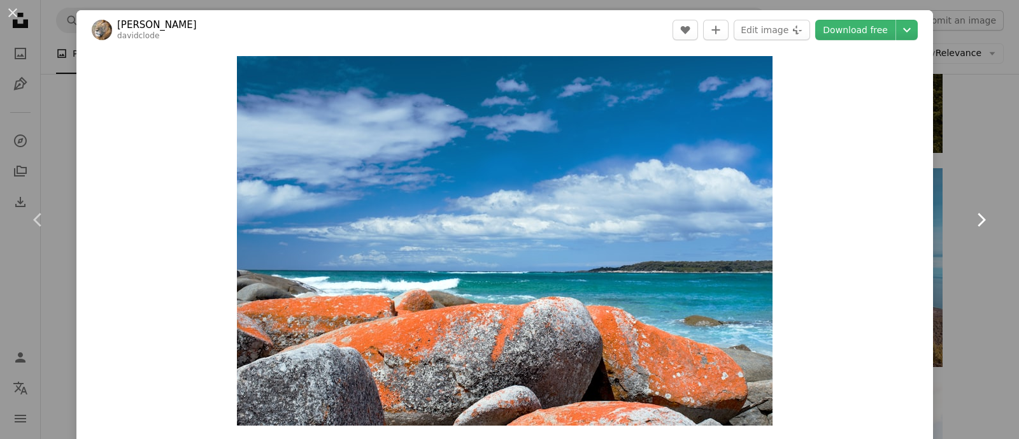
click at [815, 220] on icon at bounding box center [982, 219] width 8 height 13
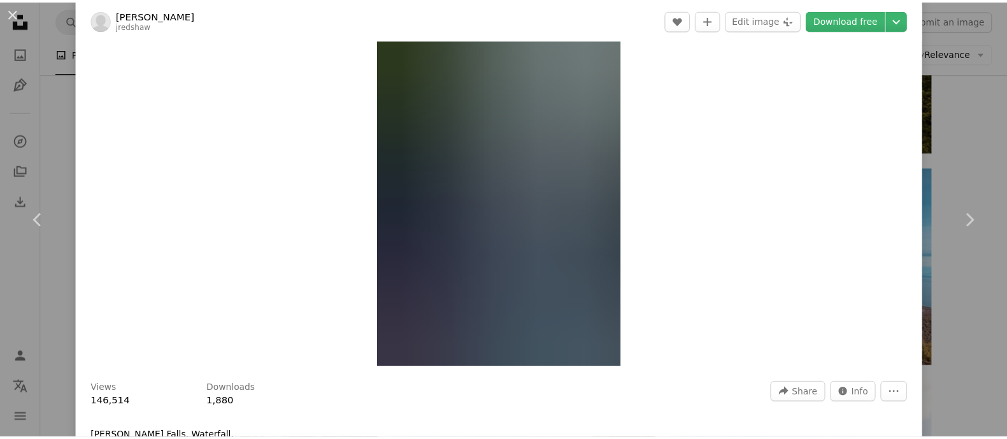
scroll to position [79, 0]
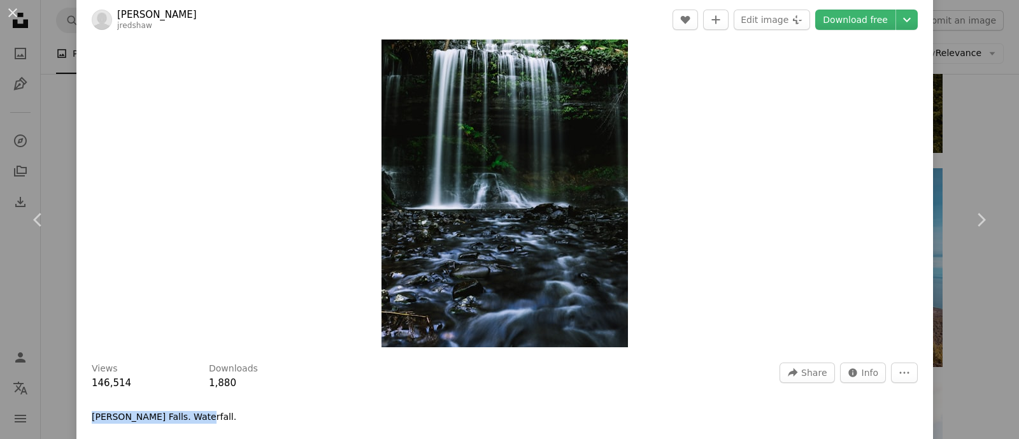
drag, startPoint x: 190, startPoint y: 414, endPoint x: 75, endPoint y: 410, distance: 114.7
click at [75, 350] on div "An X shape Chevron left Chevron right [PERSON_NAME] jredshaw A heart A plus sig…" at bounding box center [509, 219] width 1019 height 439
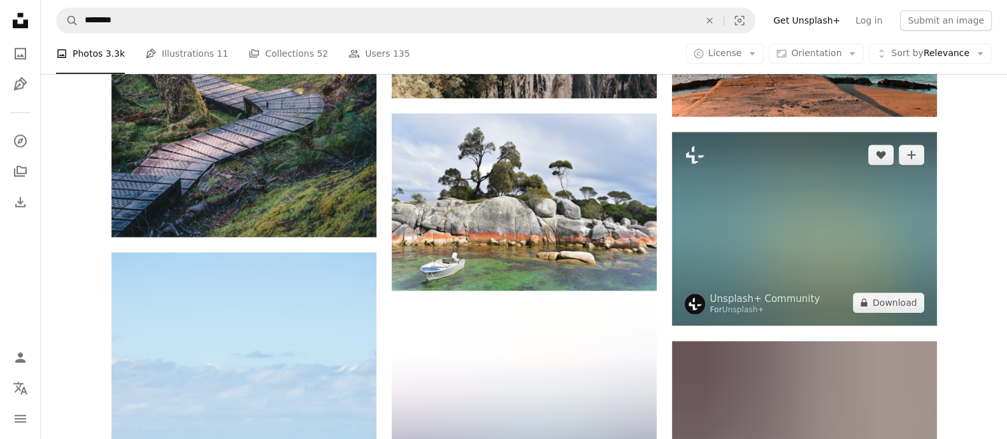
scroll to position [1513, 0]
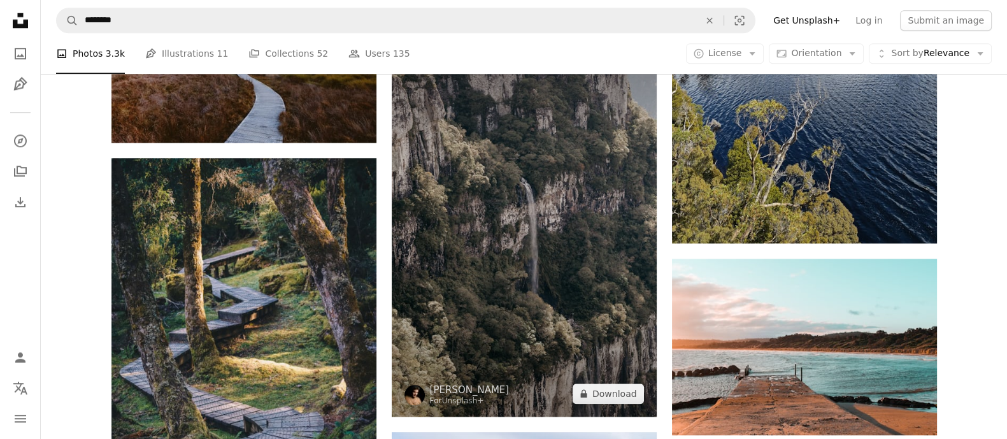
click at [550, 237] on img at bounding box center [524, 217] width 265 height 397
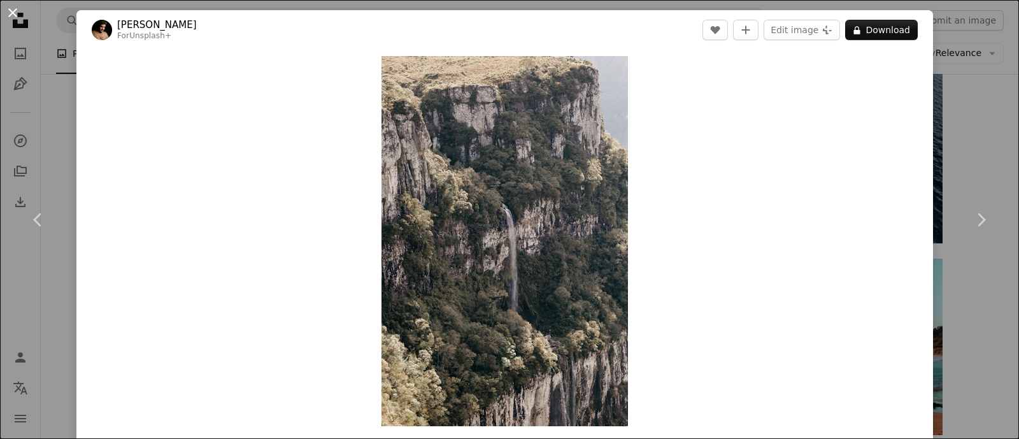
click at [10, 17] on button "An X shape" at bounding box center [12, 12] width 15 height 15
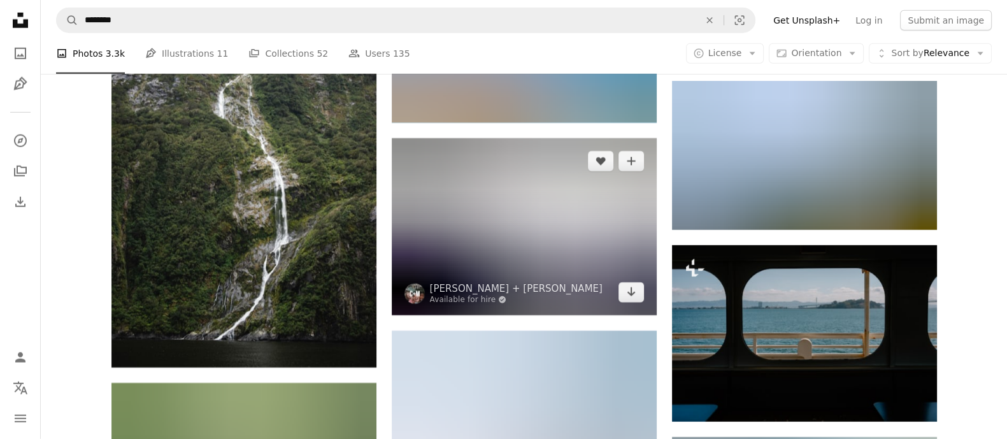
scroll to position [4458, 0]
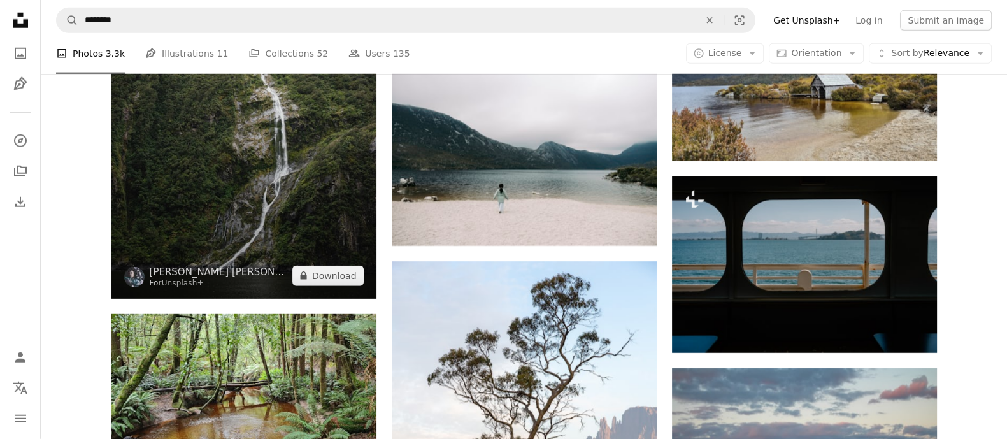
click at [216, 190] on img at bounding box center [243, 100] width 265 height 397
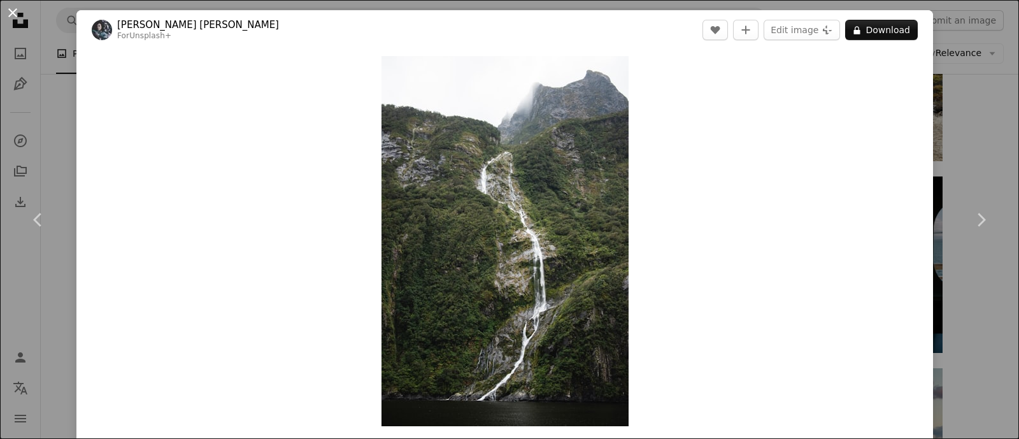
click at [14, 20] on button "An X shape" at bounding box center [12, 12] width 15 height 15
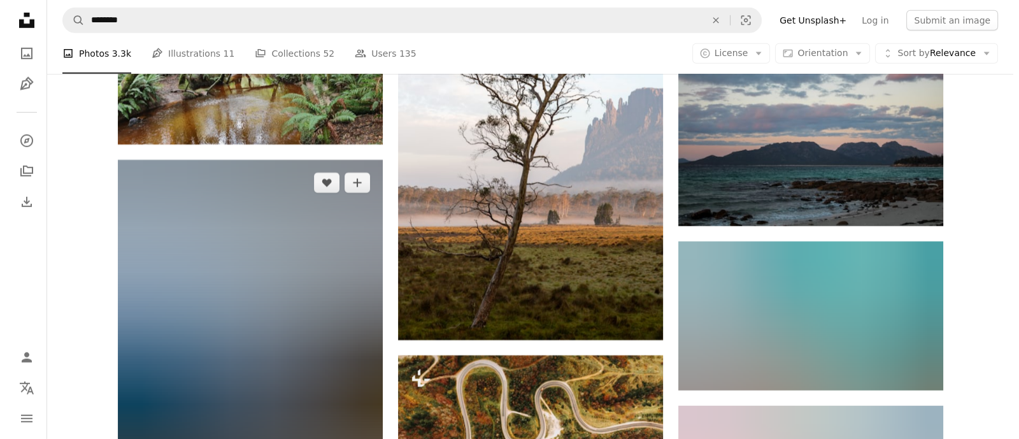
scroll to position [4936, 0]
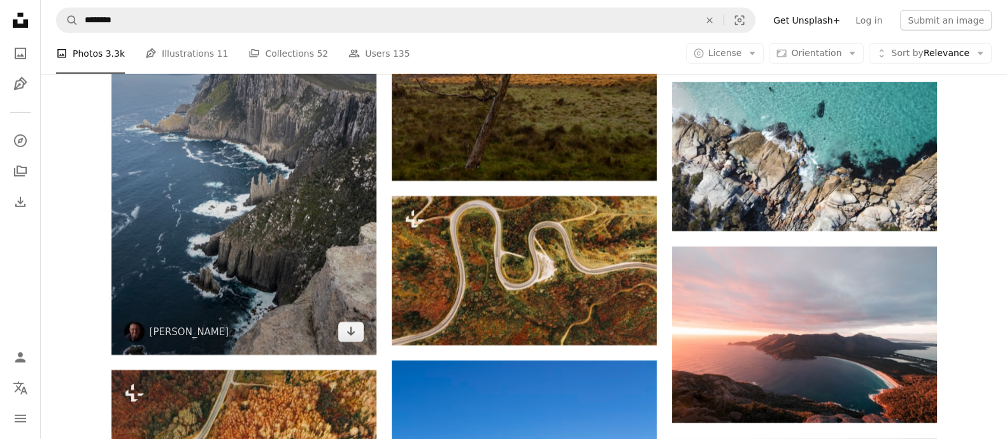
click at [222, 180] on img at bounding box center [243, 178] width 265 height 354
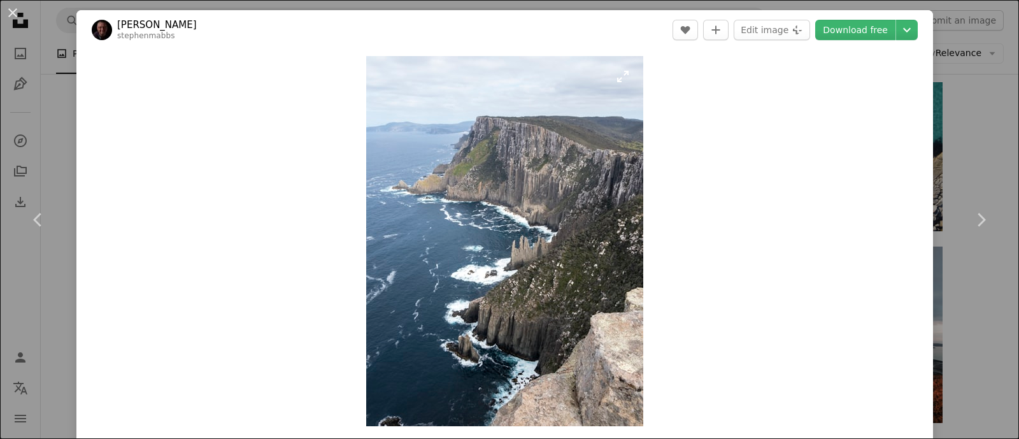
scroll to position [159, 0]
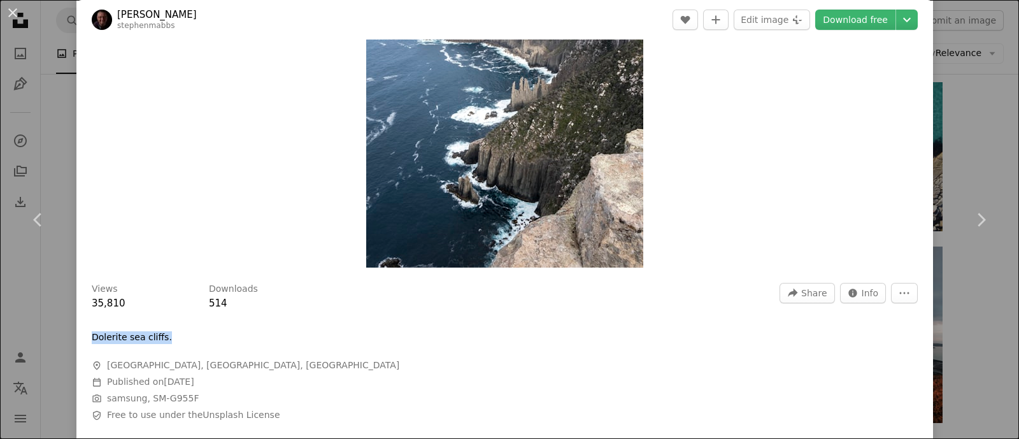
drag, startPoint x: 162, startPoint y: 333, endPoint x: 82, endPoint y: 339, distance: 81.1
click at [82, 339] on div "Views 35,810 Downloads 514 A forward-right arrow Share Info icon Info More Acti…" at bounding box center [504, 367] width 857 height 186
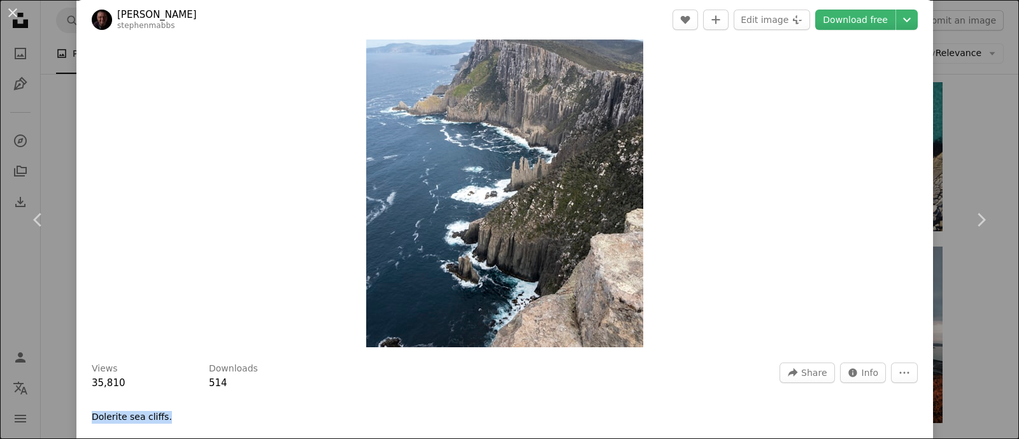
scroll to position [0, 0]
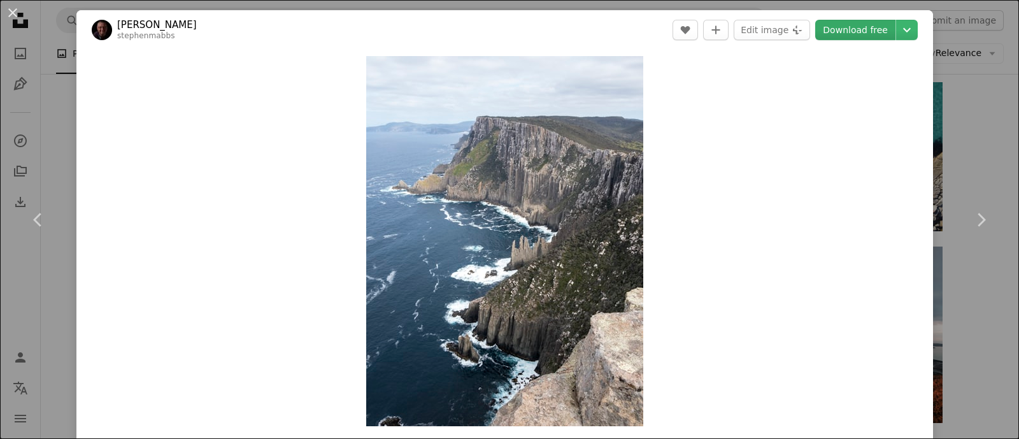
click at [815, 29] on link "Download free" at bounding box center [855, 30] width 80 height 20
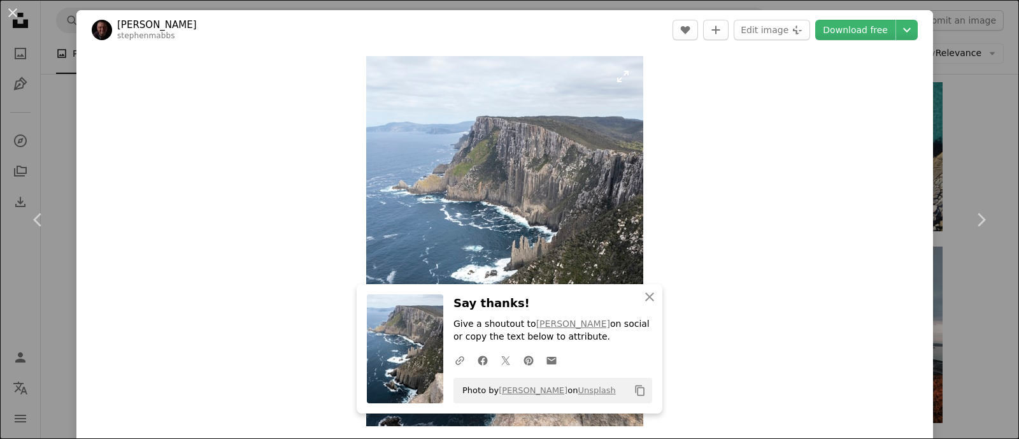
click at [615, 220] on img "Zoom in on this image" at bounding box center [504, 241] width 277 height 370
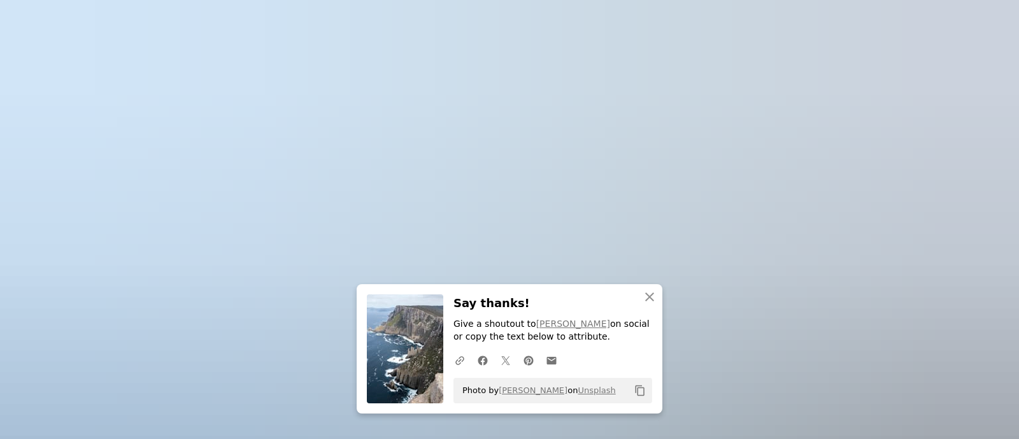
scroll to position [445, 0]
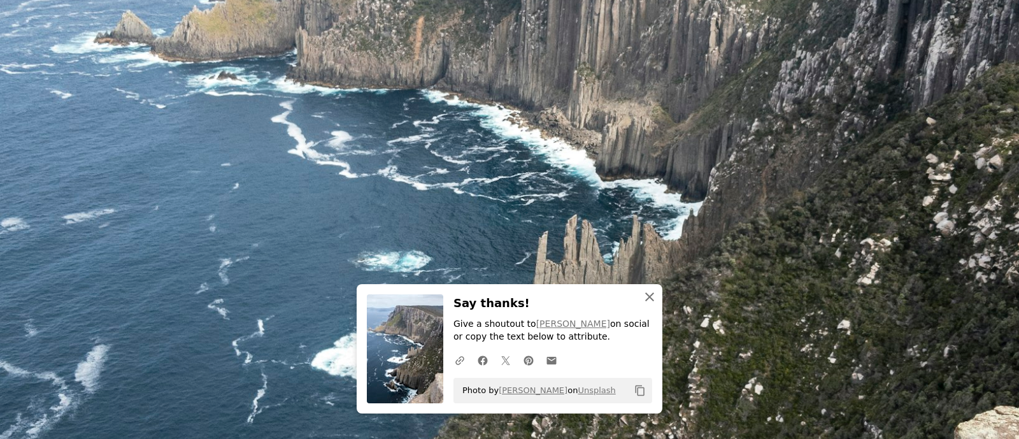
click at [647, 302] on icon "An X shape" at bounding box center [649, 296] width 15 height 15
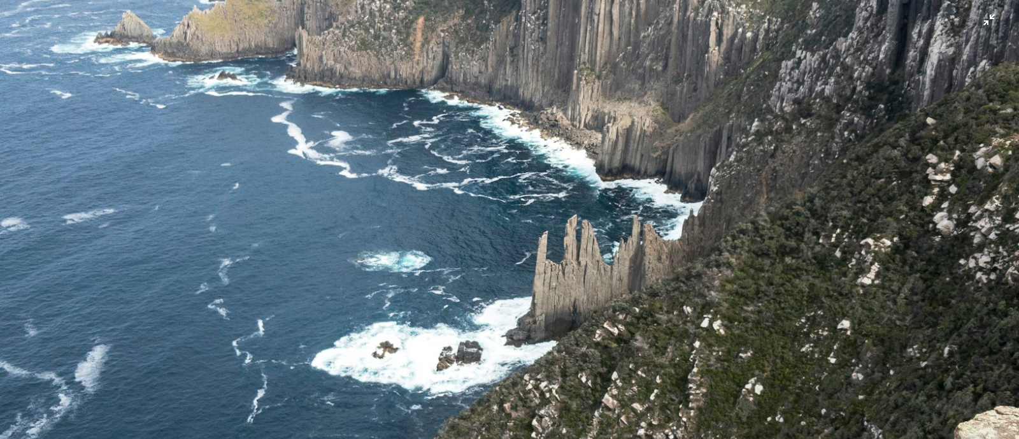
click at [815, 17] on img "Zoom out on this image" at bounding box center [509, 235] width 1020 height 1363
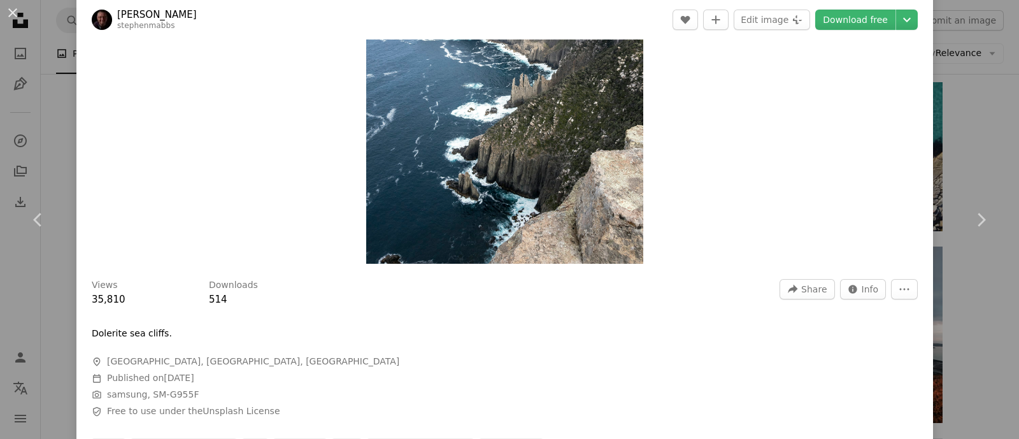
scroll to position [0, 0]
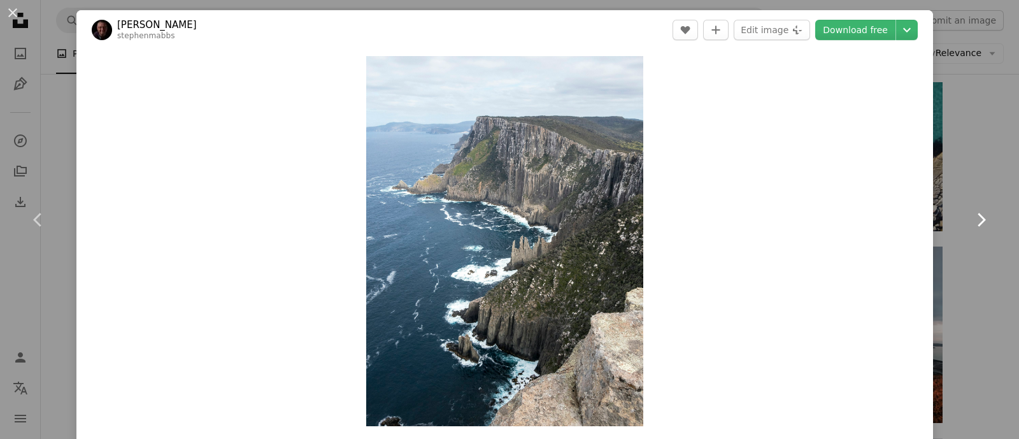
click at [815, 218] on icon "Chevron right" at bounding box center [981, 220] width 20 height 20
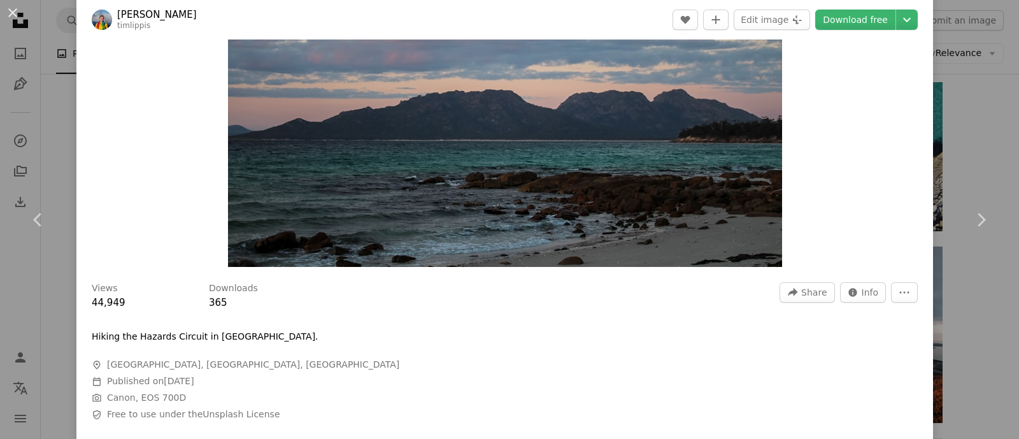
scroll to position [79, 0]
